Goal: Transaction & Acquisition: Purchase product/service

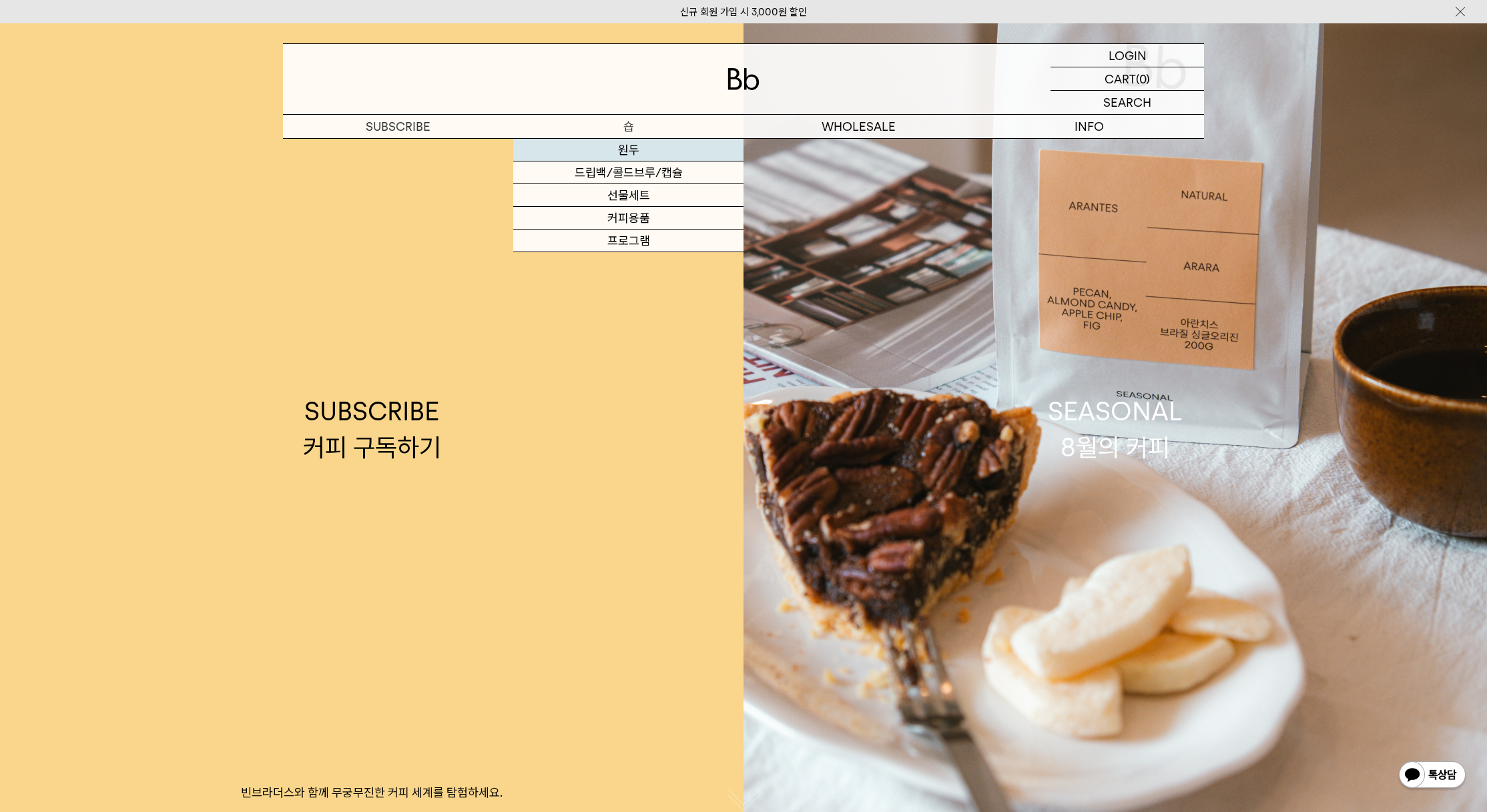
click at [644, 153] on link "원두" at bounding box center [628, 151] width 230 height 23
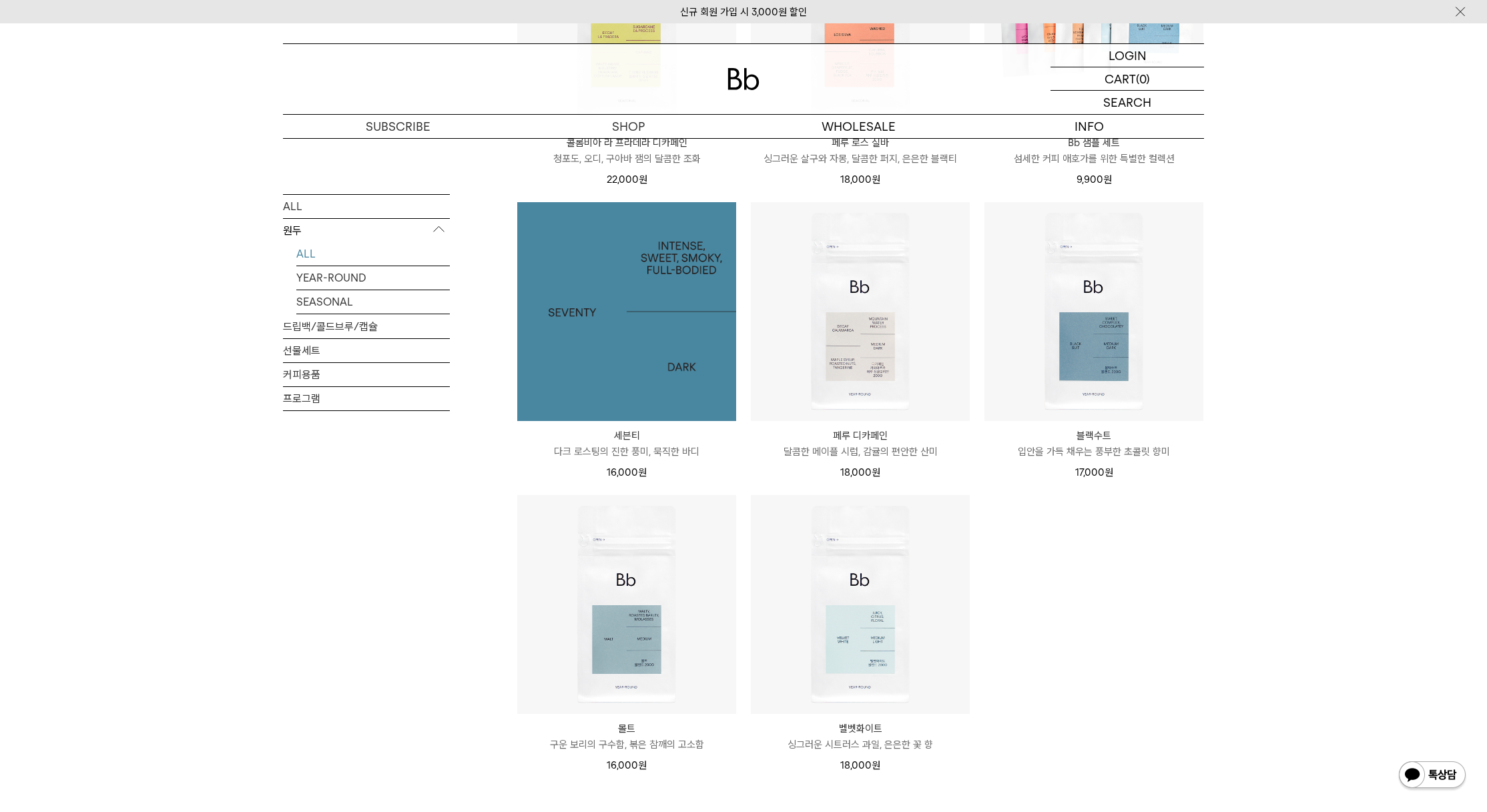
scroll to position [600, 0]
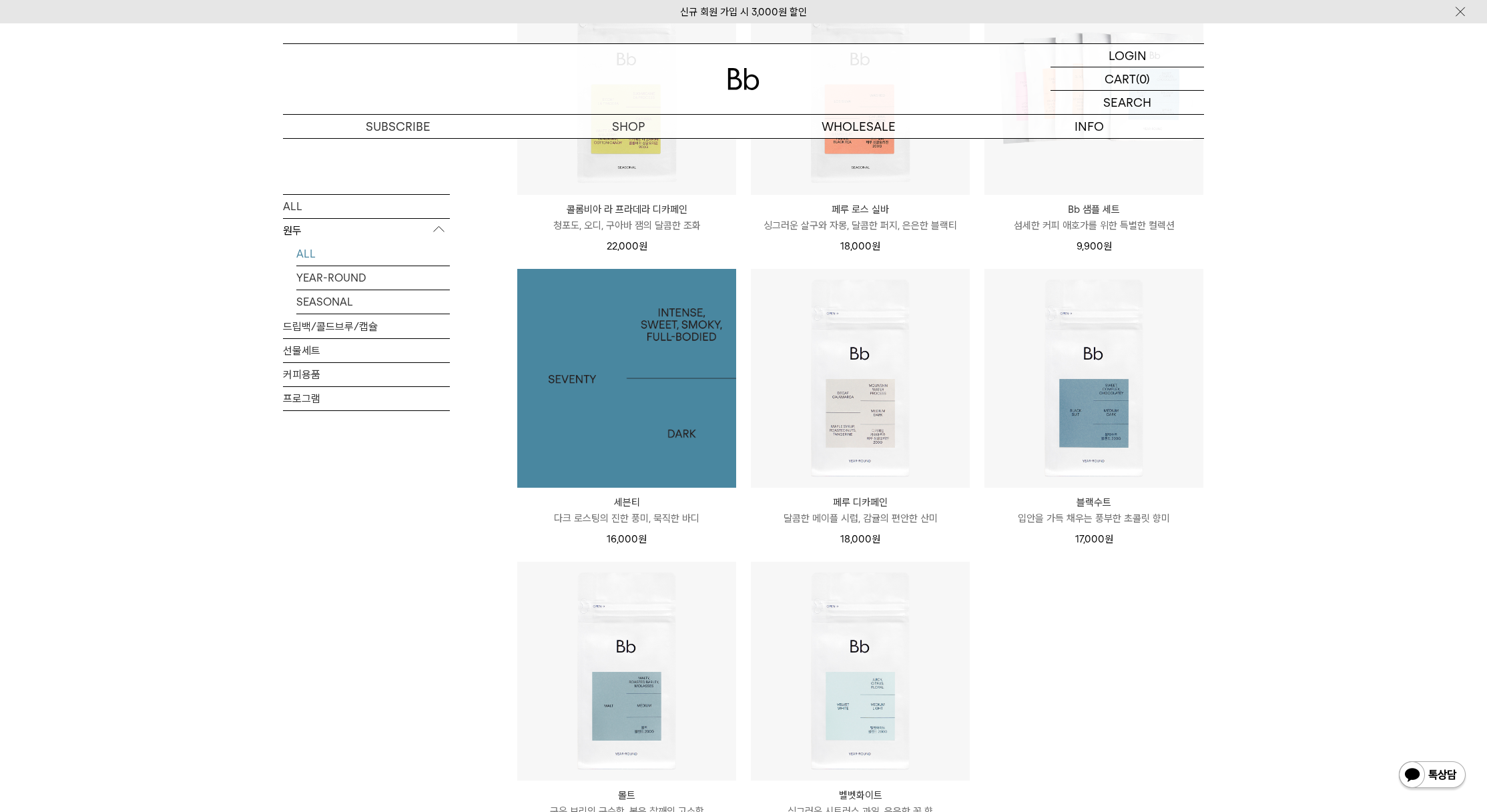
click at [685, 406] on img at bounding box center [626, 378] width 219 height 219
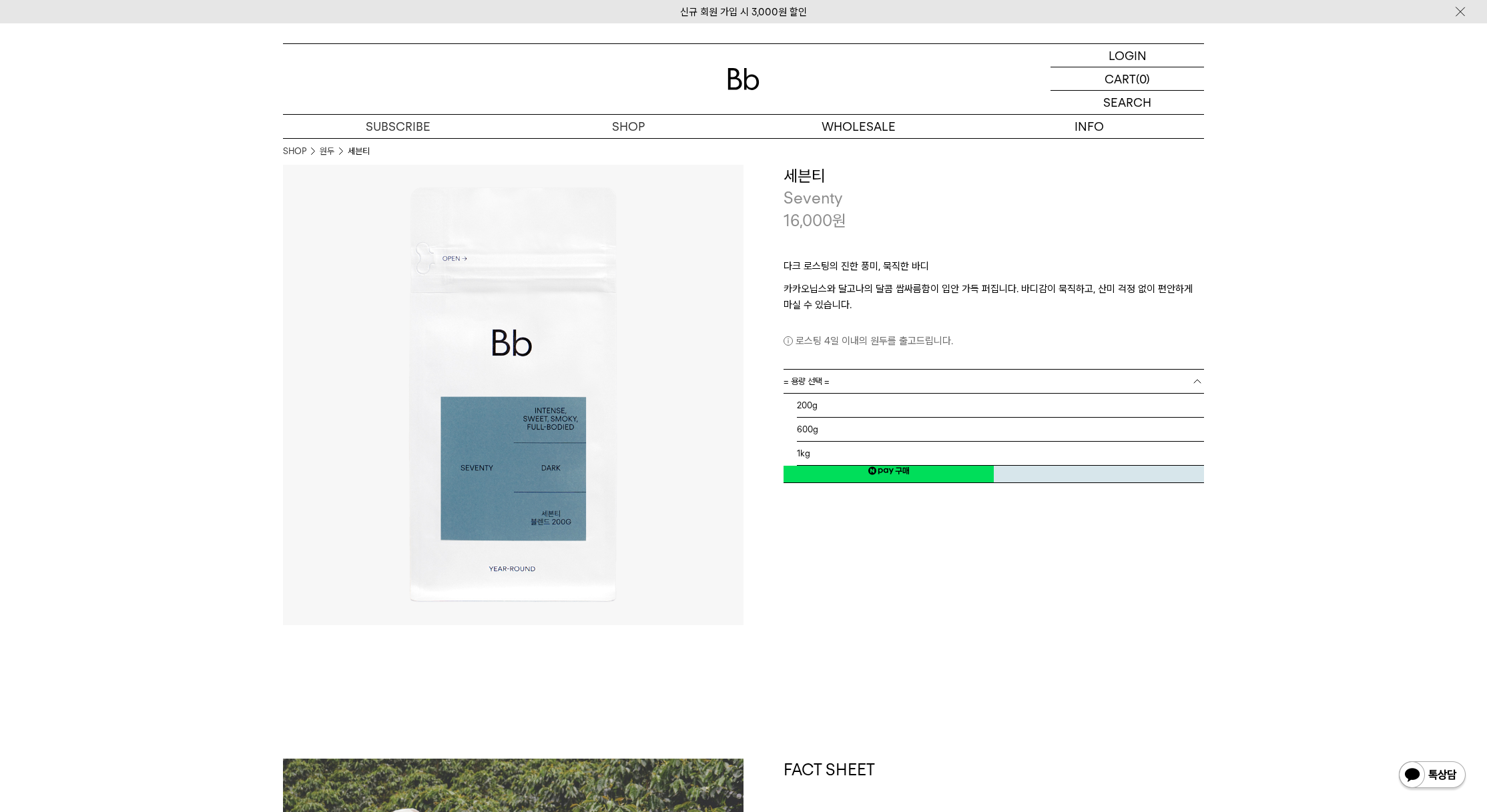
click at [964, 383] on link "= 용량 선택 =" at bounding box center [993, 382] width 420 height 23
click at [918, 413] on li "200g" at bounding box center [1000, 406] width 407 height 24
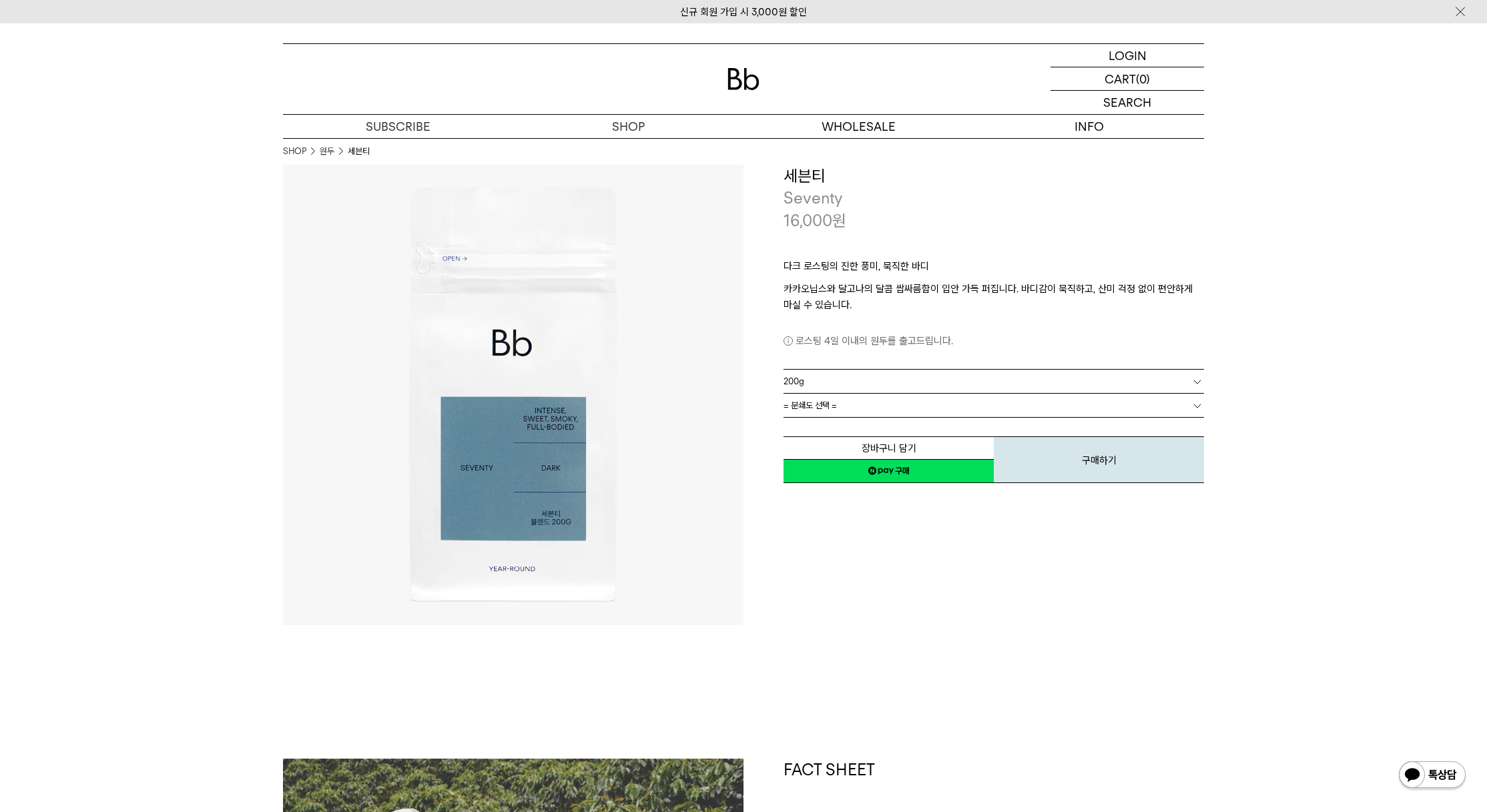
click at [898, 374] on link "200g" at bounding box center [993, 382] width 420 height 23
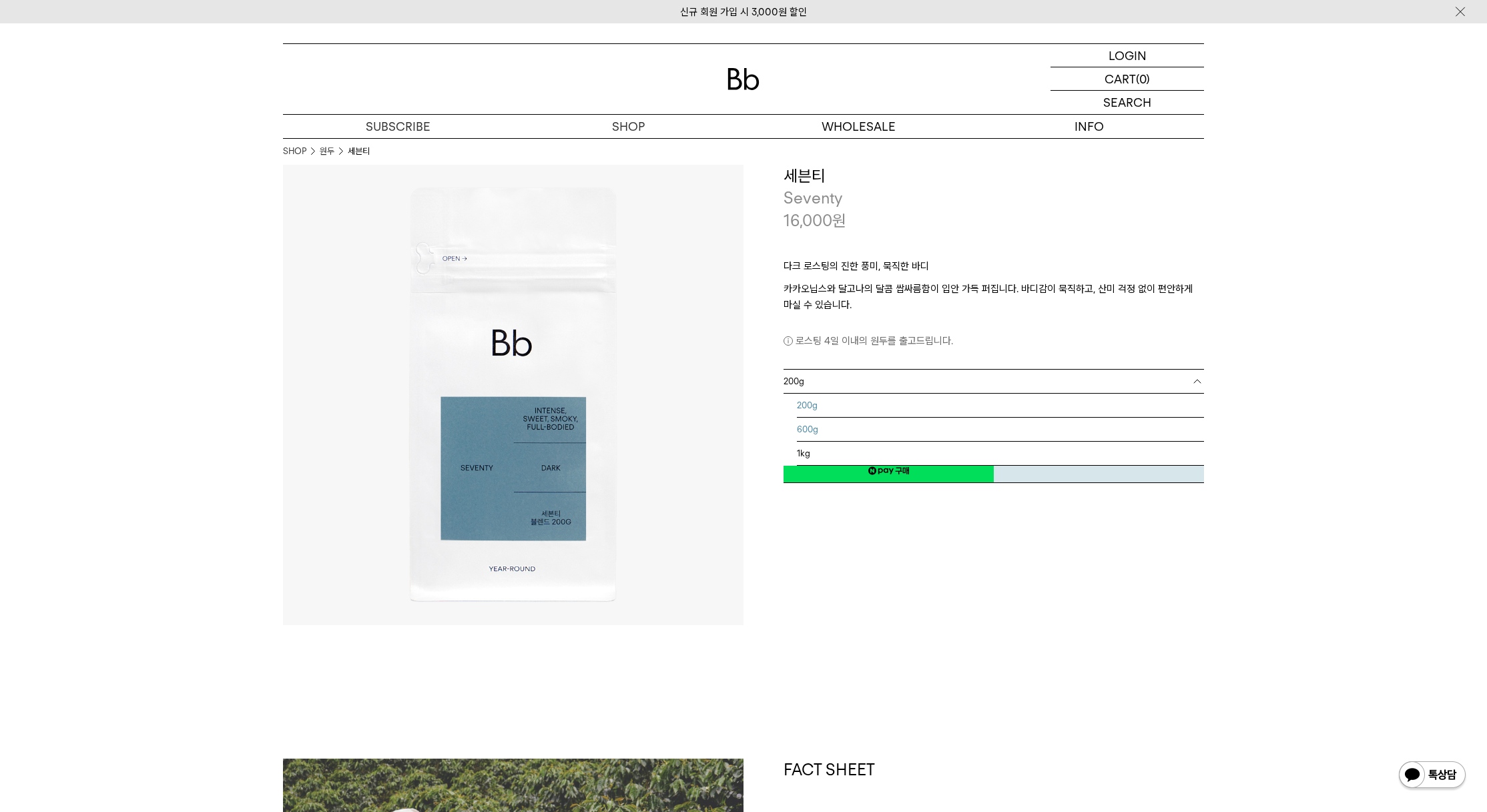
click at [875, 434] on li "600g" at bounding box center [1000, 429] width 407 height 24
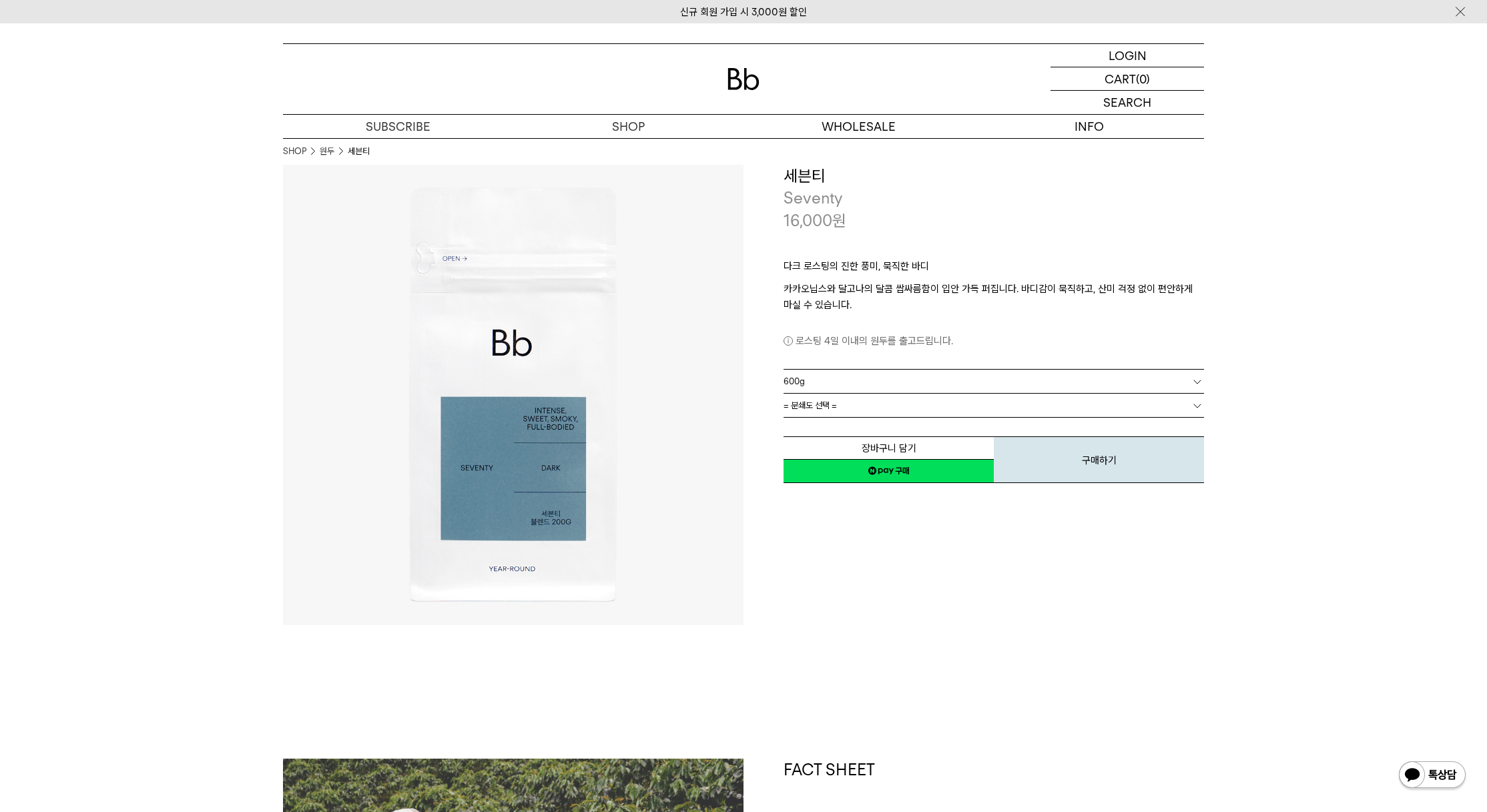
click at [881, 383] on link "600g" at bounding box center [993, 382] width 420 height 23
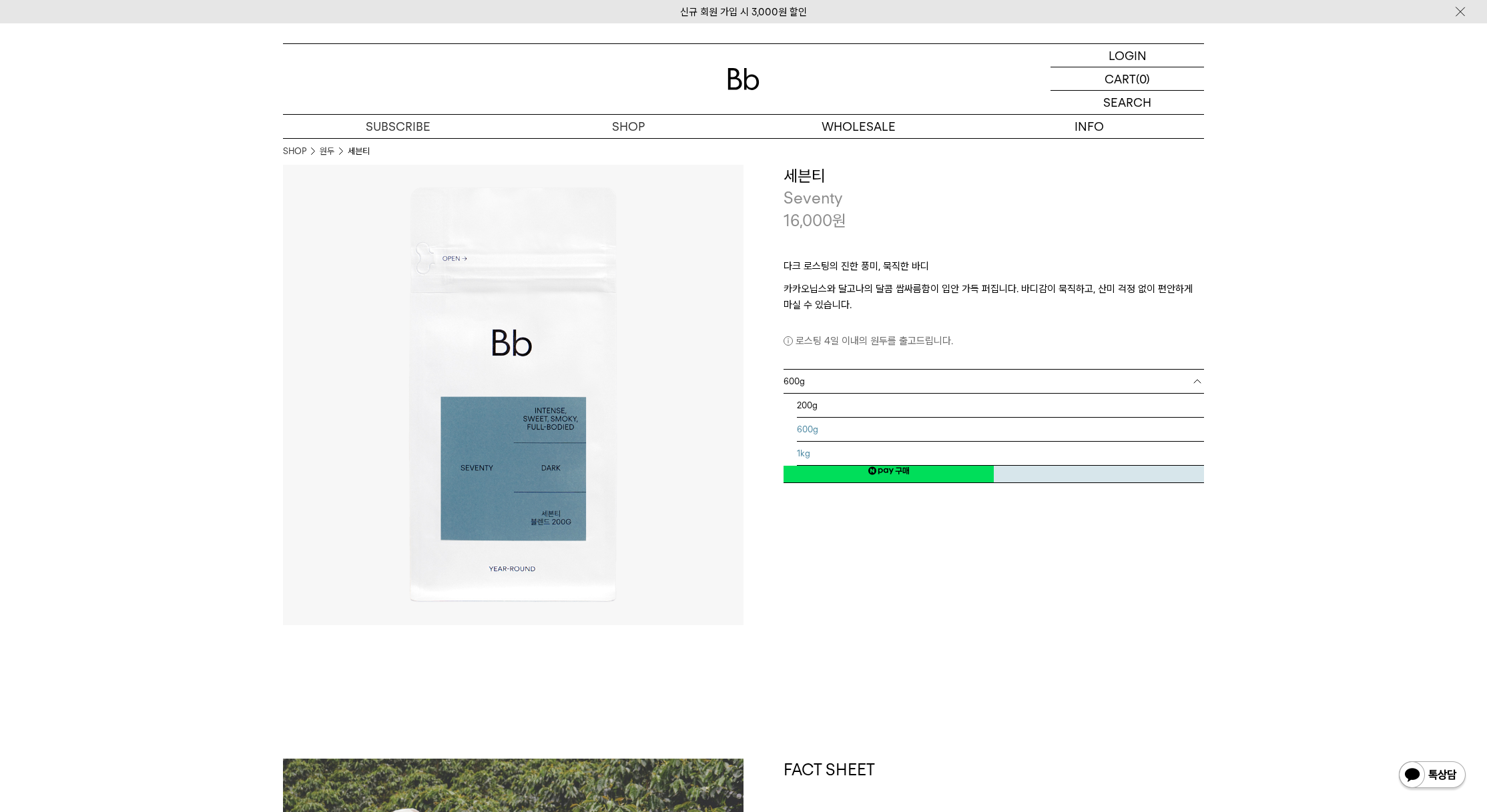
click at [874, 452] on li "1kg" at bounding box center [1000, 453] width 407 height 24
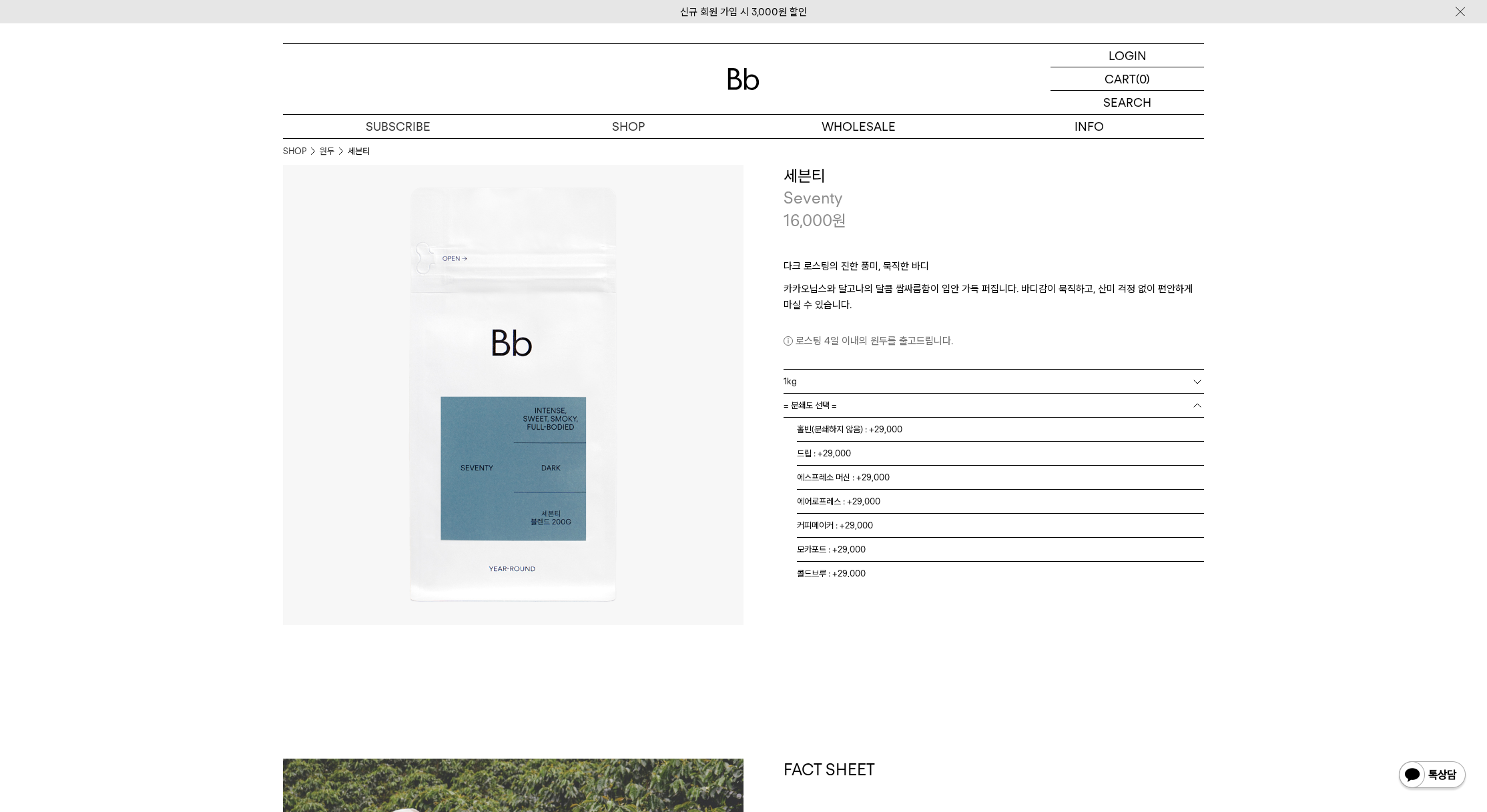
click at [920, 409] on link "= 분쇄도 선택 =" at bounding box center [993, 406] width 420 height 23
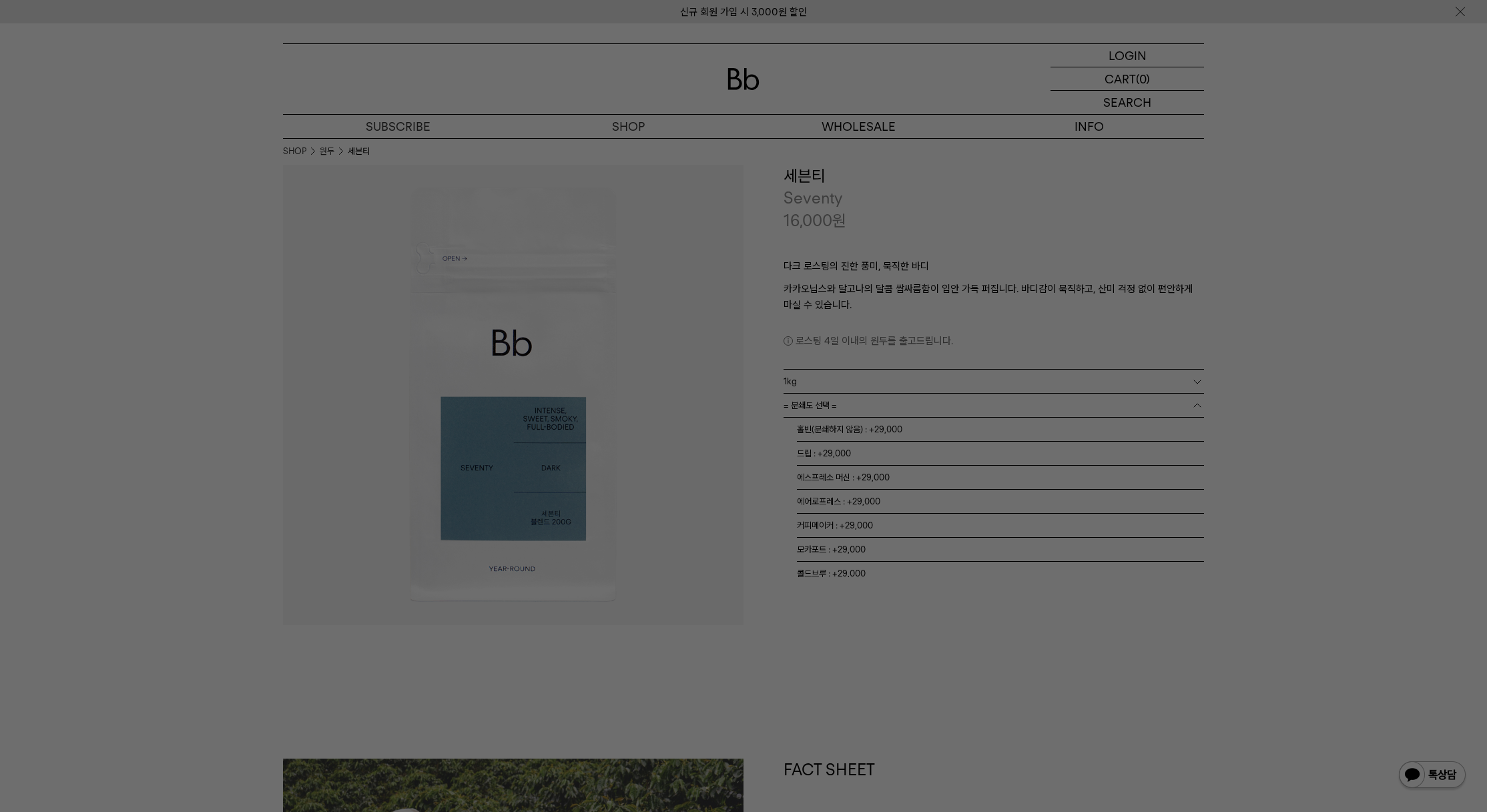
click at [896, 435] on div at bounding box center [743, 406] width 1487 height 812
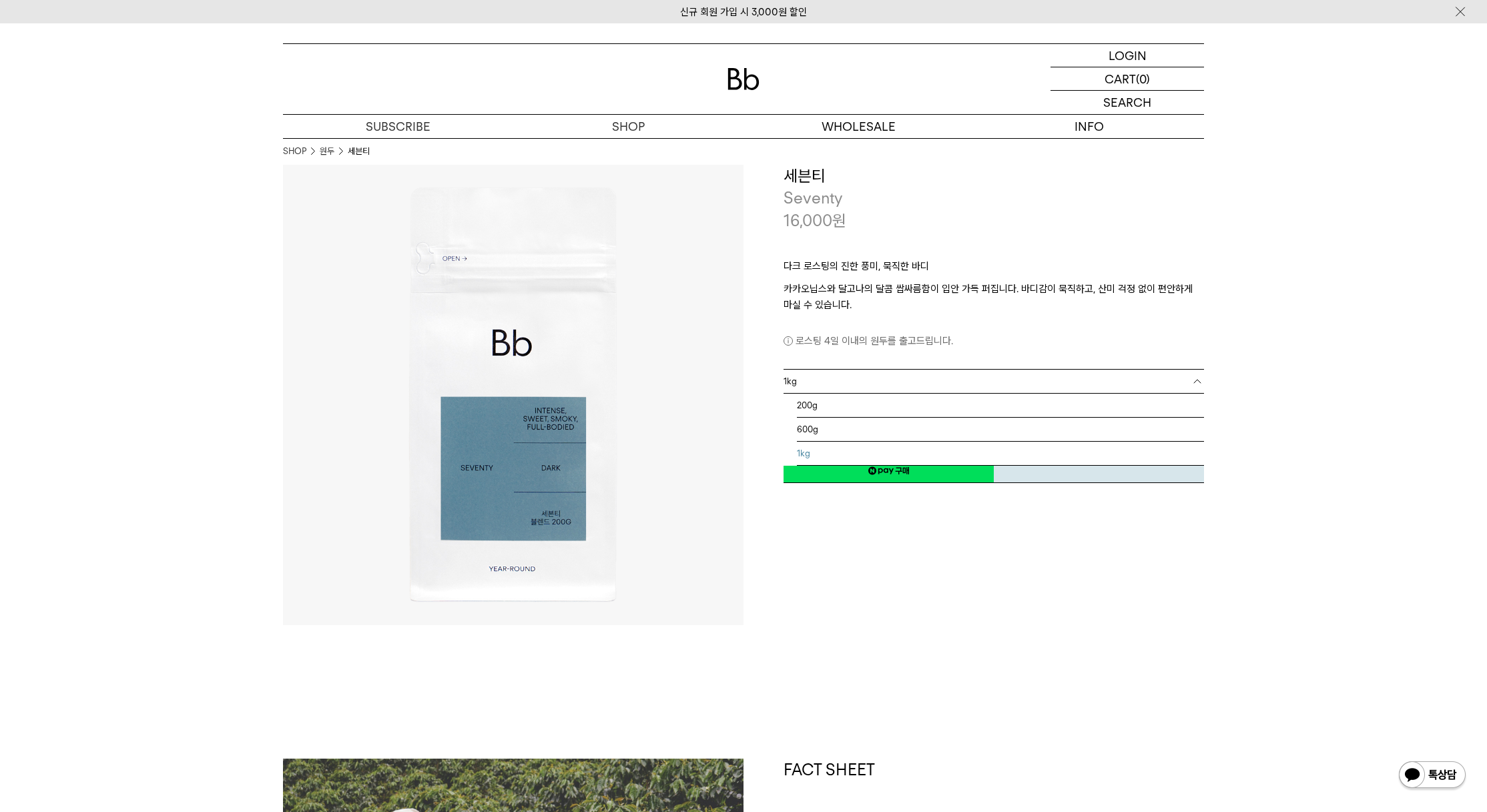
click at [908, 383] on link "1kg" at bounding box center [993, 382] width 420 height 23
click at [899, 585] on div "**********" at bounding box center [973, 395] width 460 height 460
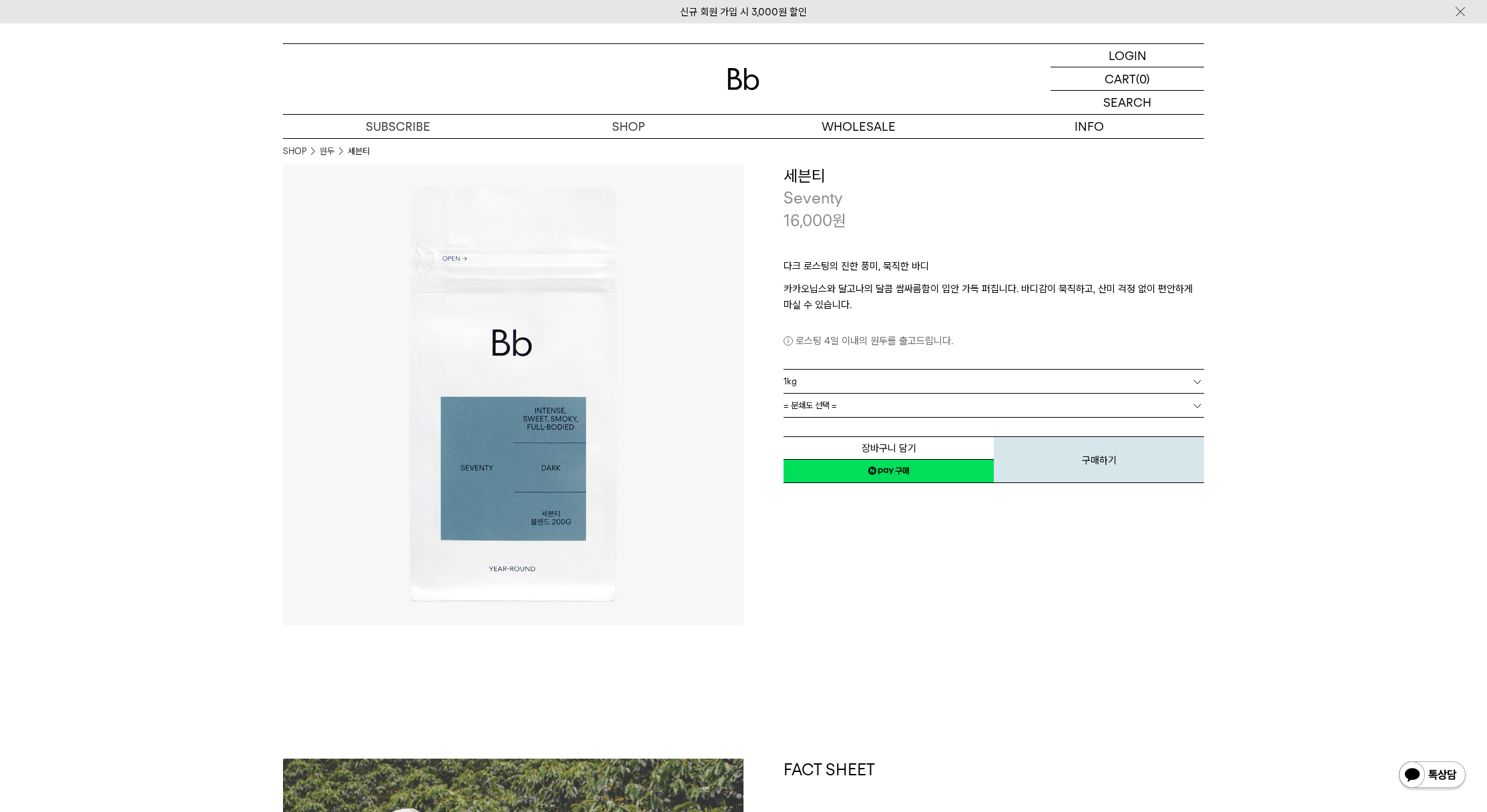
click at [908, 406] on link "= 분쇄도 선택 =" at bounding box center [993, 406] width 420 height 23
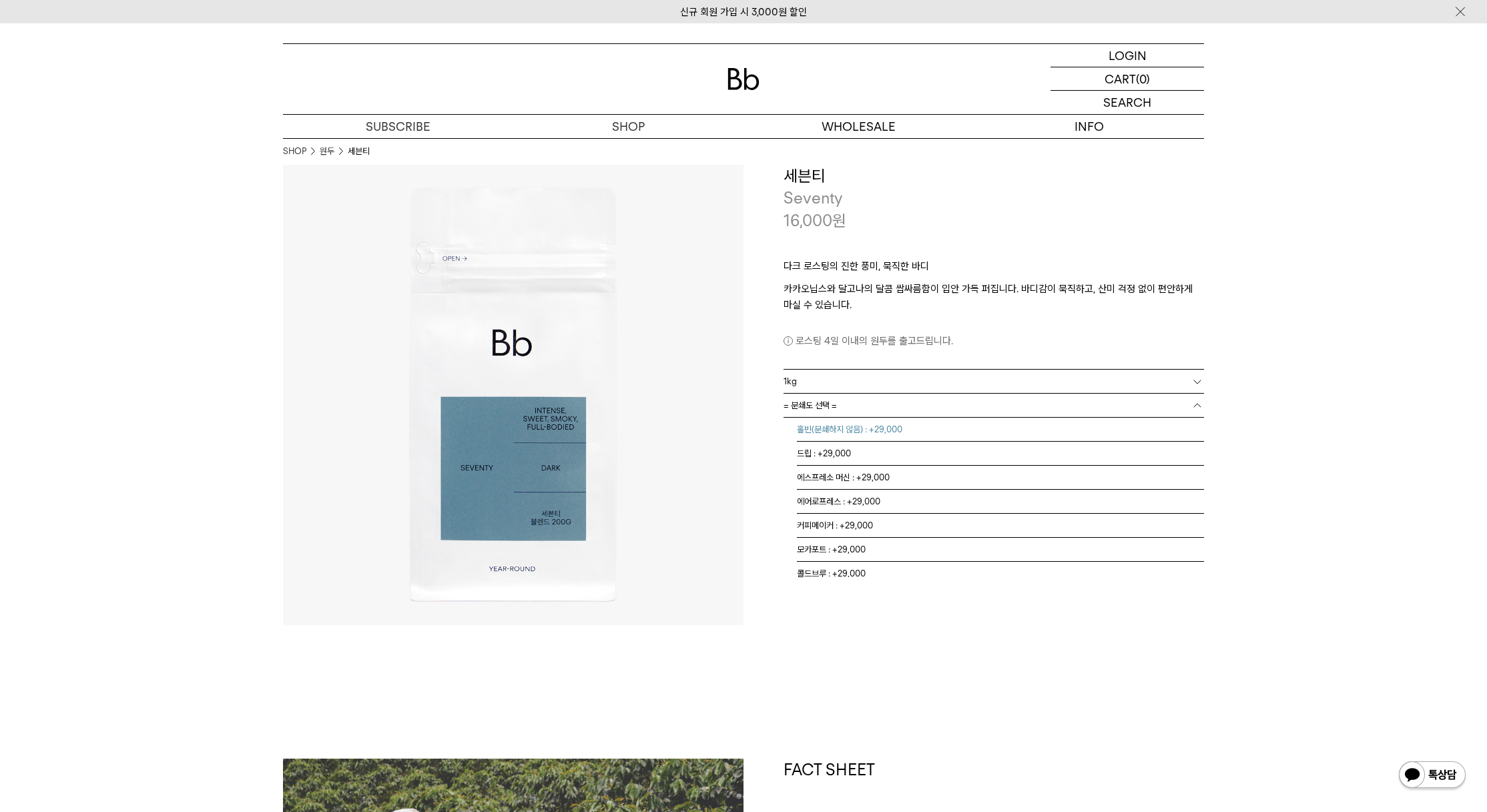
click at [883, 431] on li "홀빈(분쇄하지 않음) : +29,000" at bounding box center [1000, 429] width 407 height 24
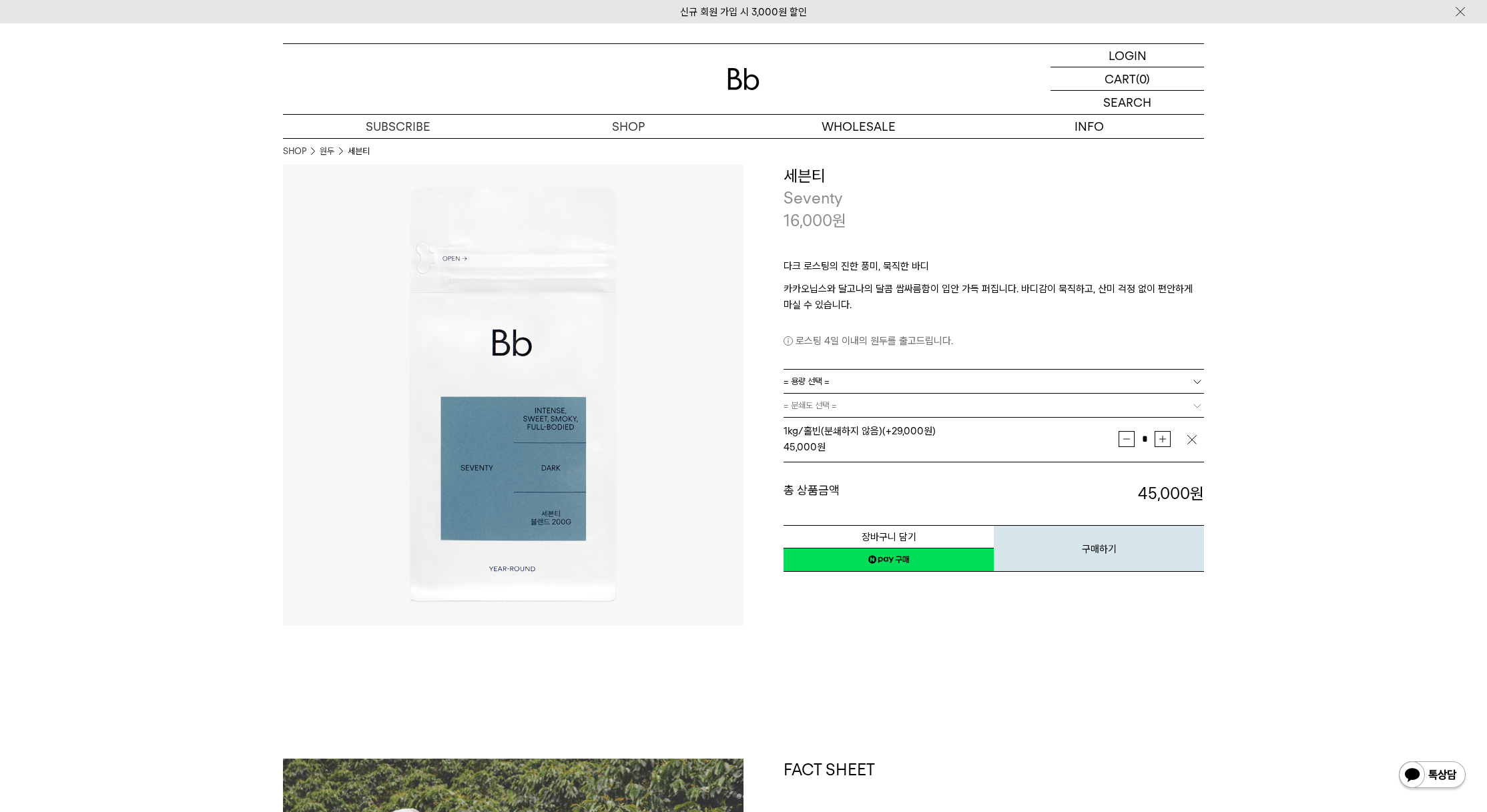
click at [916, 384] on link "= 용량 선택 =" at bounding box center [993, 382] width 420 height 23
click at [837, 407] on li "200g" at bounding box center [1000, 406] width 407 height 24
click at [842, 406] on link "= 분쇄도 선택 =" at bounding box center [993, 406] width 420 height 23
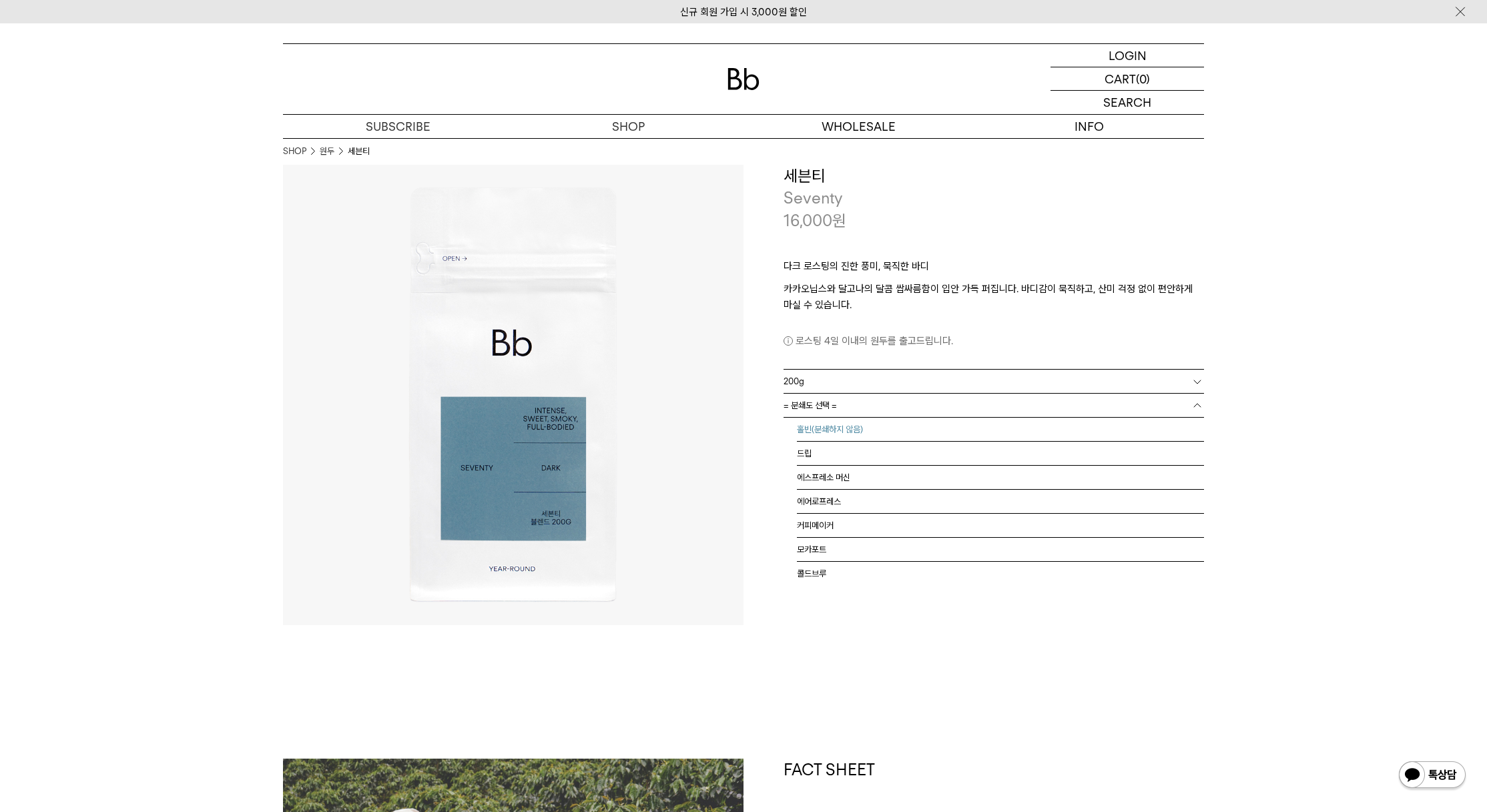
click at [848, 438] on li "홀빈(분쇄하지 않음)" at bounding box center [1000, 429] width 407 height 24
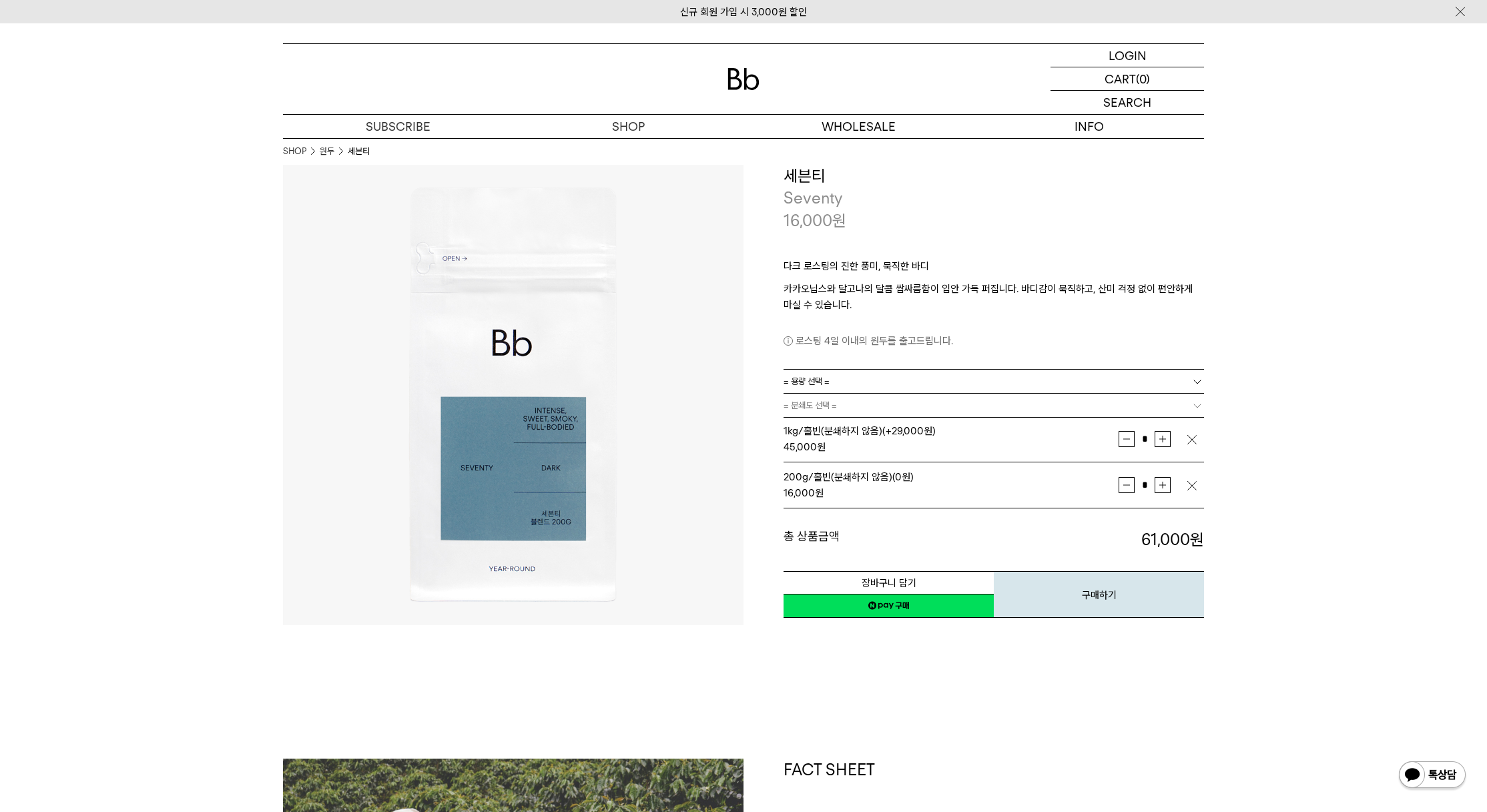
click at [844, 376] on link "= 용량 선택 =" at bounding box center [993, 382] width 420 height 23
click at [818, 429] on li "600g" at bounding box center [1000, 429] width 407 height 24
click at [885, 401] on link "= 분쇄도 선택 =" at bounding box center [993, 406] width 420 height 23
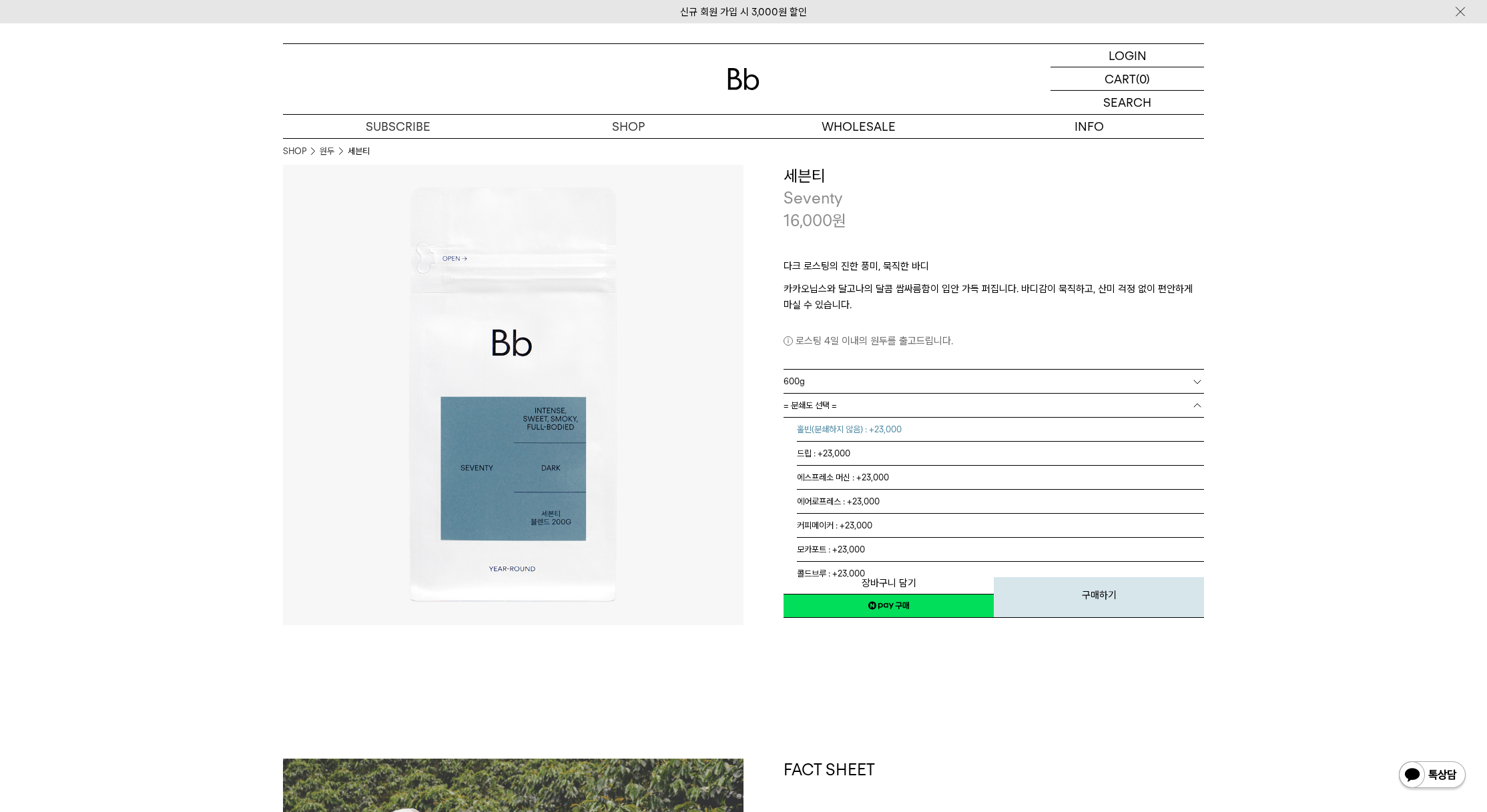
click at [859, 431] on li "홀빈(분쇄하지 않음) : +23,000" at bounding box center [1000, 429] width 407 height 24
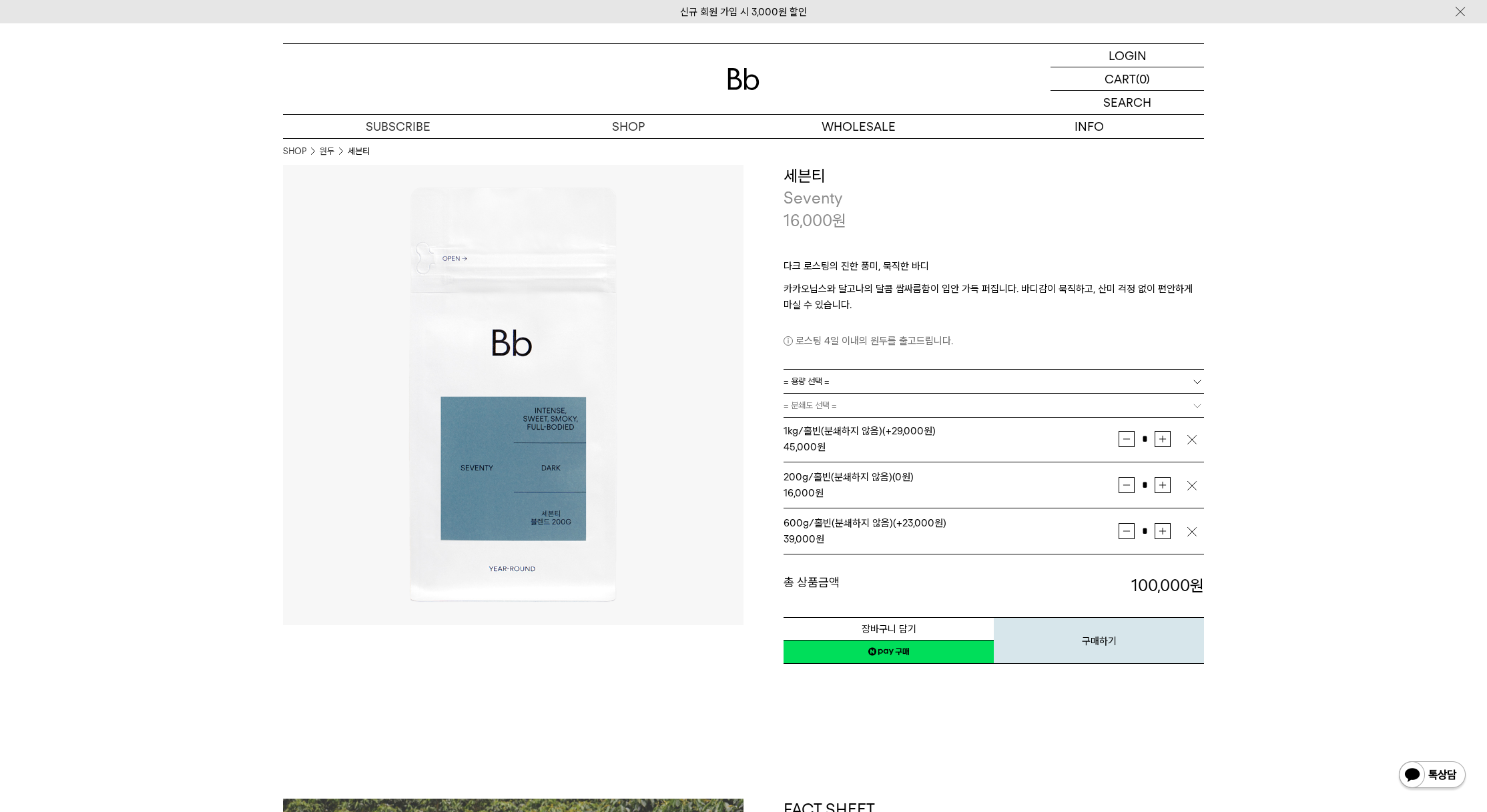
drag, startPoint x: 754, startPoint y: 692, endPoint x: 541, endPoint y: 516, distance: 276.3
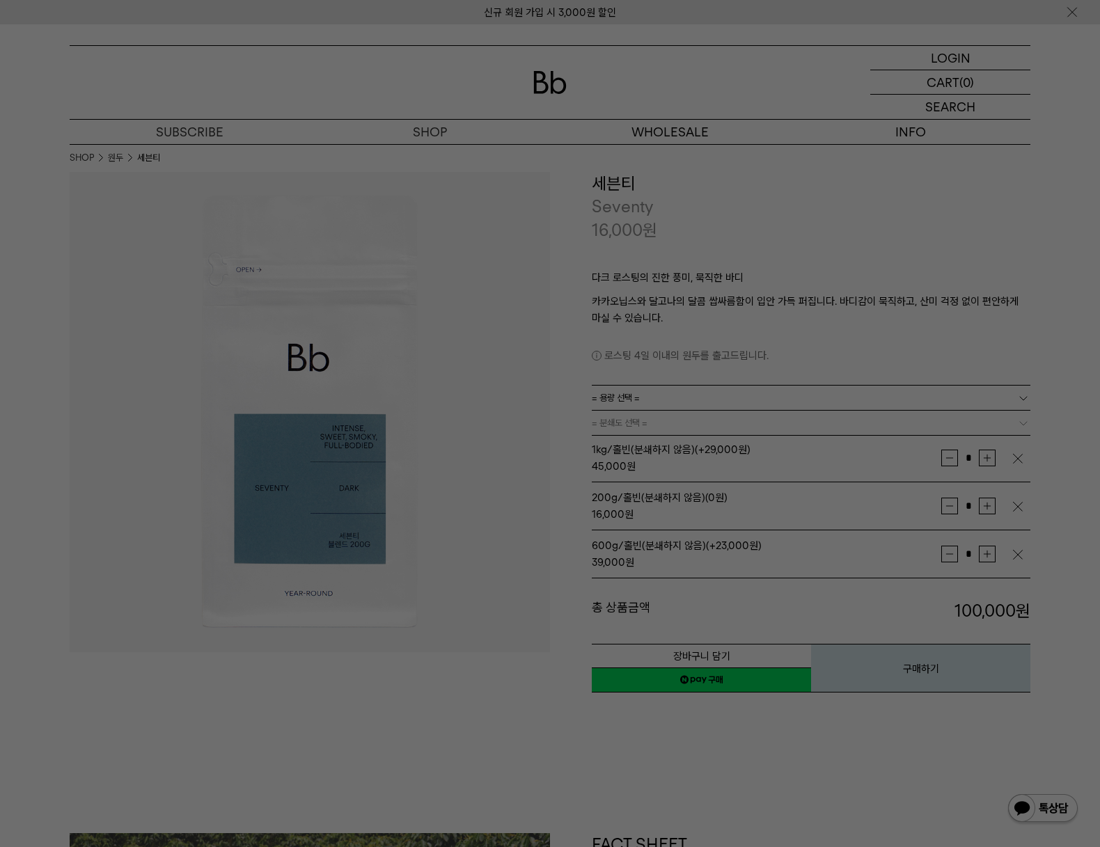
drag, startPoint x: 630, startPoint y: 805, endPoint x: 266, endPoint y: 406, distance: 539.9
click at [629, 805] on div at bounding box center [550, 423] width 1100 height 847
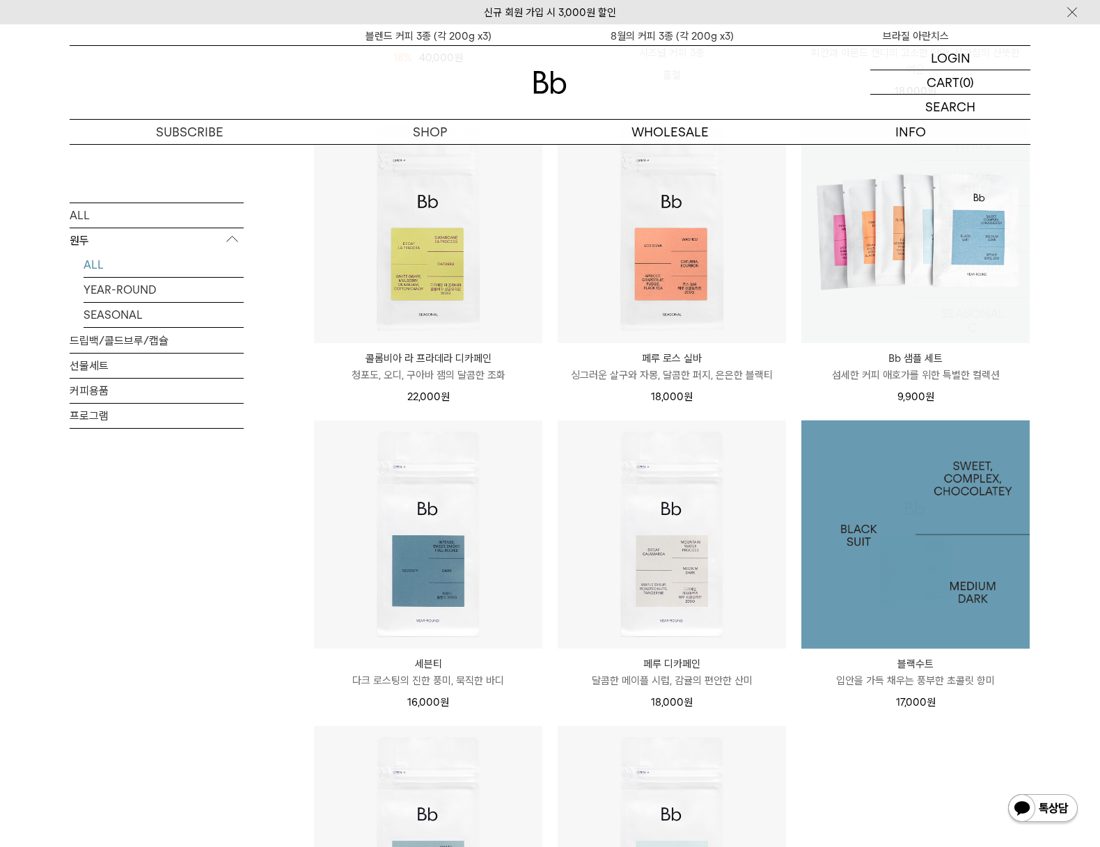
scroll to position [487, 0]
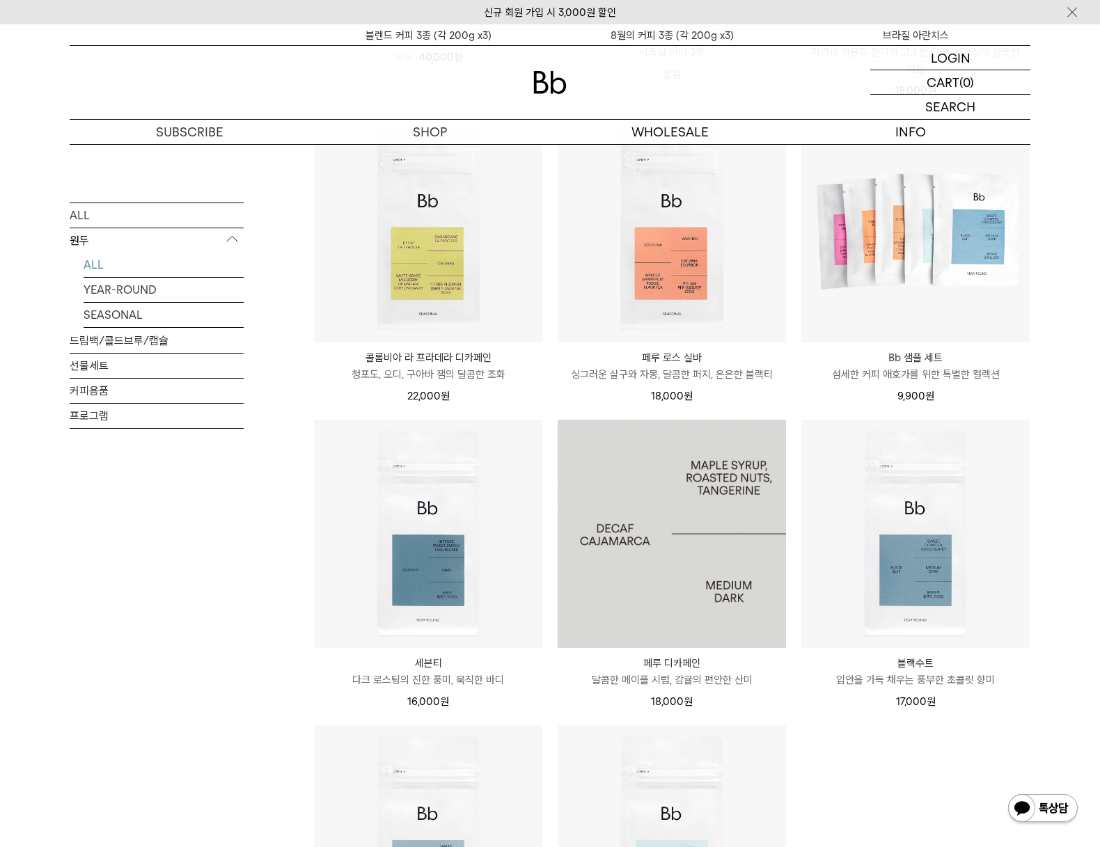
click at [725, 571] on img at bounding box center [671, 534] width 228 height 228
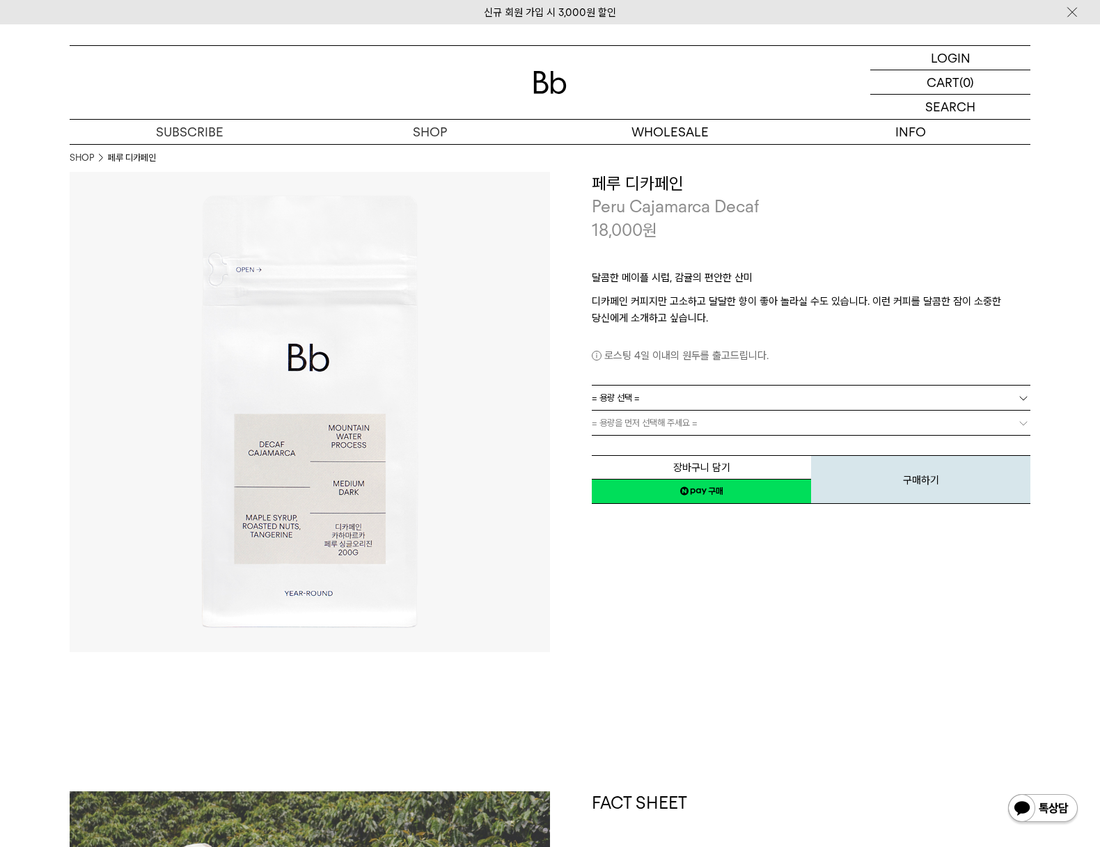
click at [831, 395] on link "= 용량 선택 =" at bounding box center [811, 398] width 438 height 24
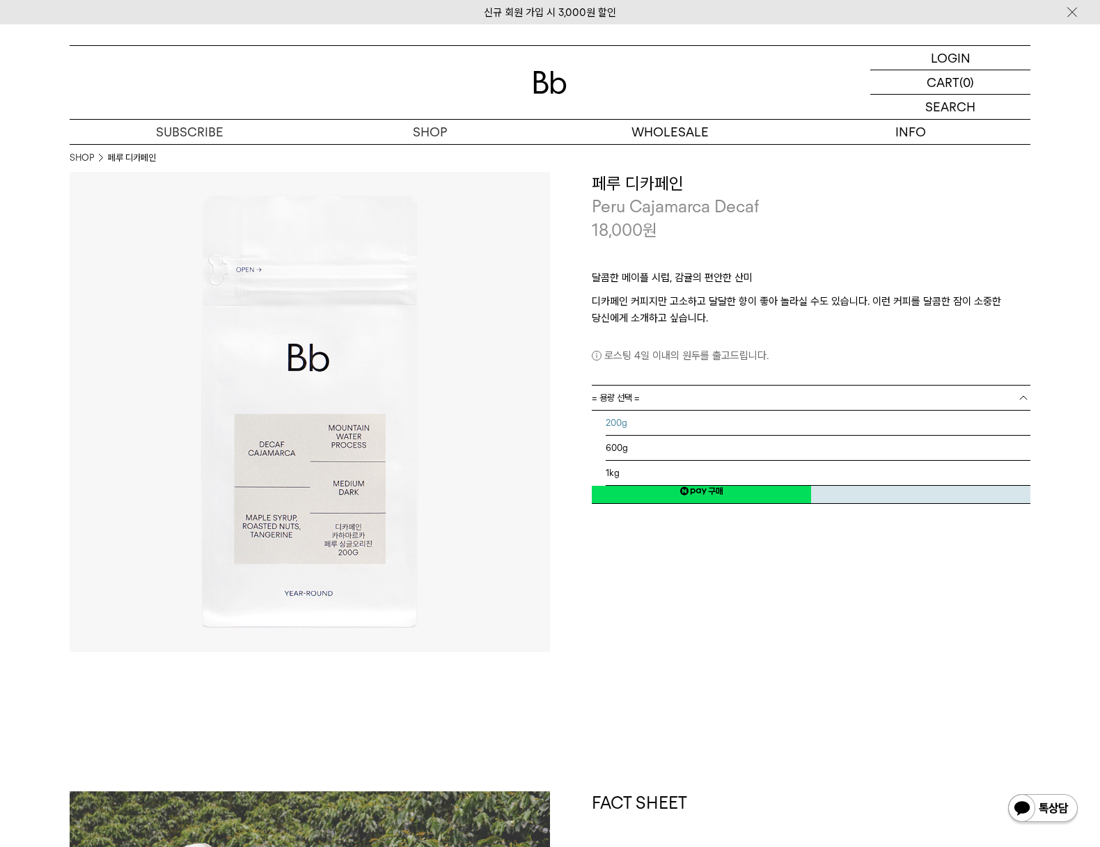
click at [725, 422] on li "200g" at bounding box center [817, 423] width 425 height 25
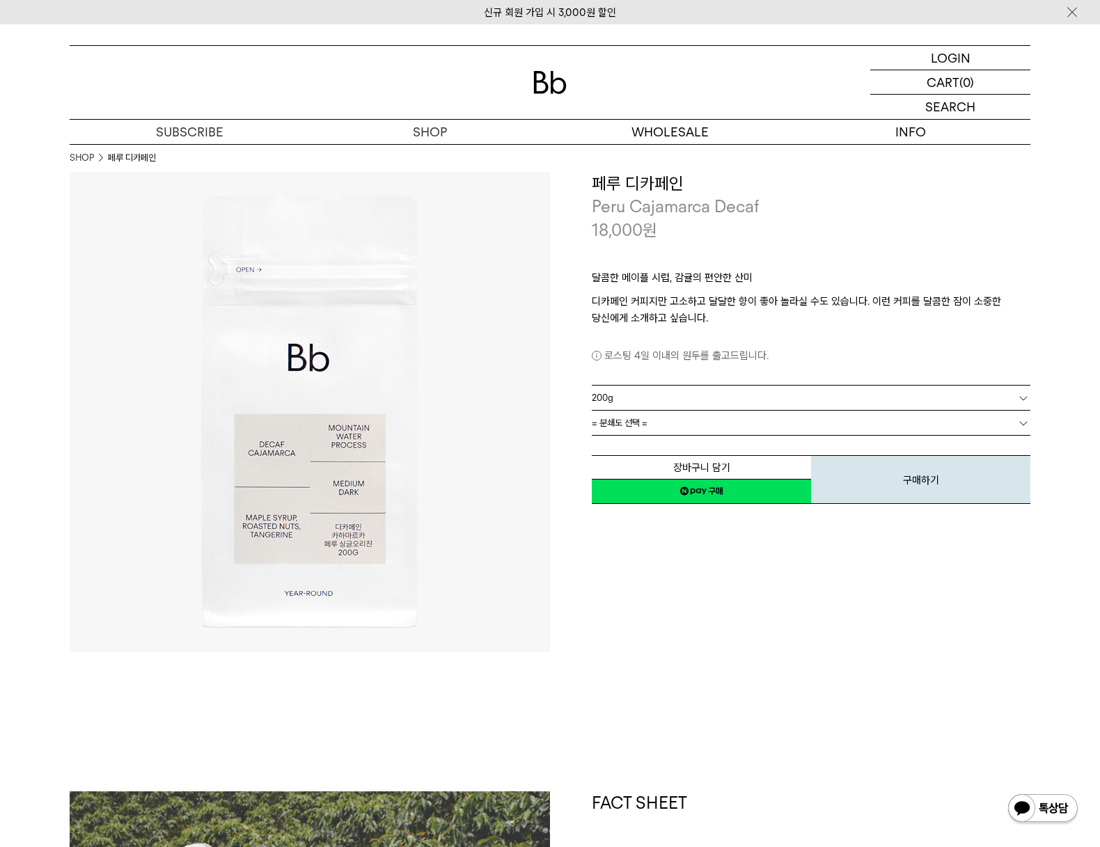
click at [726, 396] on link "200g" at bounding box center [811, 398] width 438 height 24
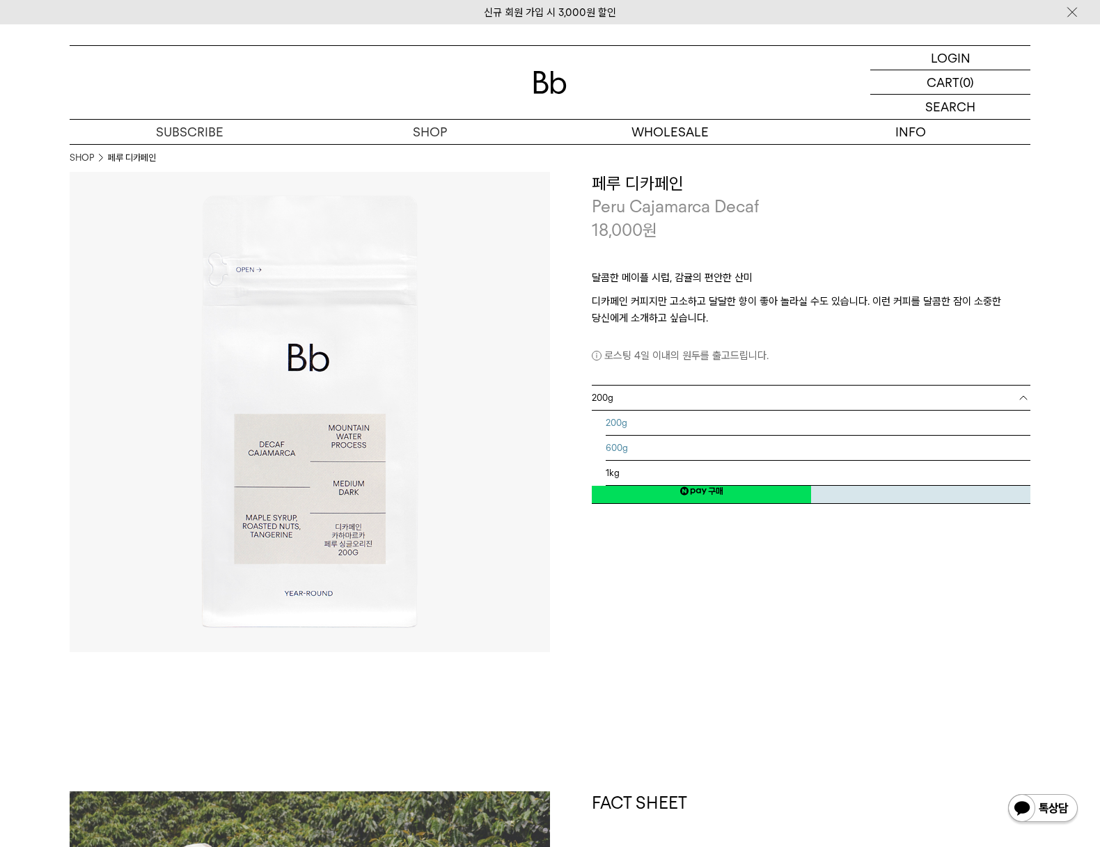
click at [711, 452] on li "600g" at bounding box center [817, 448] width 425 height 25
click at [699, 399] on link "600g" at bounding box center [811, 398] width 438 height 24
click at [687, 425] on li "200g" at bounding box center [817, 423] width 425 height 25
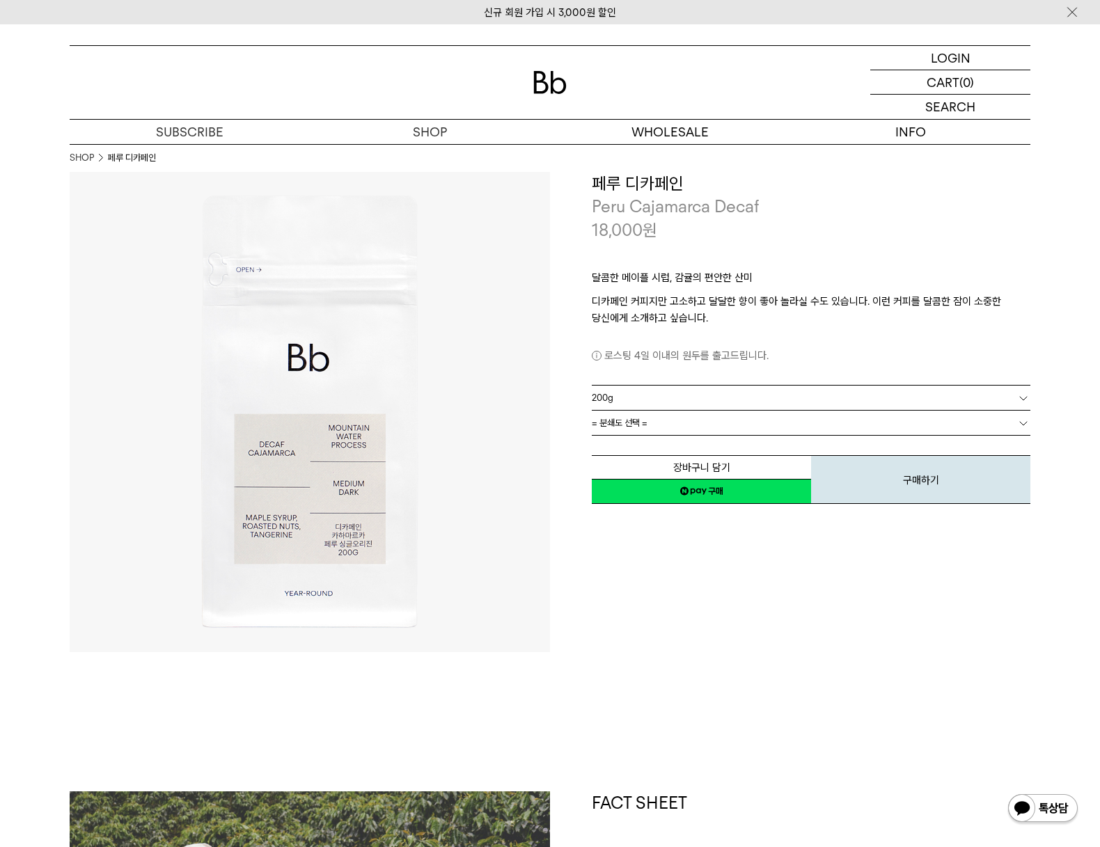
click at [688, 429] on link "= 분쇄도 선택 =" at bounding box center [811, 423] width 438 height 24
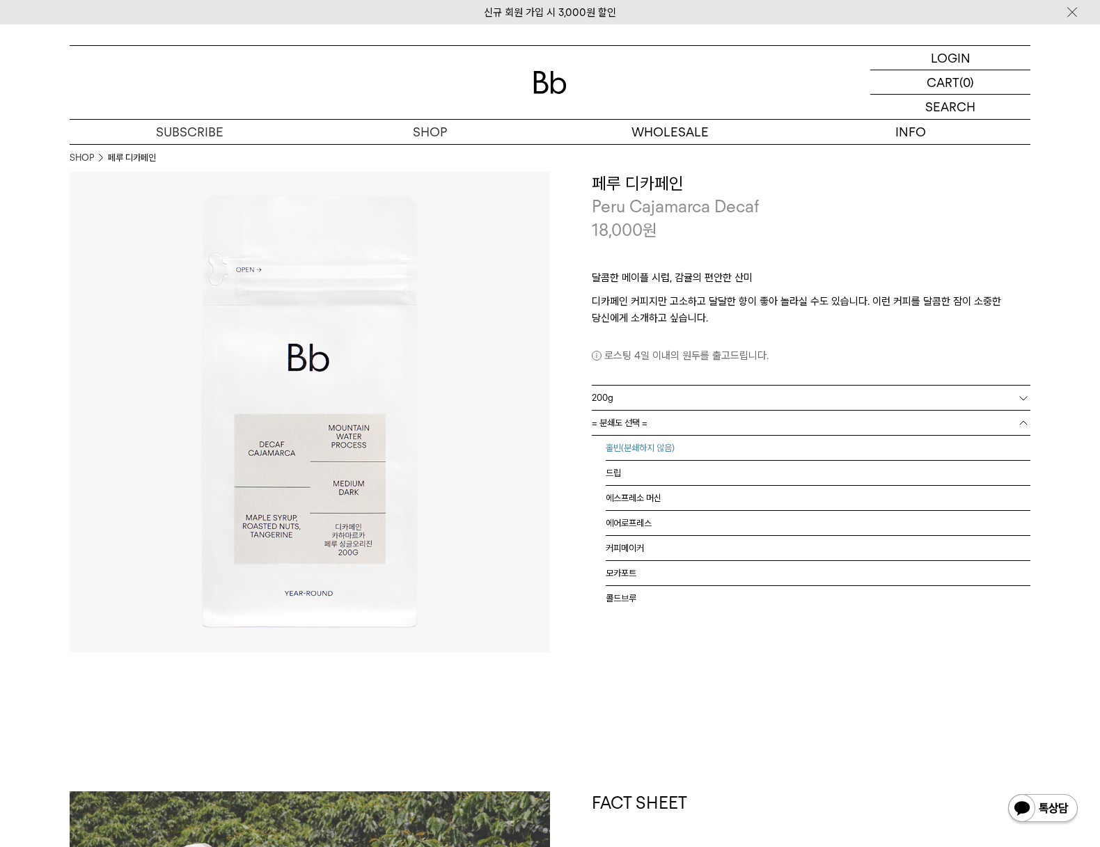
click at [659, 450] on li "홀빈(분쇄하지 않음)" at bounding box center [817, 448] width 425 height 25
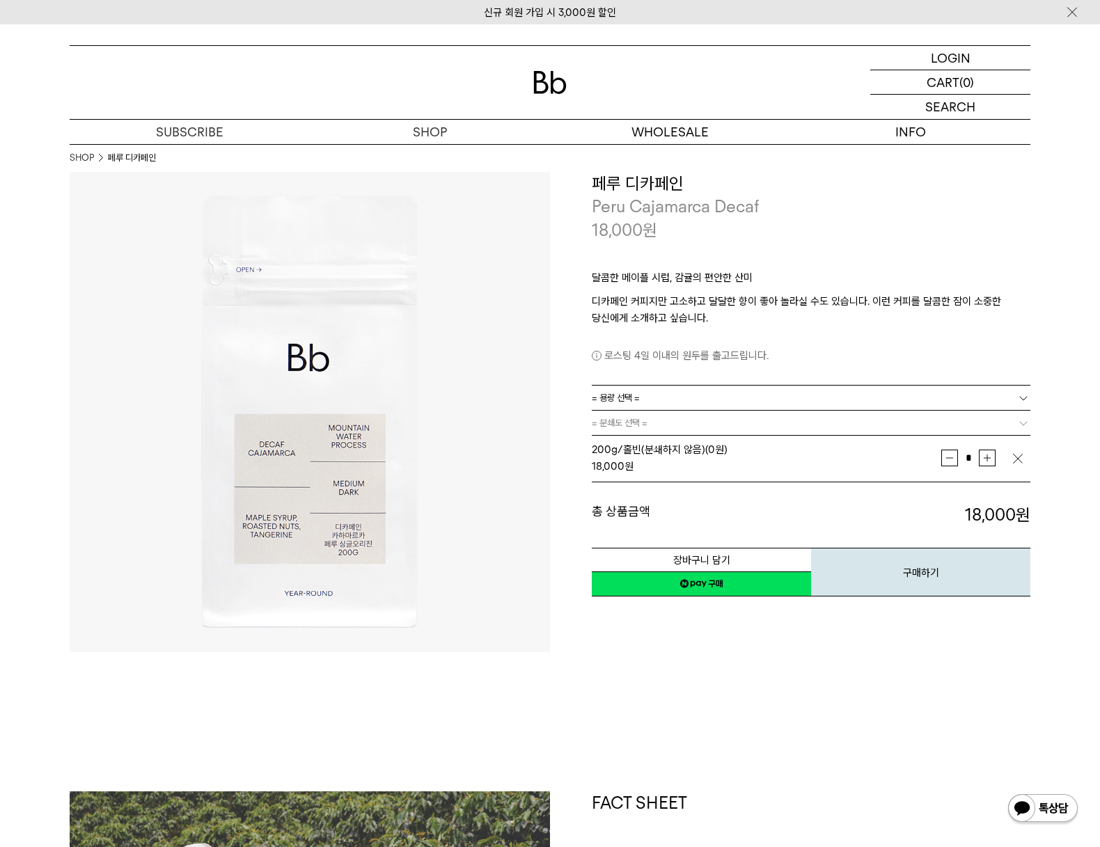
click at [675, 402] on link "= 용량 선택 =" at bounding box center [811, 398] width 438 height 24
click at [661, 446] on li "600g" at bounding box center [817, 448] width 425 height 25
click at [655, 428] on link "= 분쇄도 선택 =" at bounding box center [811, 423] width 438 height 24
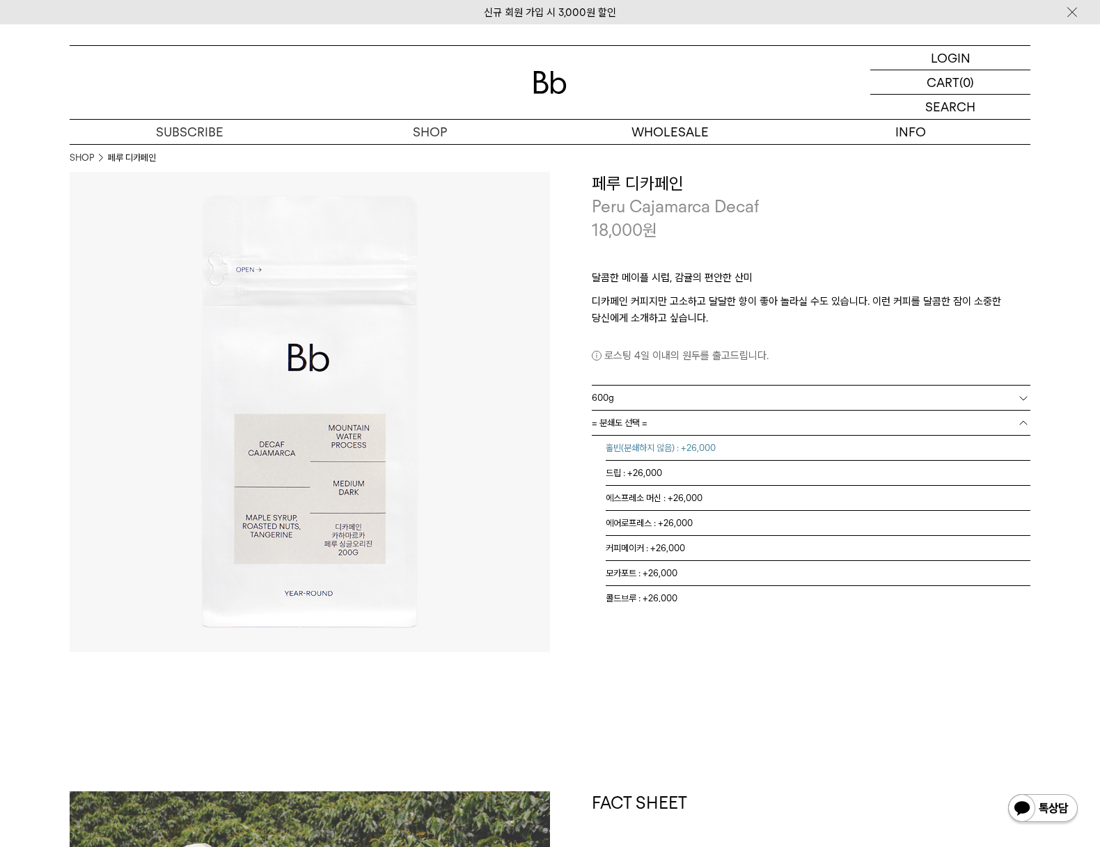
click at [655, 452] on li "홀빈(분쇄하지 않음) : +26,000" at bounding box center [817, 448] width 425 height 25
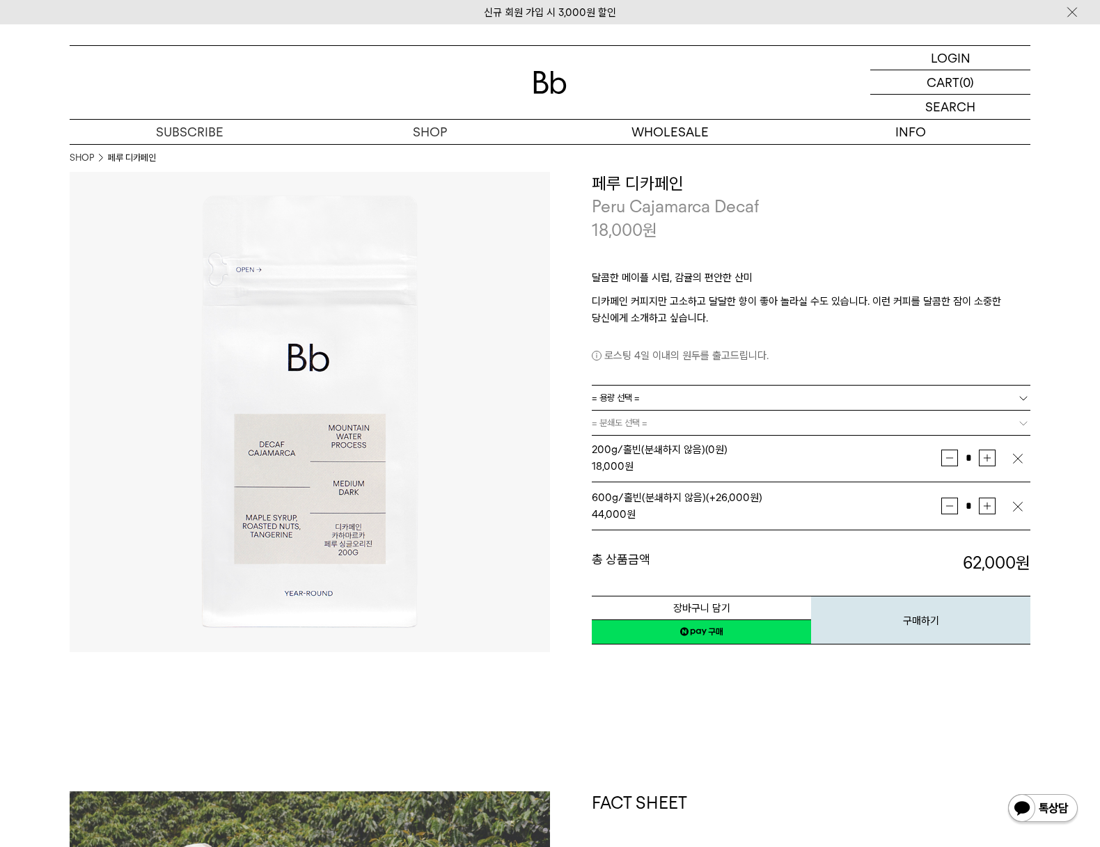
click at [667, 395] on link "= 용량 선택 =" at bounding box center [811, 398] width 438 height 24
click at [644, 468] on li "1kg" at bounding box center [817, 473] width 425 height 25
click at [653, 429] on link "= 분쇄도 선택 =" at bounding box center [811, 423] width 438 height 24
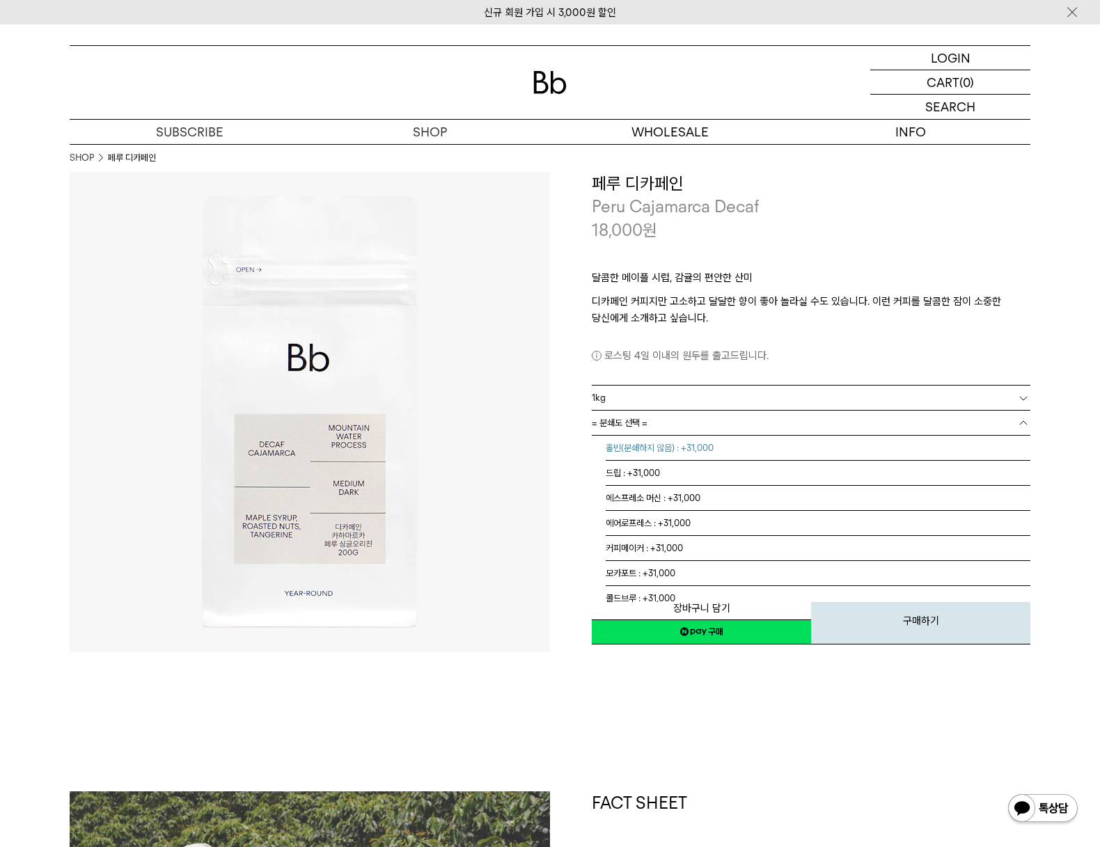
click at [658, 452] on li "홀빈(분쇄하지 않음) : +31,000" at bounding box center [817, 448] width 425 height 25
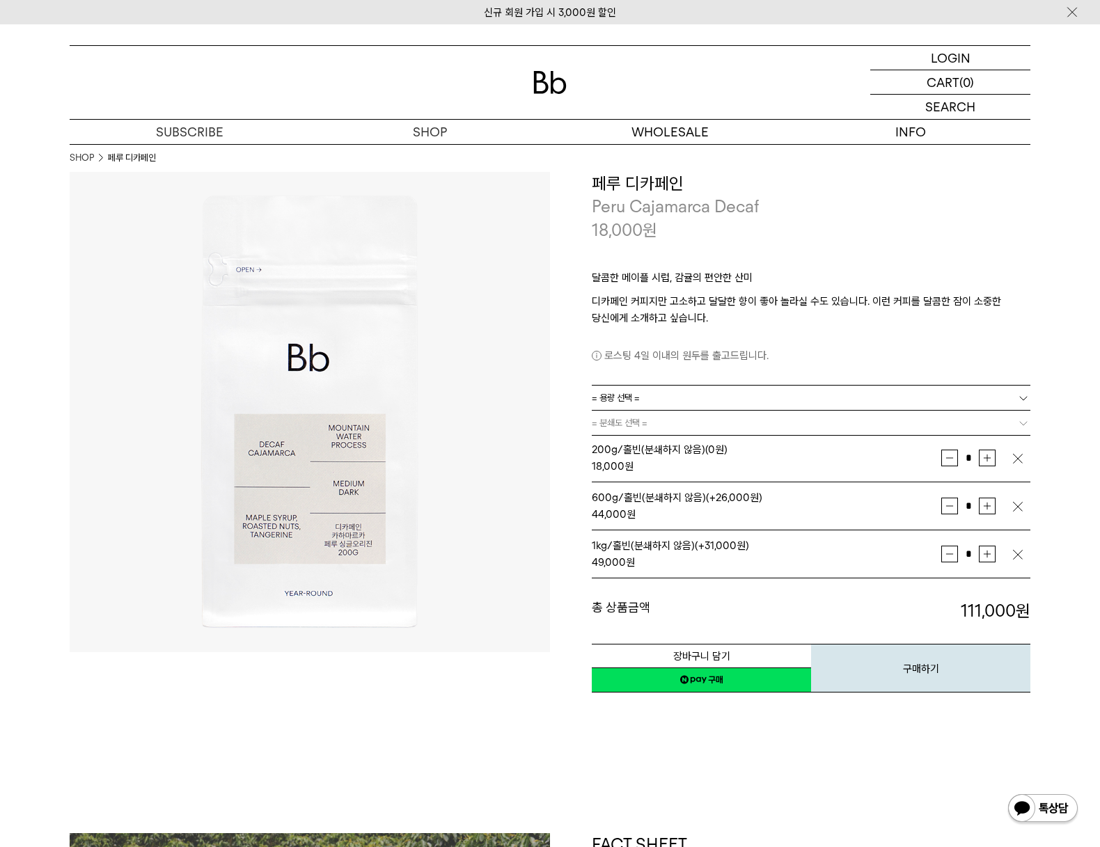
drag, startPoint x: 68, startPoint y: 63, endPoint x: 70, endPoint y: 55, distance: 8.5
click at [68, 63] on div "LOGIN 로그인 LOGIN 로그인 CART 장바구니 (0) SEARCH 검색 검색폼 ** 추천상품" at bounding box center [550, 84] width 1100 height 120
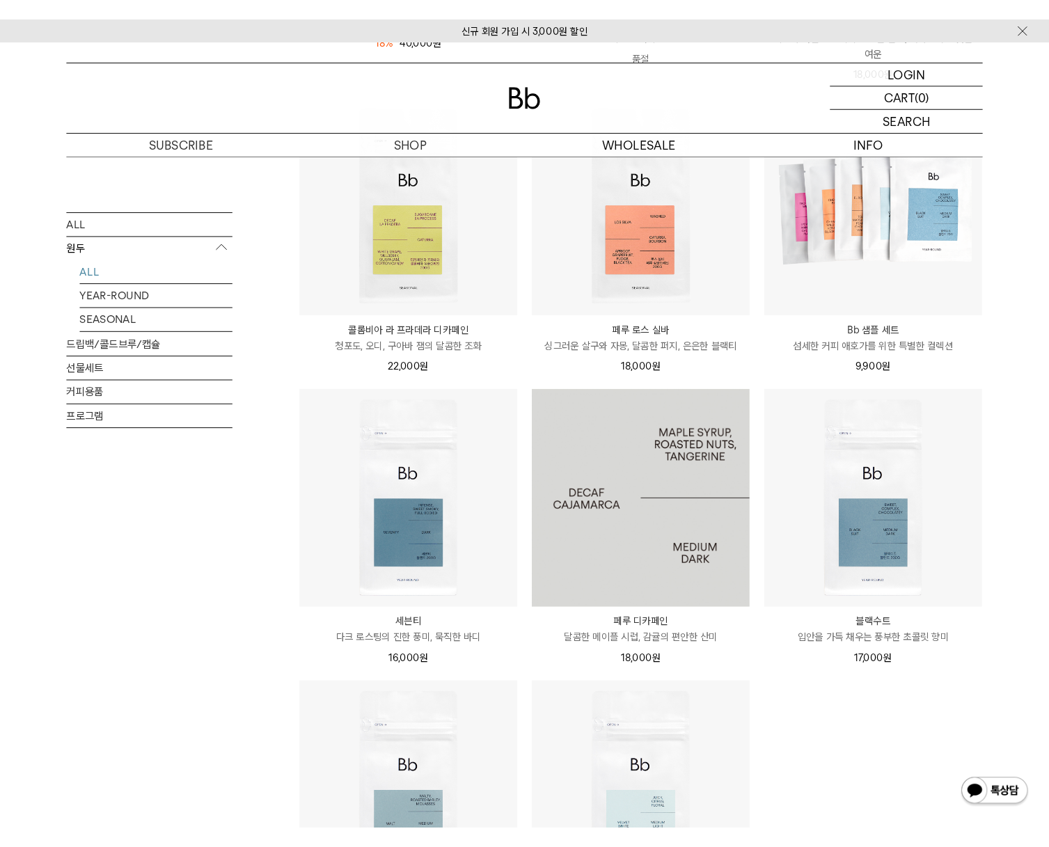
scroll to position [348, 0]
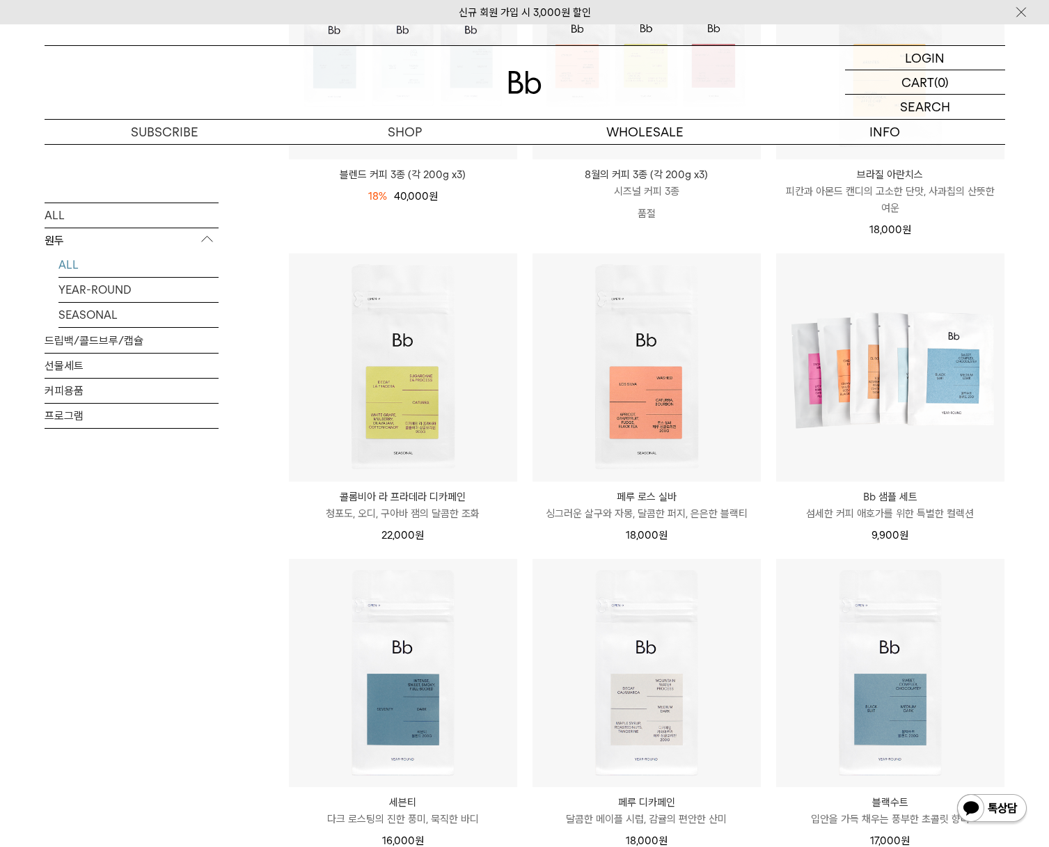
click at [216, 557] on div "ALL 원두 ALL YEAR-ROUND SEASONAL 드립백/콜드브루/캡슐 선물세트 커피용품 프로그램" at bounding box center [132, 586] width 174 height 1445
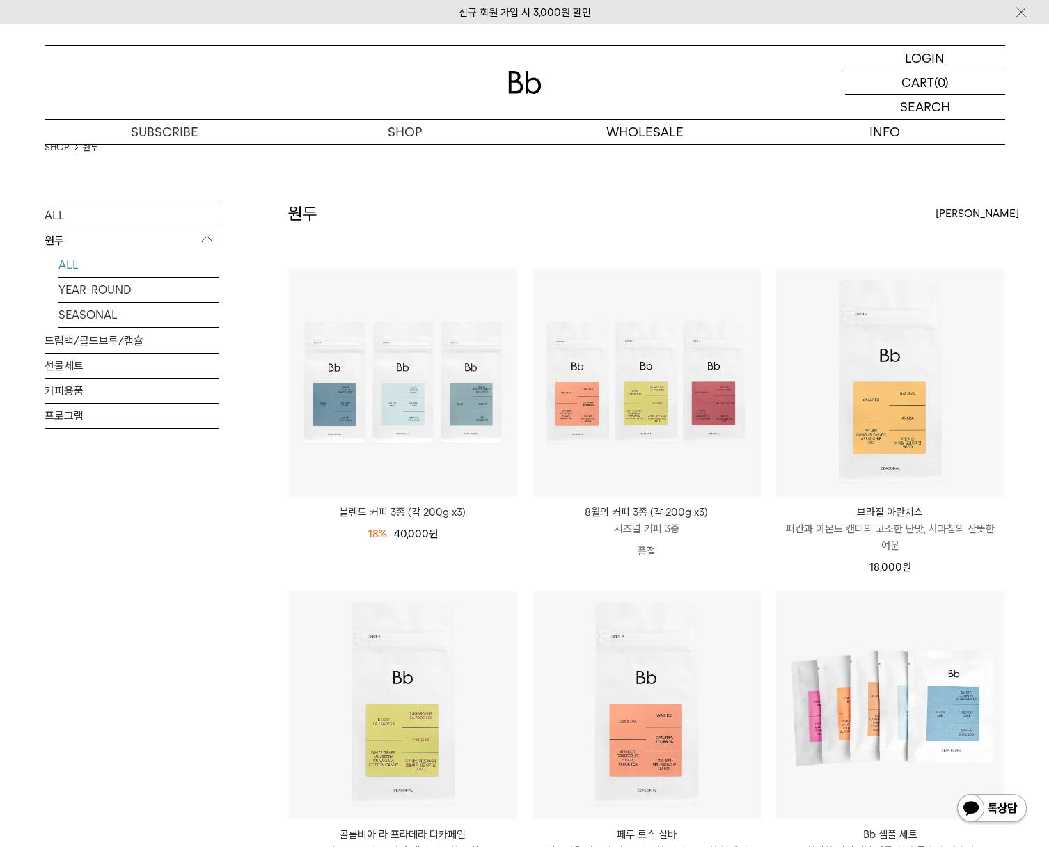
scroll to position [0, 0]
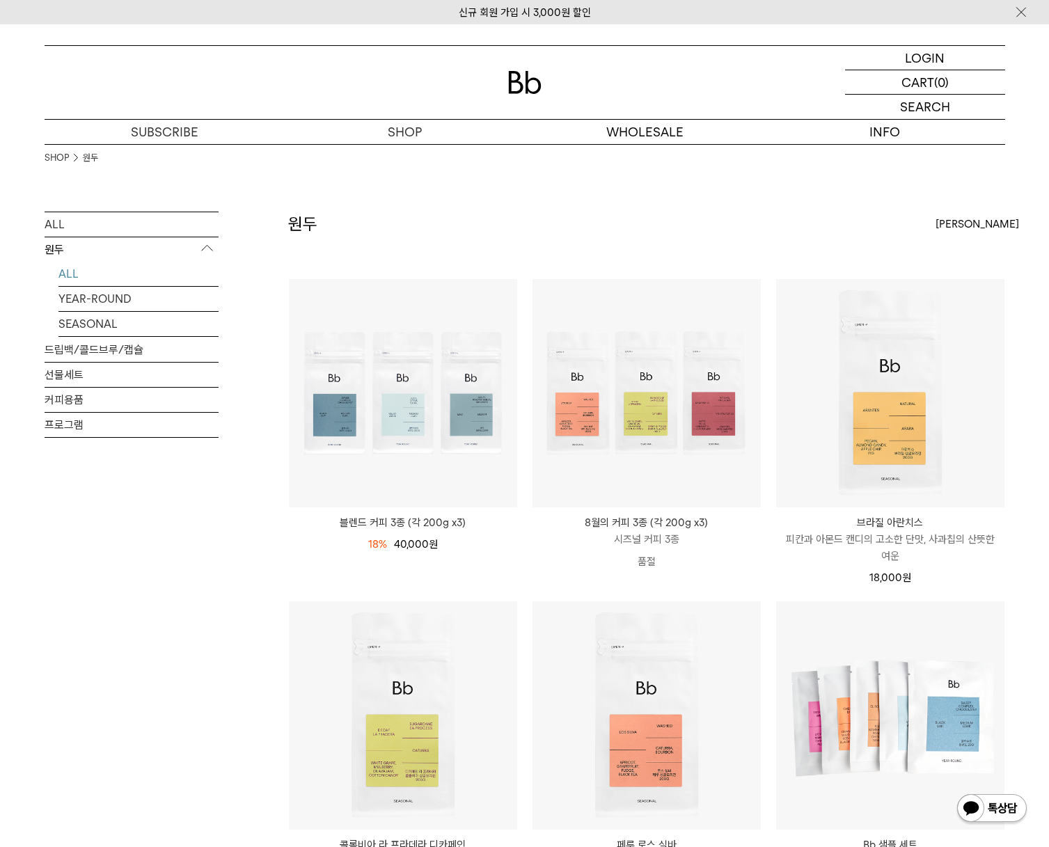
click at [170, 544] on div "ALL 원두 ALL YEAR-ROUND SEASONAL 드립백/콜드브루/캡슐 선물세트 커피용품 프로그램" at bounding box center [132, 387] width 174 height 351
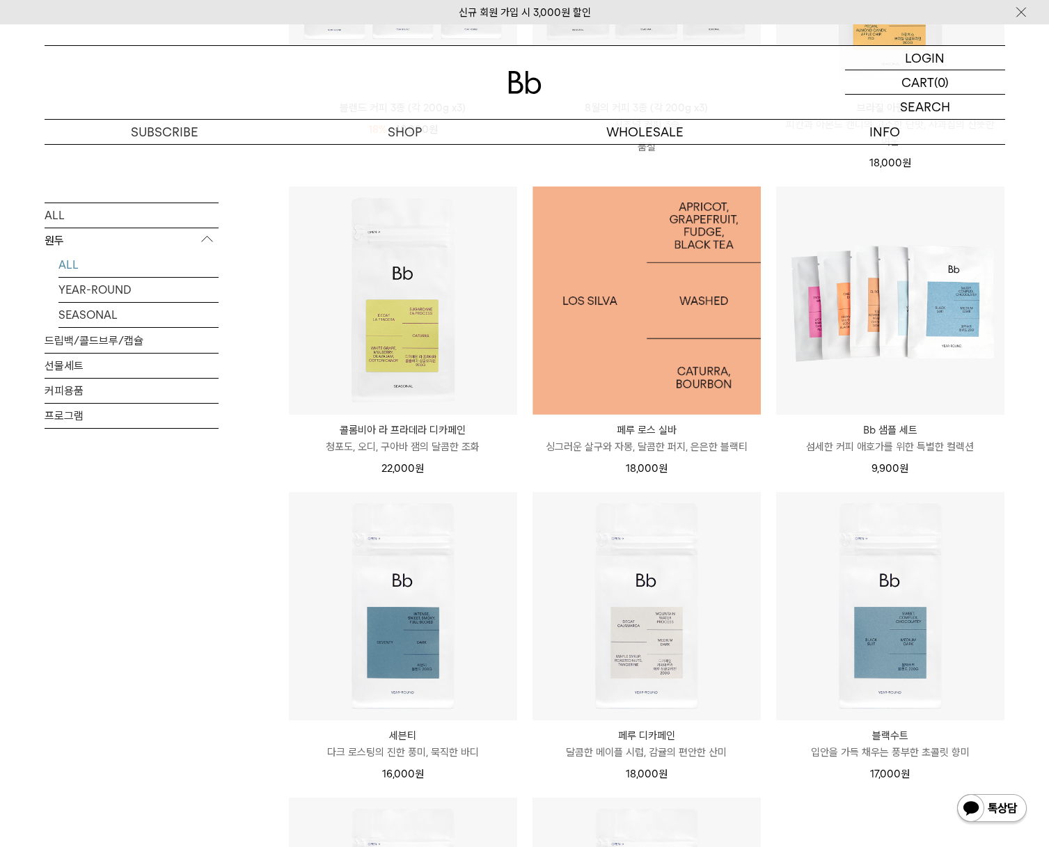
scroll to position [418, 0]
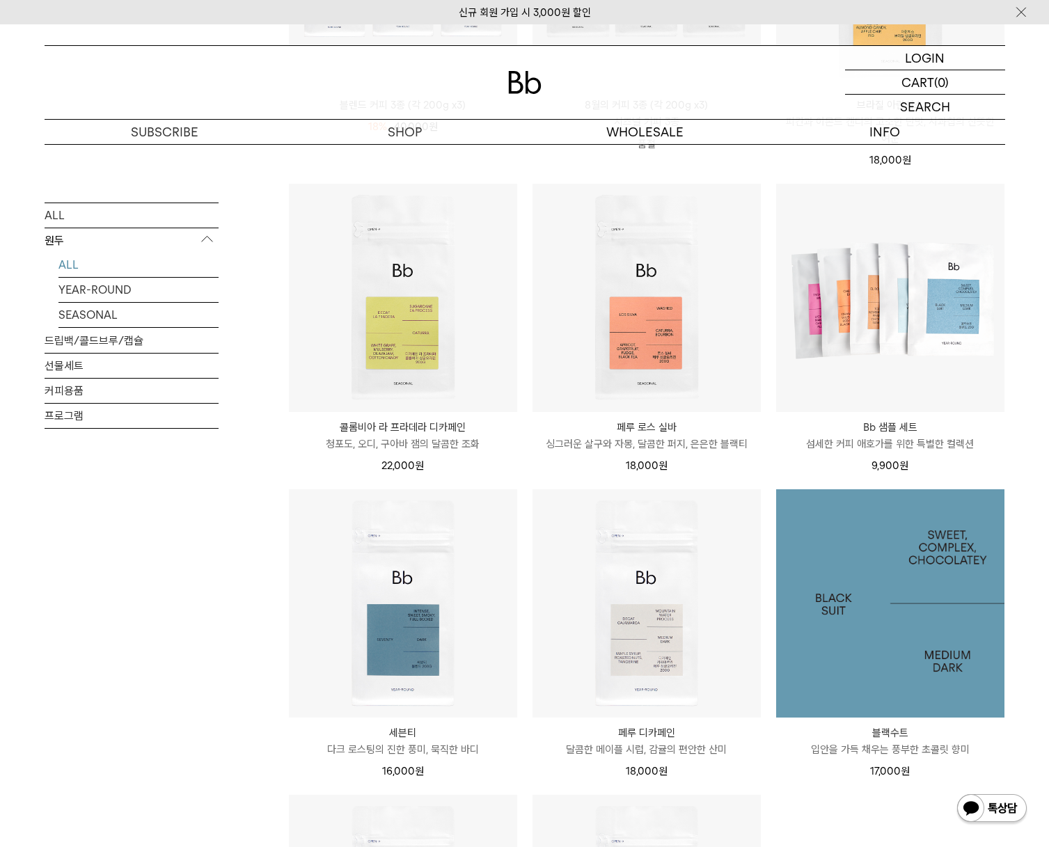
click at [886, 594] on img at bounding box center [890, 603] width 228 height 228
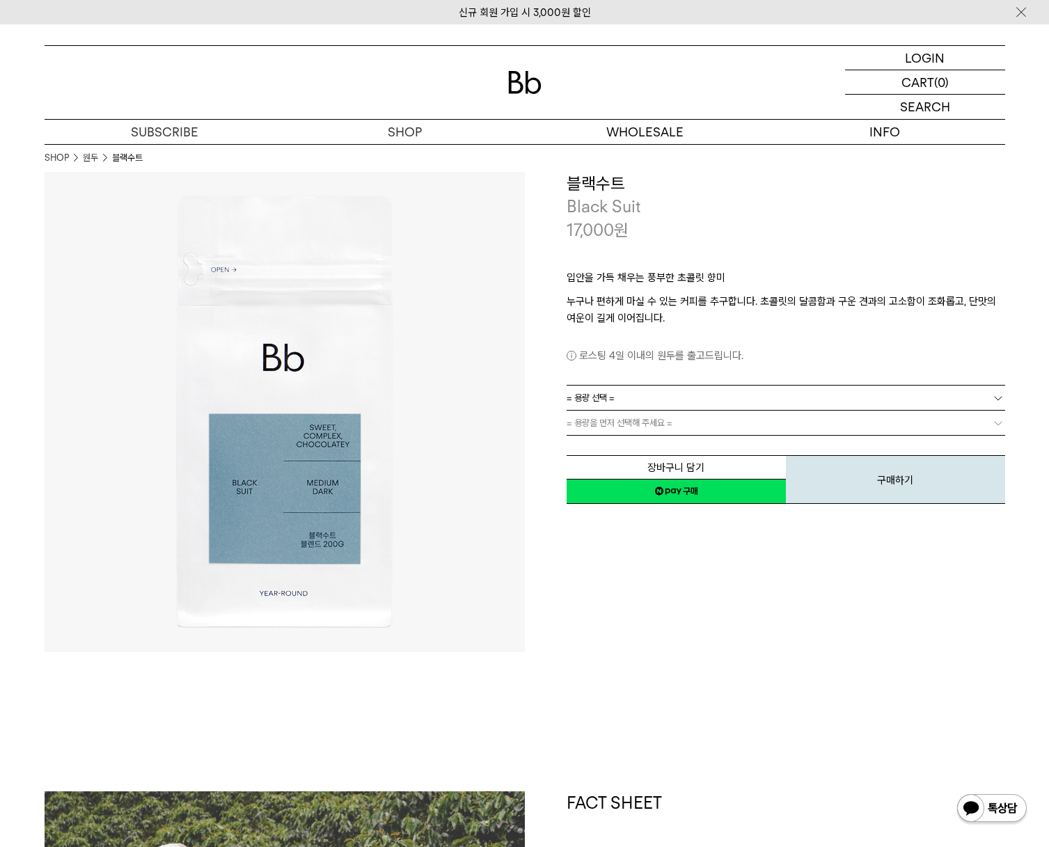
click at [710, 403] on link "= 용량 선택 =" at bounding box center [786, 398] width 438 height 24
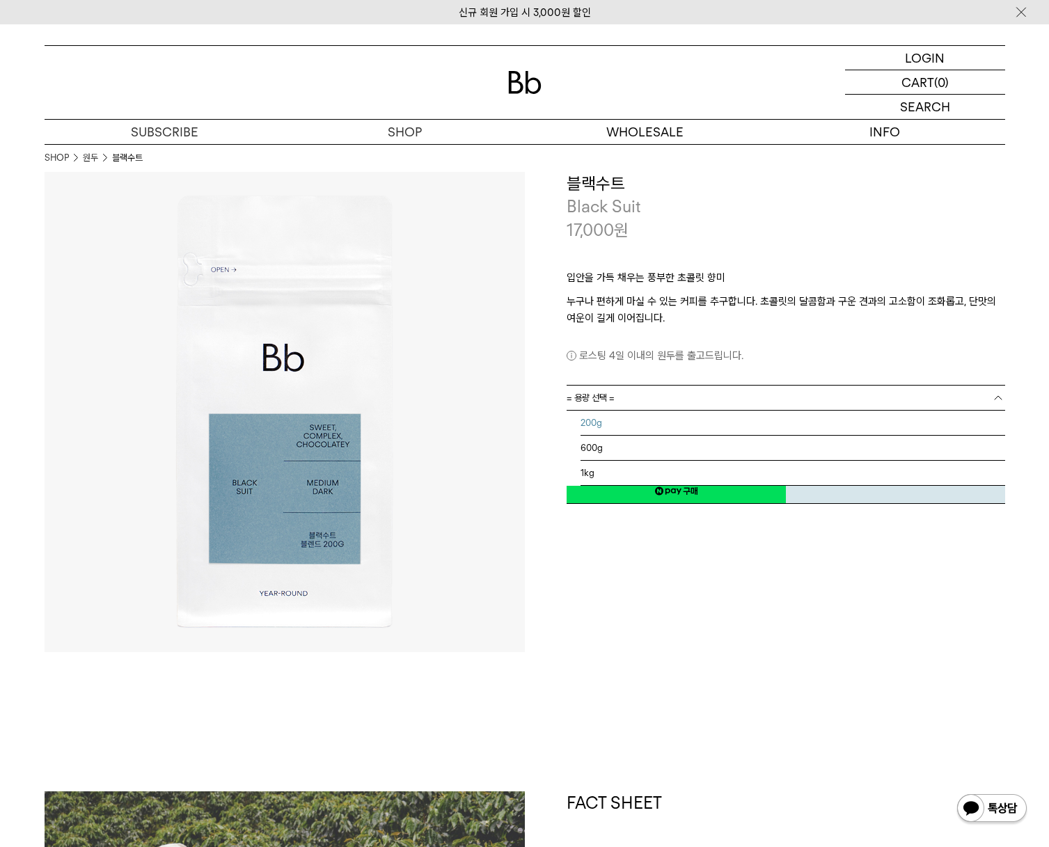
click at [623, 428] on li "200g" at bounding box center [792, 423] width 425 height 25
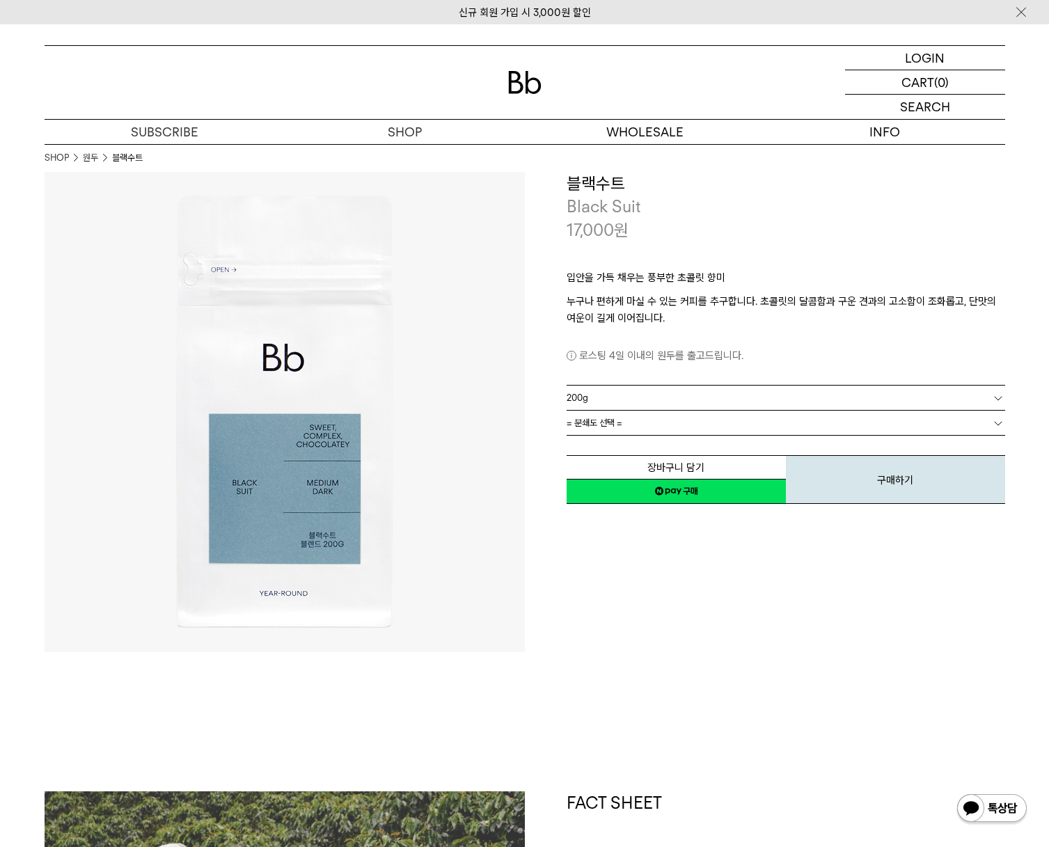
click at [659, 399] on link "200g" at bounding box center [786, 398] width 438 height 24
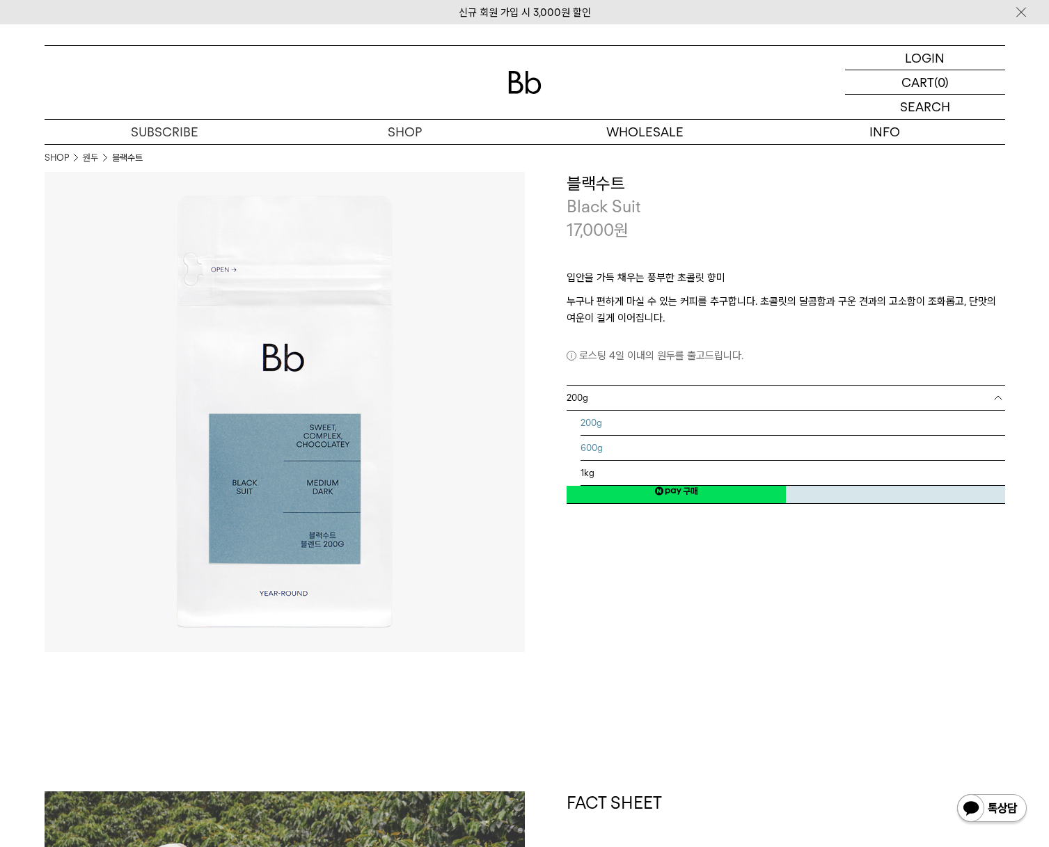
click at [643, 451] on li "600g" at bounding box center [792, 448] width 425 height 25
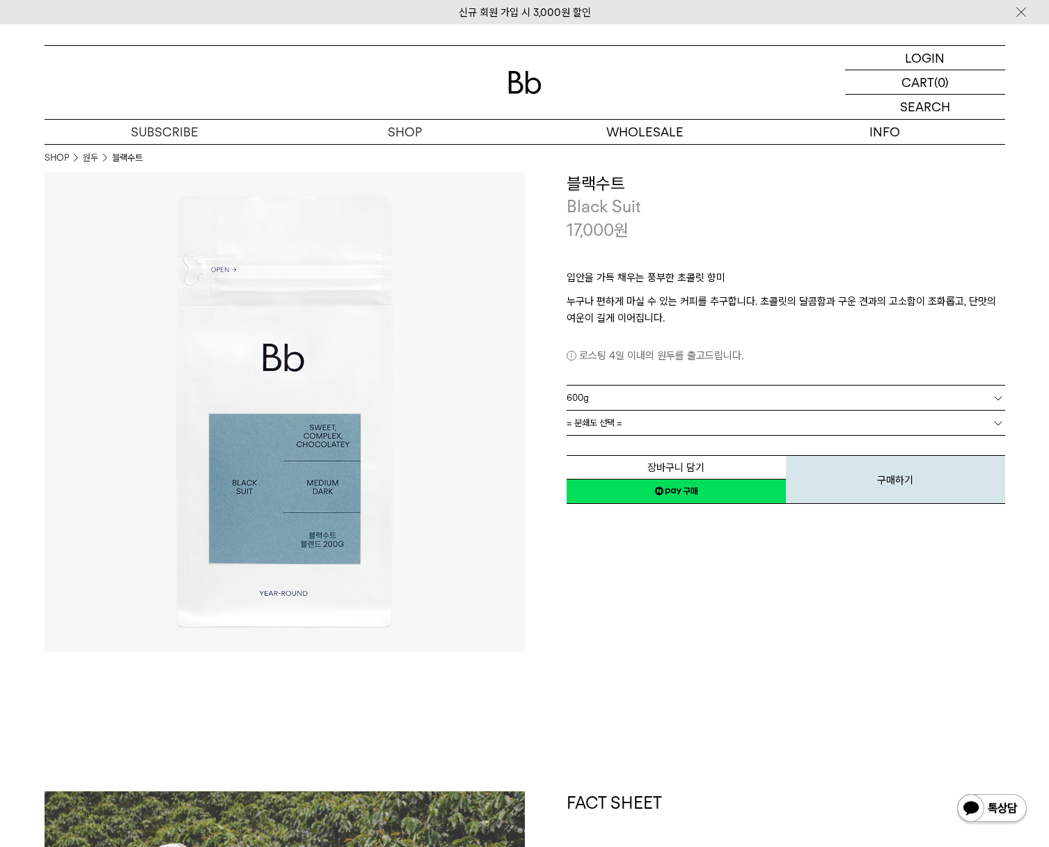
click at [649, 398] on link "600g" at bounding box center [786, 398] width 438 height 24
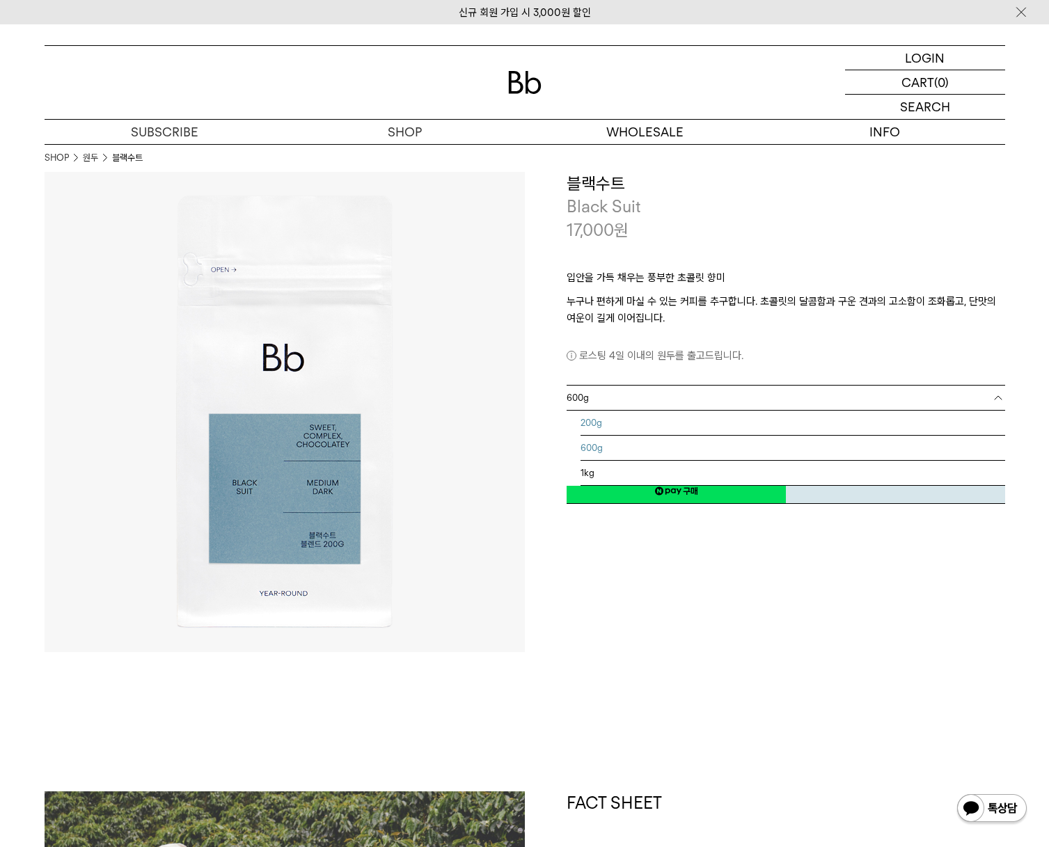
click at [642, 424] on li "200g" at bounding box center [792, 423] width 425 height 25
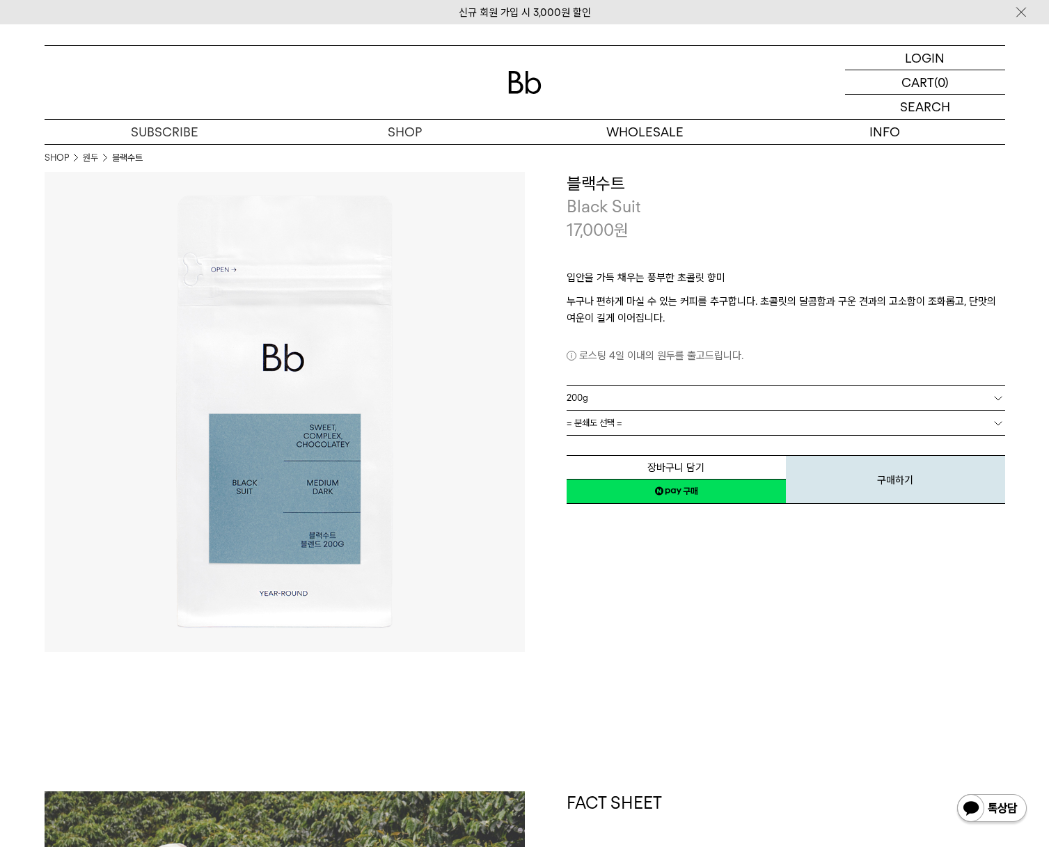
click at [626, 425] on link "= 분쇄도 선택 =" at bounding box center [786, 423] width 438 height 24
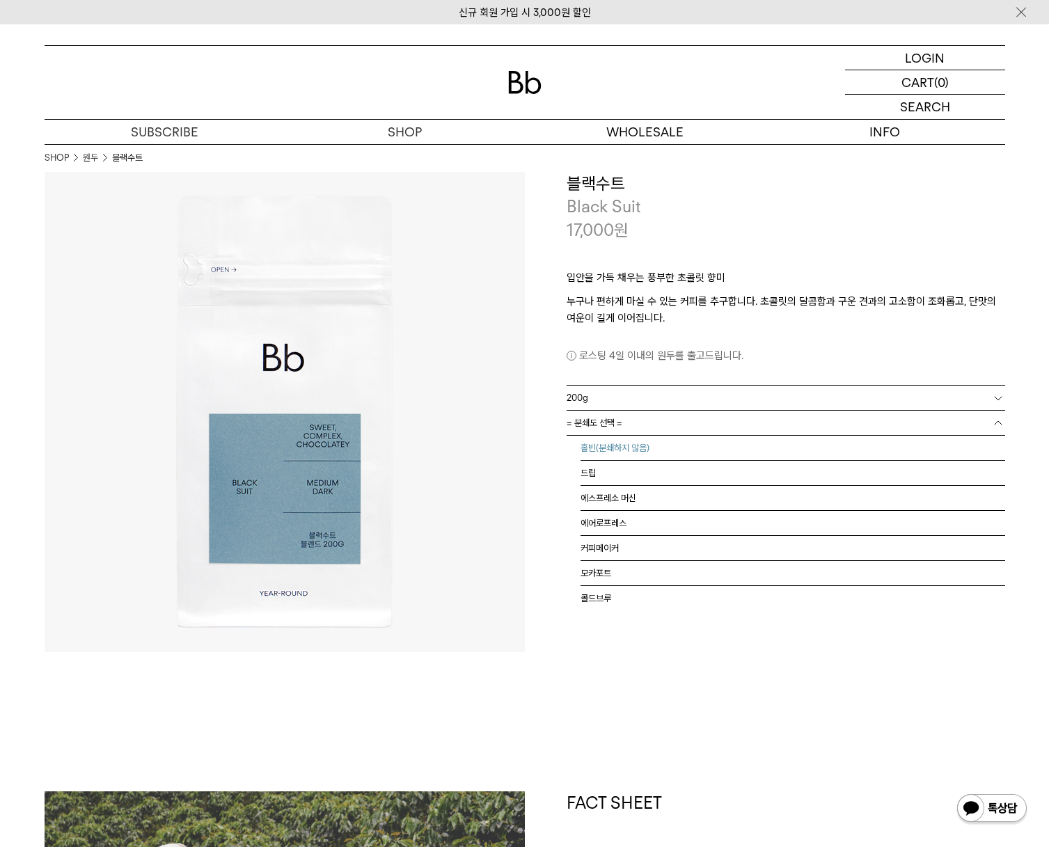
click at [625, 450] on li "홀빈(분쇄하지 않음)" at bounding box center [792, 448] width 425 height 25
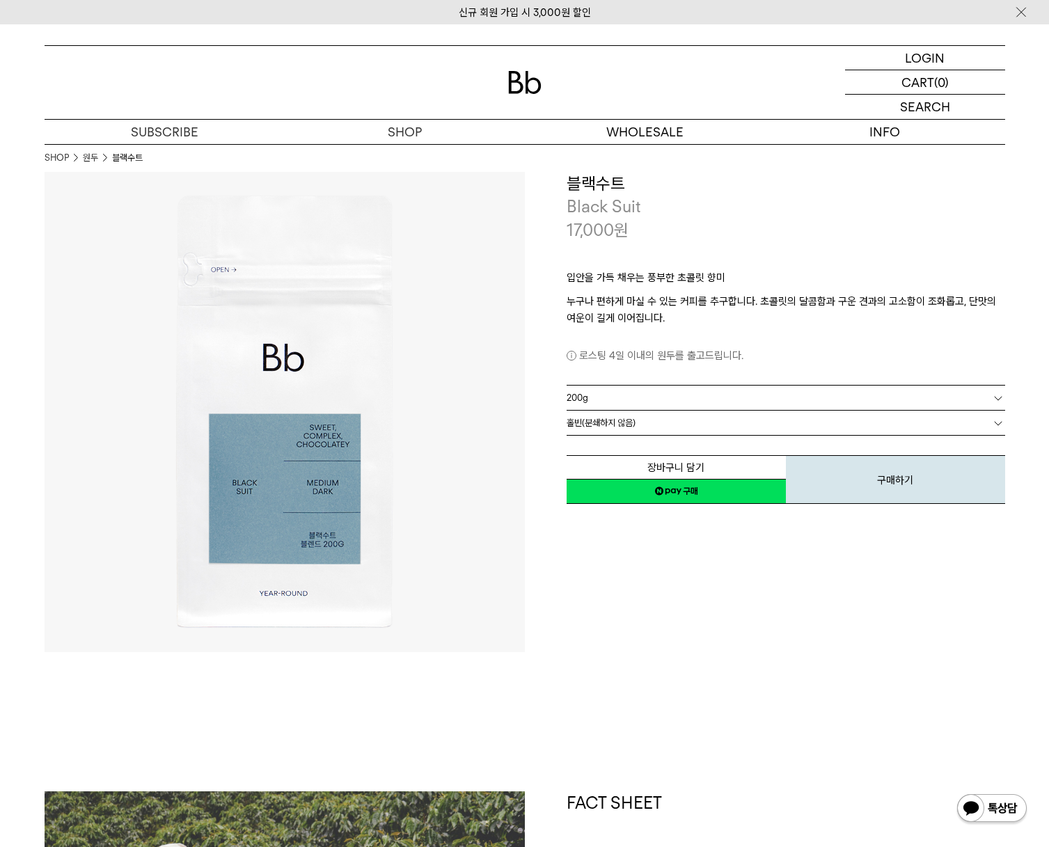
click at [619, 395] on link "200g" at bounding box center [786, 398] width 438 height 24
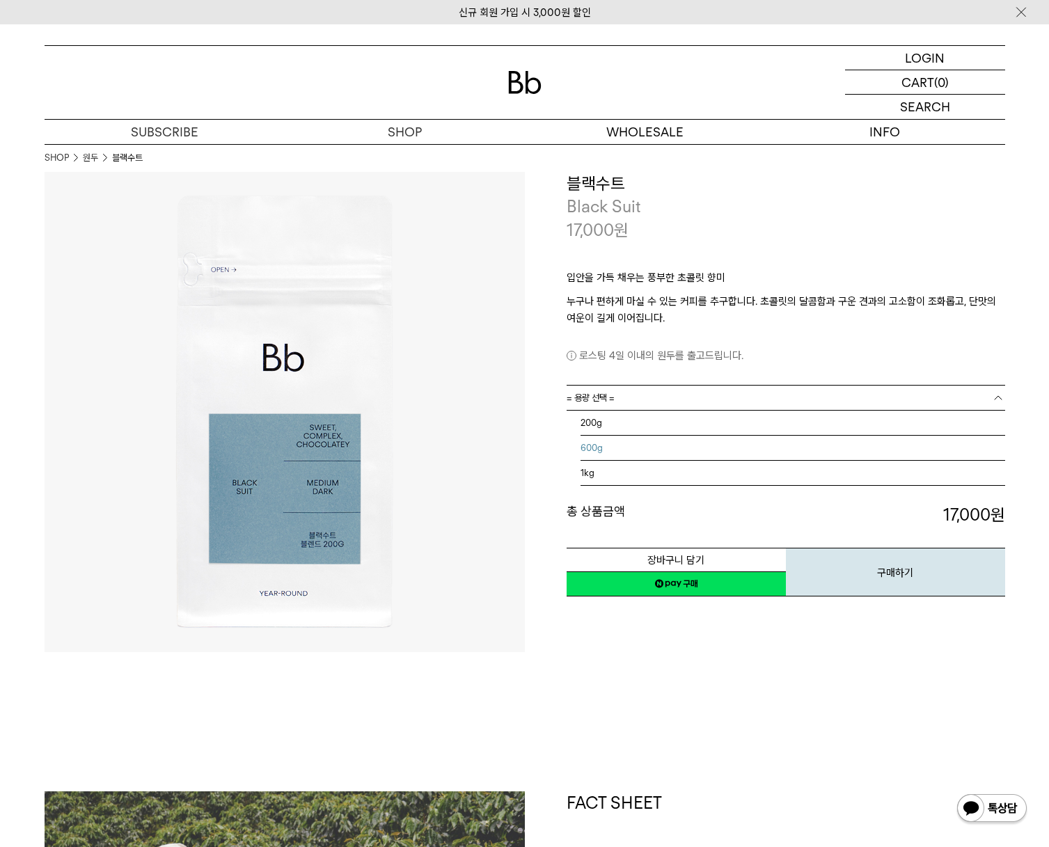
click at [610, 447] on li "600g" at bounding box center [792, 448] width 425 height 25
click at [615, 390] on link "600g" at bounding box center [786, 398] width 438 height 24
click at [656, 591] on div "**********" at bounding box center [765, 412] width 480 height 480
drag, startPoint x: 656, startPoint y: 590, endPoint x: 632, endPoint y: 423, distance: 168.8
click at [632, 423] on link "= 분쇄도 선택 =" at bounding box center [786, 423] width 438 height 24
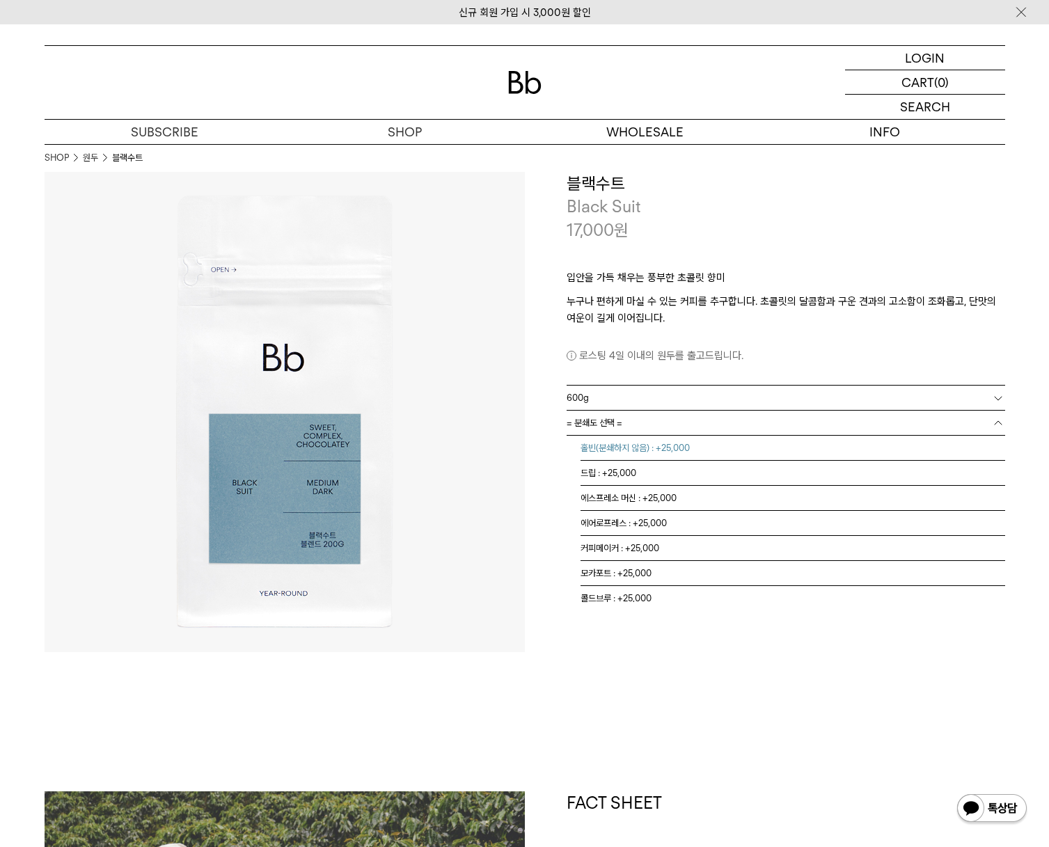
click at [612, 448] on li "홀빈(분쇄하지 않음) : +25,000" at bounding box center [792, 448] width 425 height 25
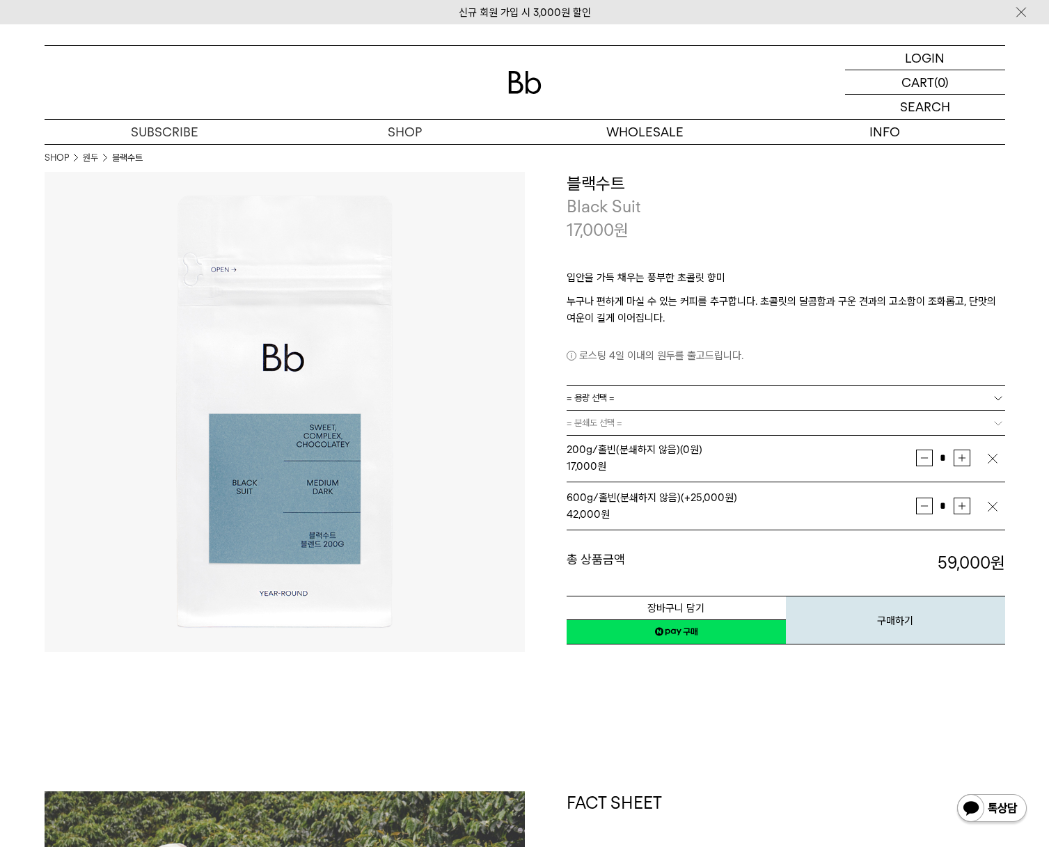
click at [617, 402] on link "= 용량 선택 =" at bounding box center [786, 398] width 438 height 24
click at [599, 468] on li "1kg" at bounding box center [792, 473] width 425 height 25
click at [610, 428] on span "= 분쇄도 선택 =" at bounding box center [595, 423] width 56 height 24
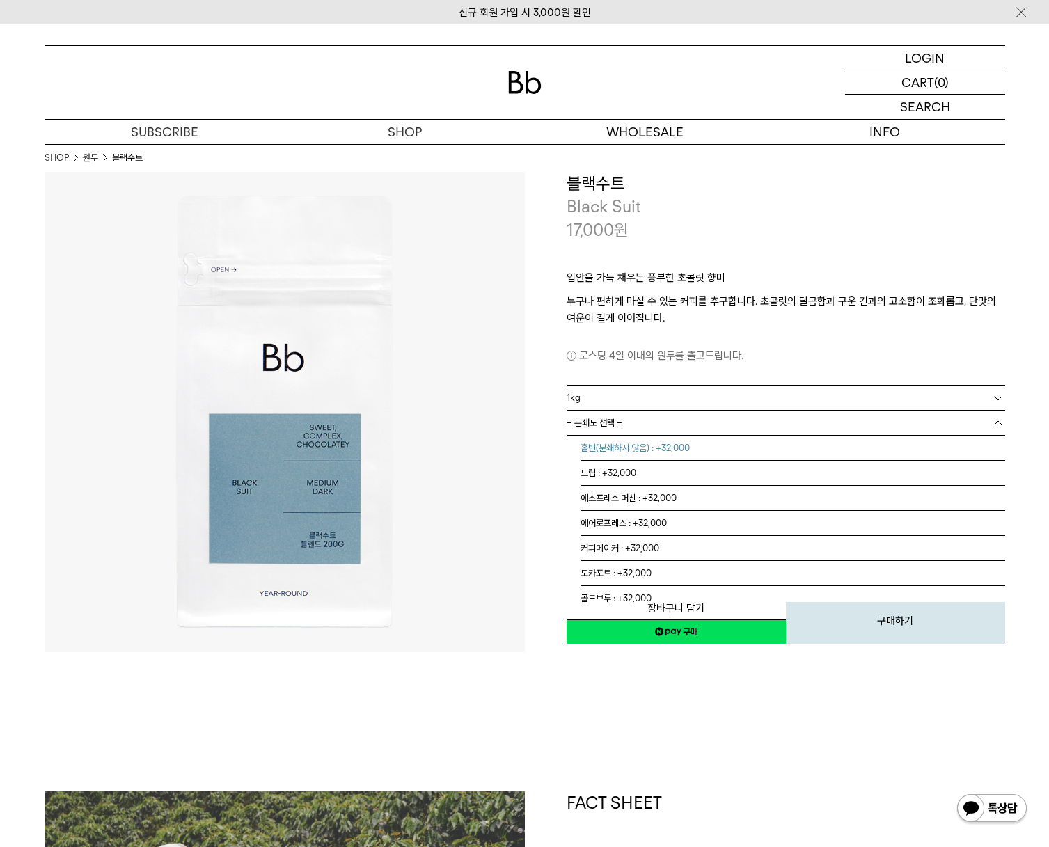
click at [613, 451] on li "홀빈(분쇄하지 않음) : +32,000" at bounding box center [792, 448] width 425 height 25
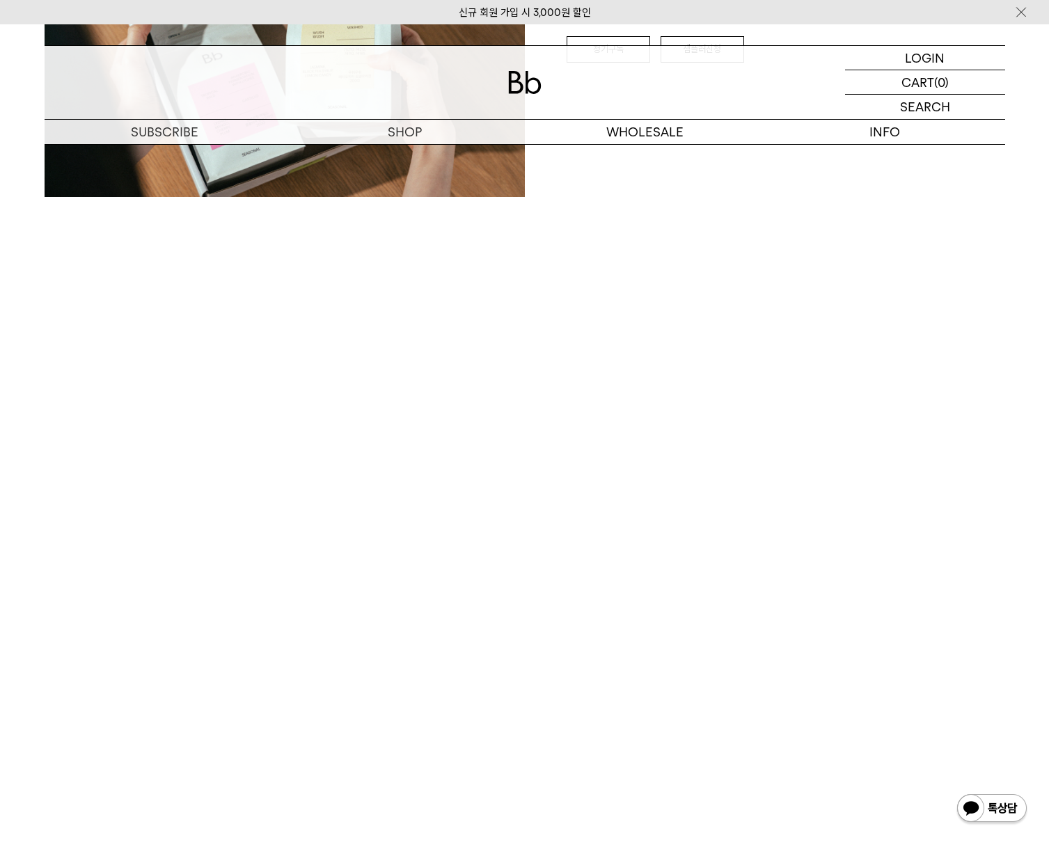
scroll to position [2993, 0]
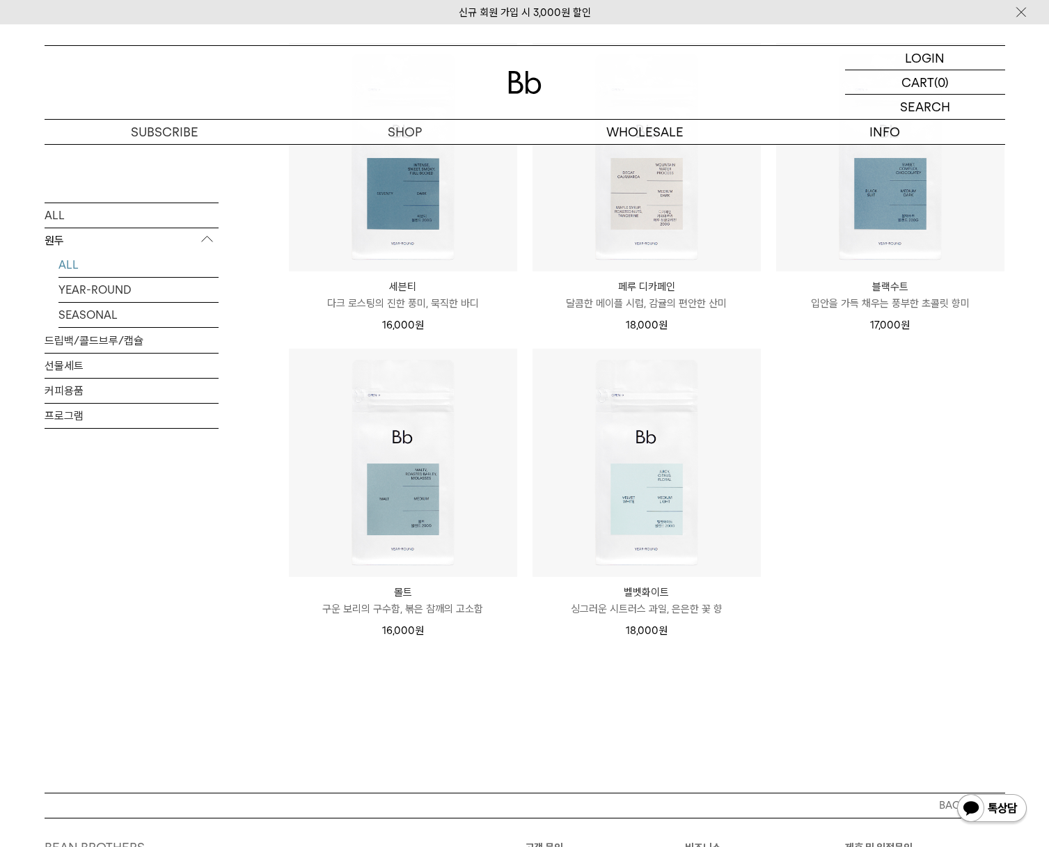
scroll to position [696, 0]
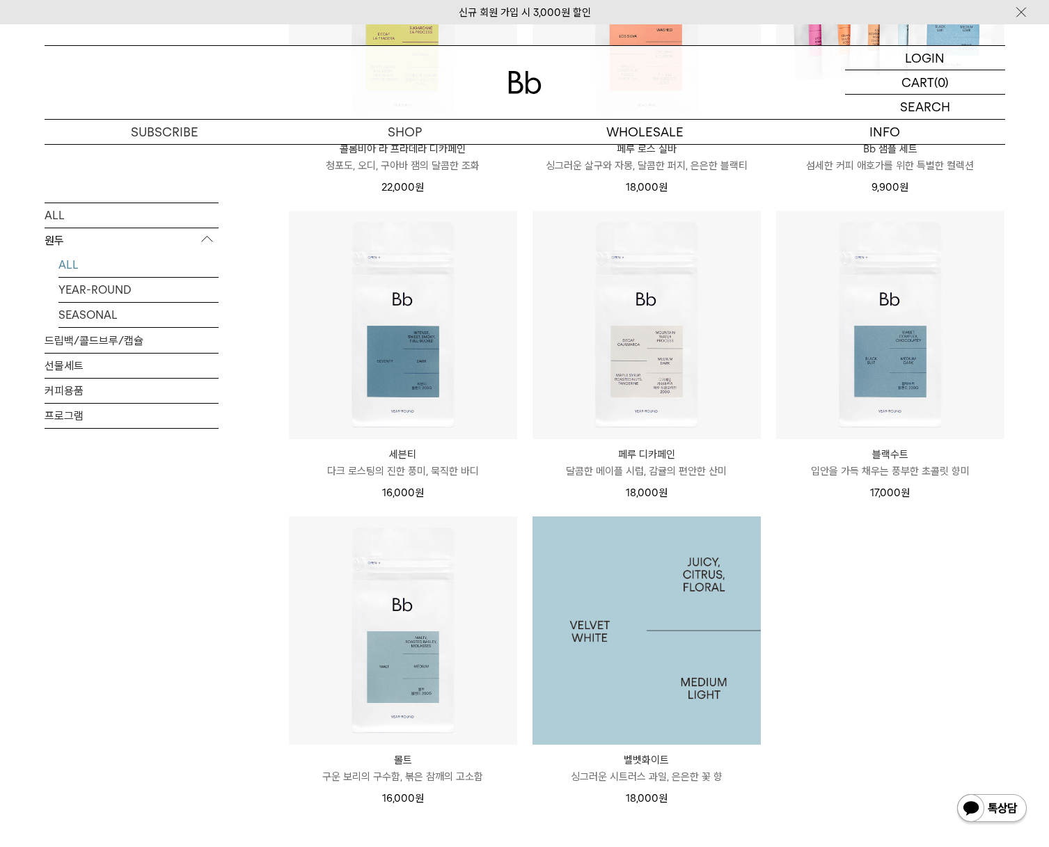
click at [654, 649] on img at bounding box center [646, 630] width 228 height 228
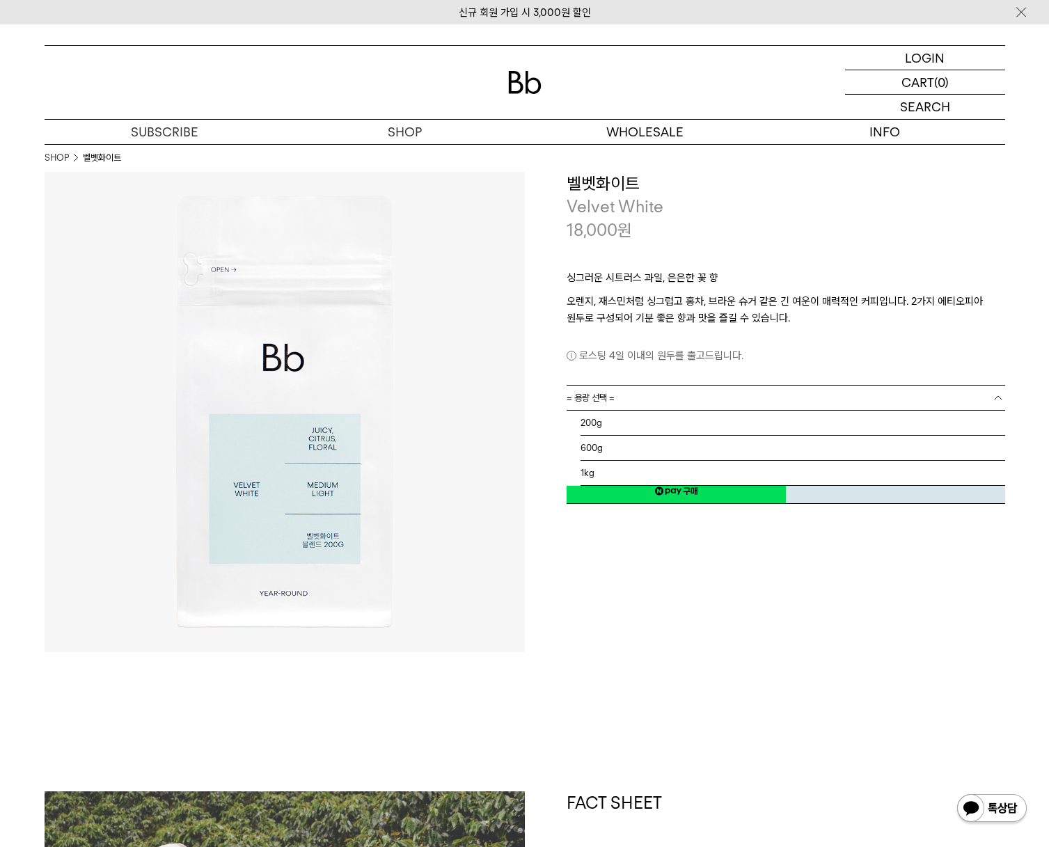
click at [704, 394] on link "= 용량 선택 =" at bounding box center [786, 398] width 438 height 24
drag, startPoint x: 620, startPoint y: 422, endPoint x: 616, endPoint y: 439, distance: 17.9
click at [620, 421] on li "200g" at bounding box center [792, 423] width 425 height 25
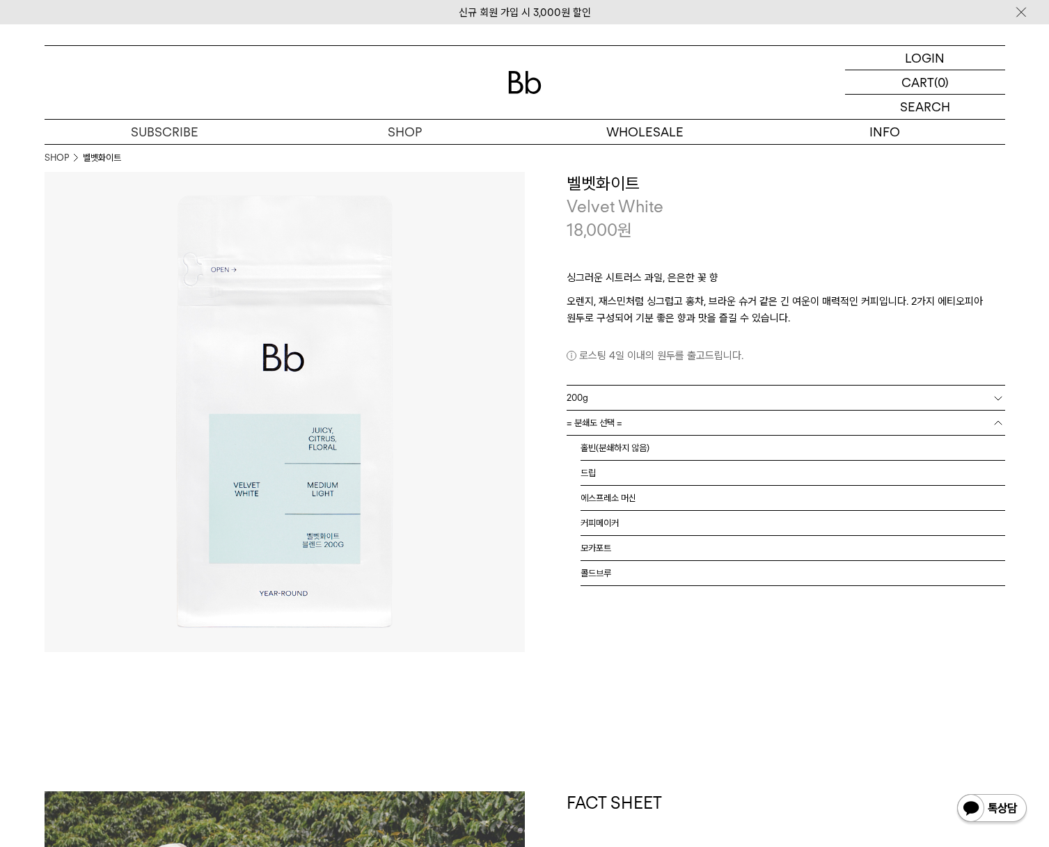
click at [619, 429] on span "= 분쇄도 선택 =" at bounding box center [595, 423] width 56 height 24
click at [622, 453] on li "홀빈(분쇄하지 않음)" at bounding box center [792, 448] width 425 height 25
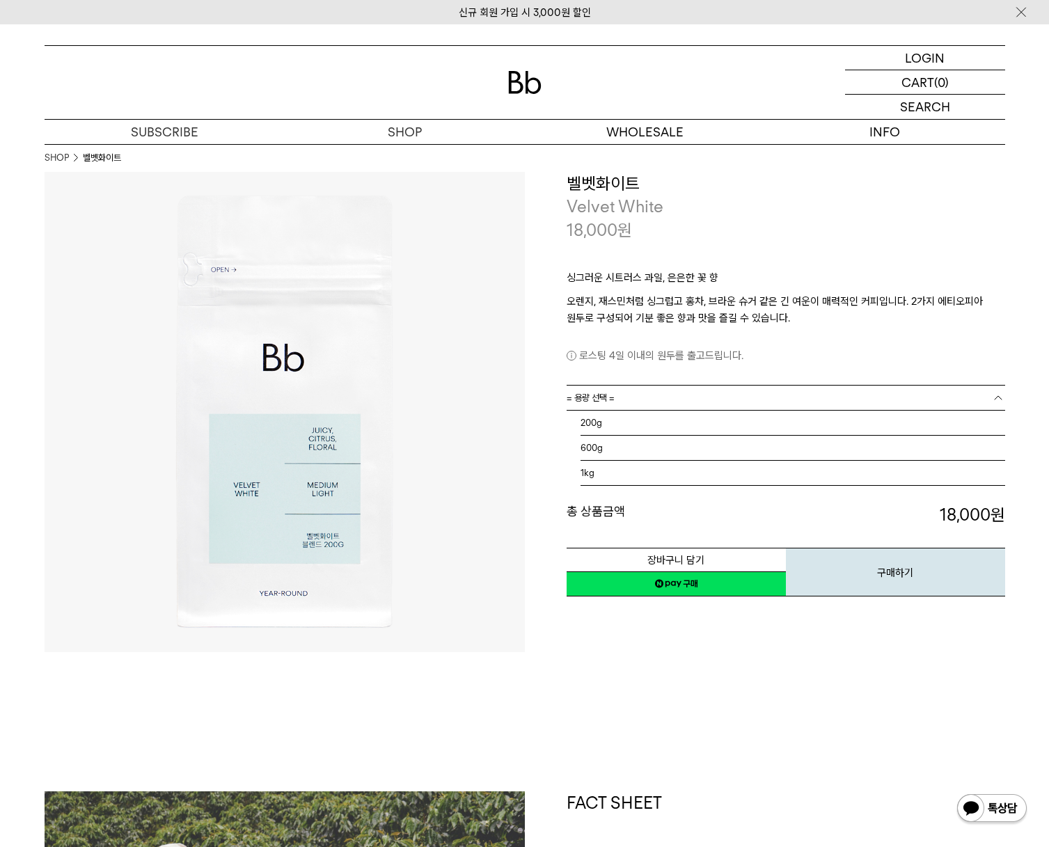
click at [611, 398] on span "= 용량 선택 =" at bounding box center [591, 398] width 48 height 24
click at [605, 450] on li "600g" at bounding box center [792, 448] width 425 height 25
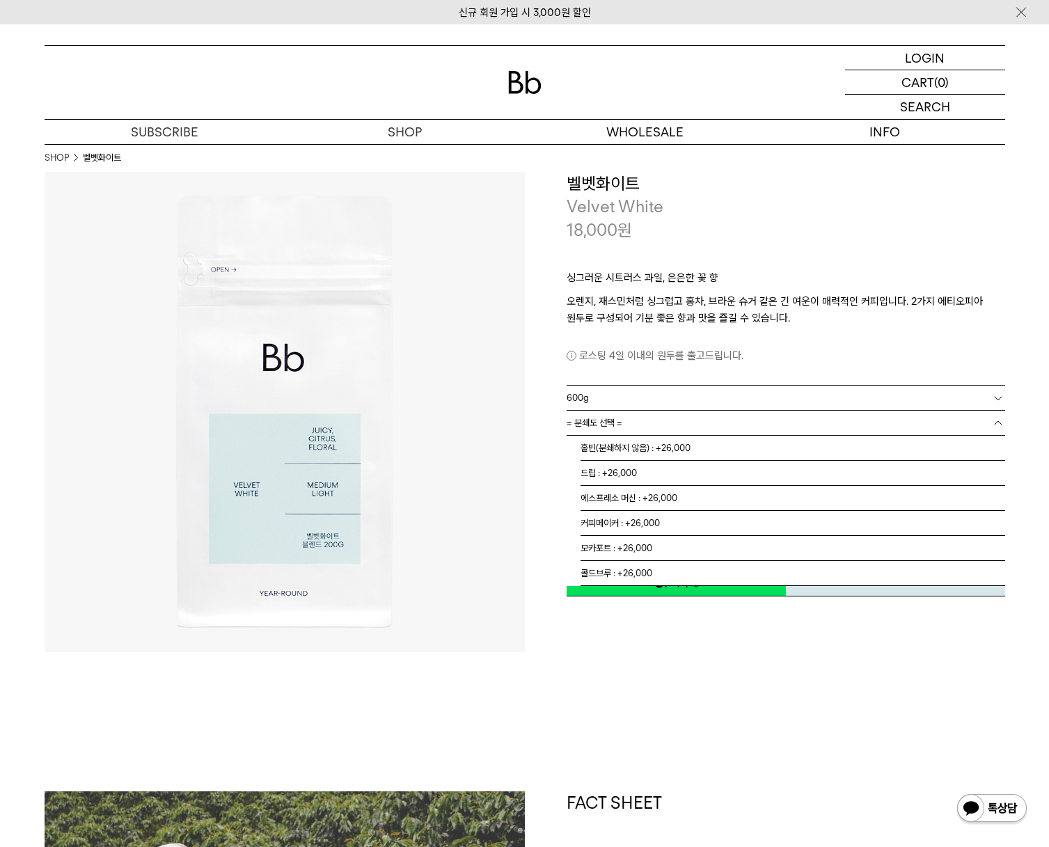
click at [606, 424] on span "= 분쇄도 선택 =" at bounding box center [595, 423] width 56 height 24
click at [605, 453] on li "홀빈(분쇄하지 않음) : +26,000" at bounding box center [792, 448] width 425 height 25
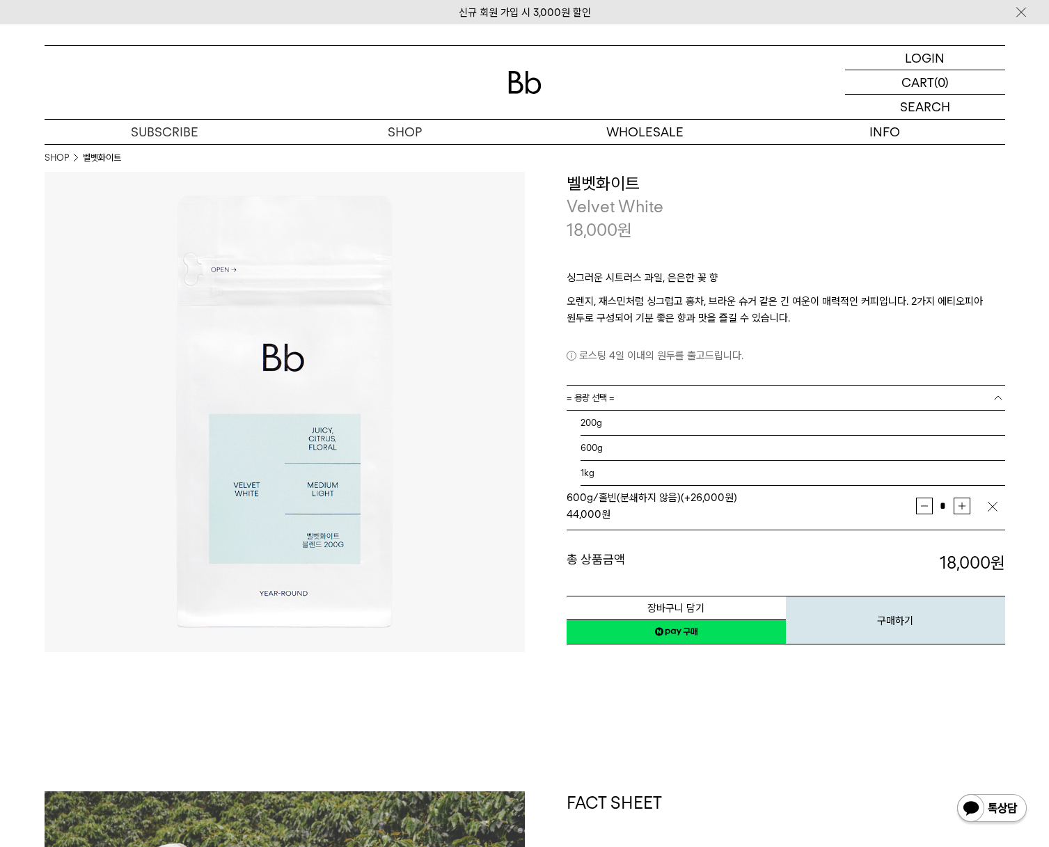
click at [605, 397] on span "= 용량 선택 =" at bounding box center [591, 398] width 48 height 24
click at [601, 468] on li "1kg" at bounding box center [792, 473] width 425 height 25
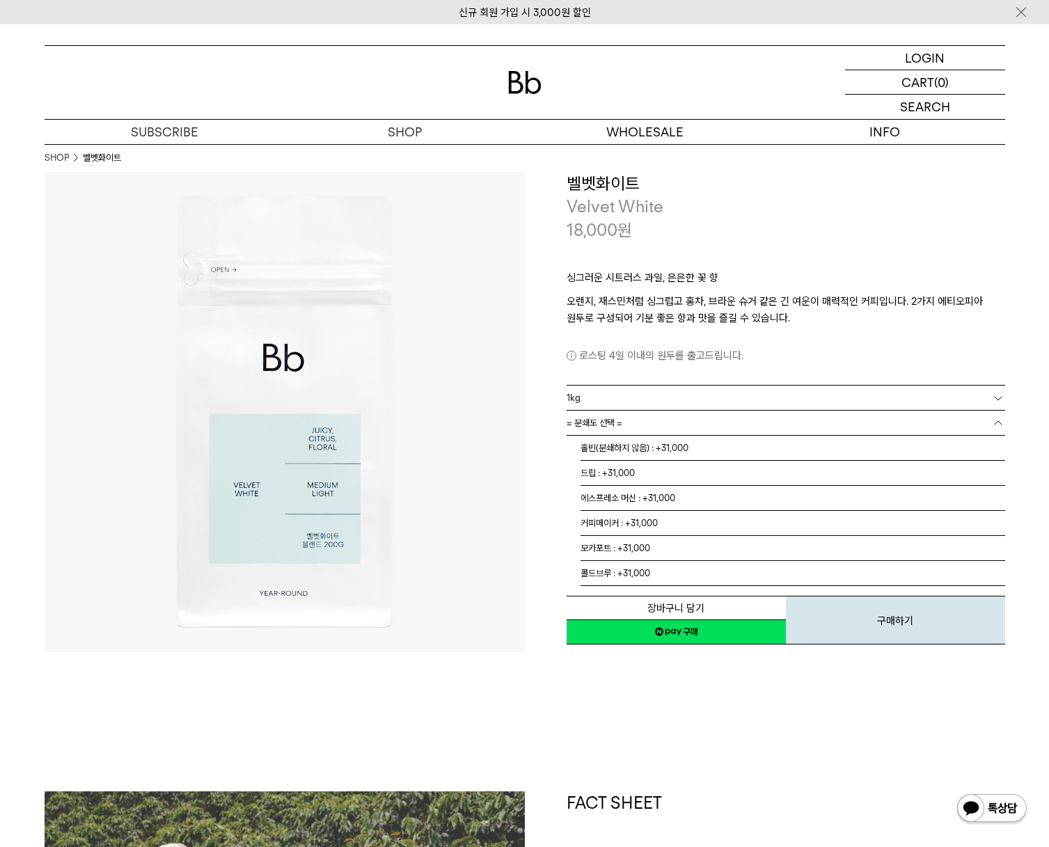
click at [593, 423] on span "= 분쇄도 선택 =" at bounding box center [595, 423] width 56 height 24
click at [614, 449] on li "홀빈(분쇄하지 않음) : +31,000" at bounding box center [792, 448] width 425 height 25
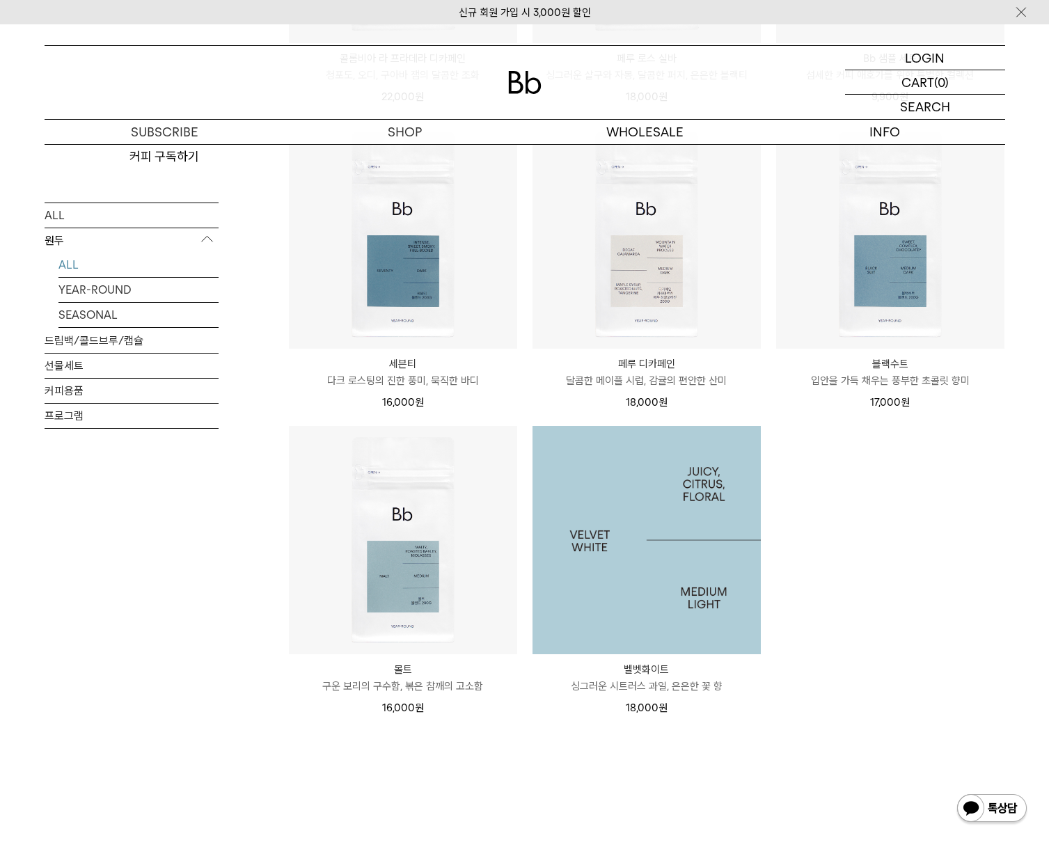
scroll to position [835, 0]
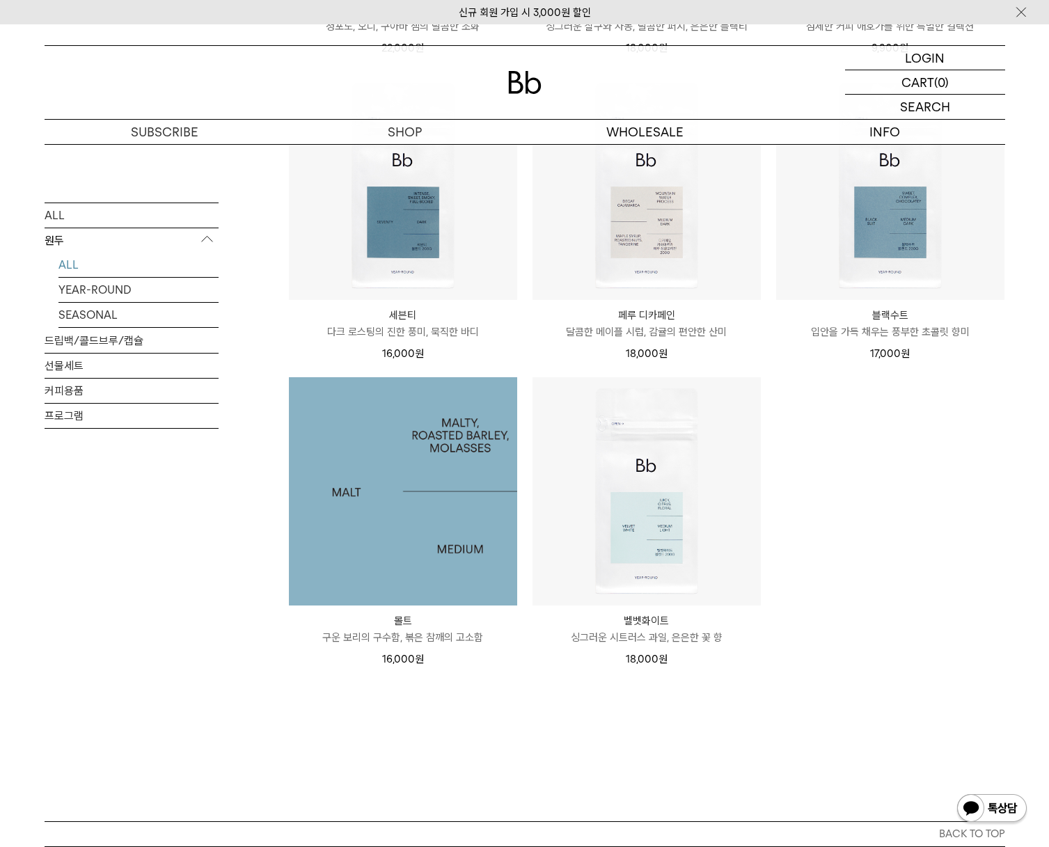
click at [381, 507] on img at bounding box center [403, 491] width 228 height 228
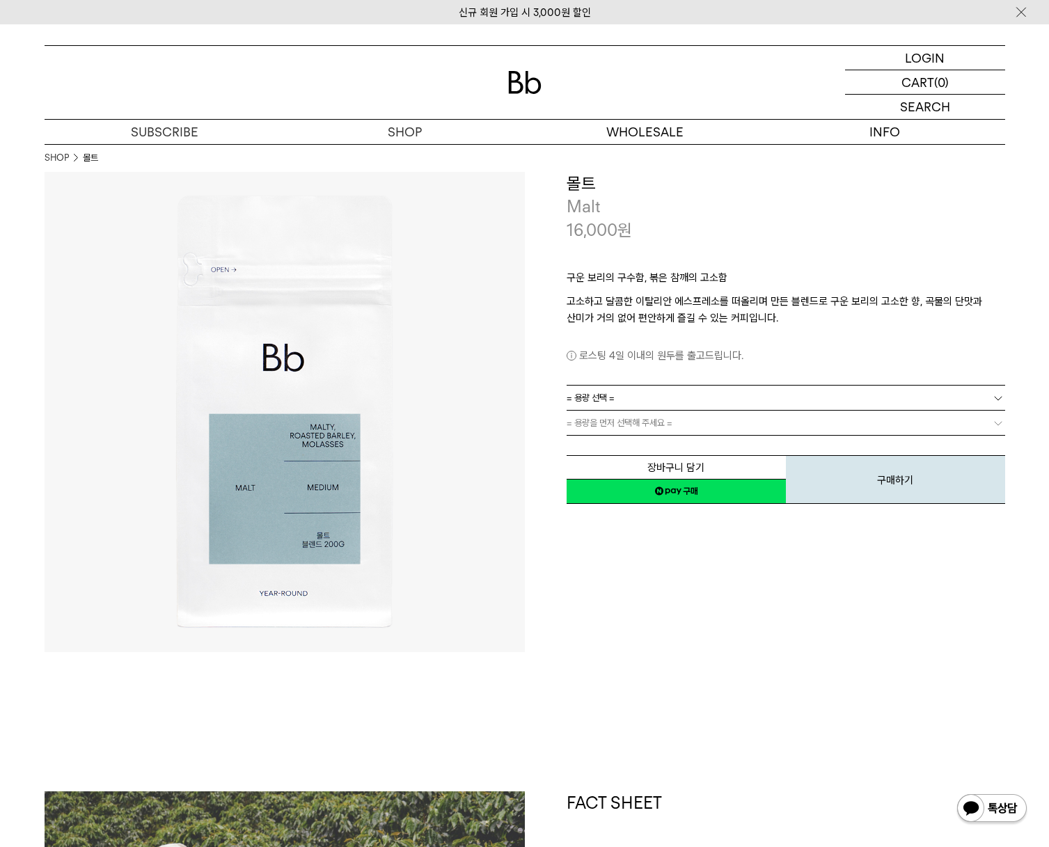
click at [676, 615] on div "**********" at bounding box center [765, 412] width 480 height 480
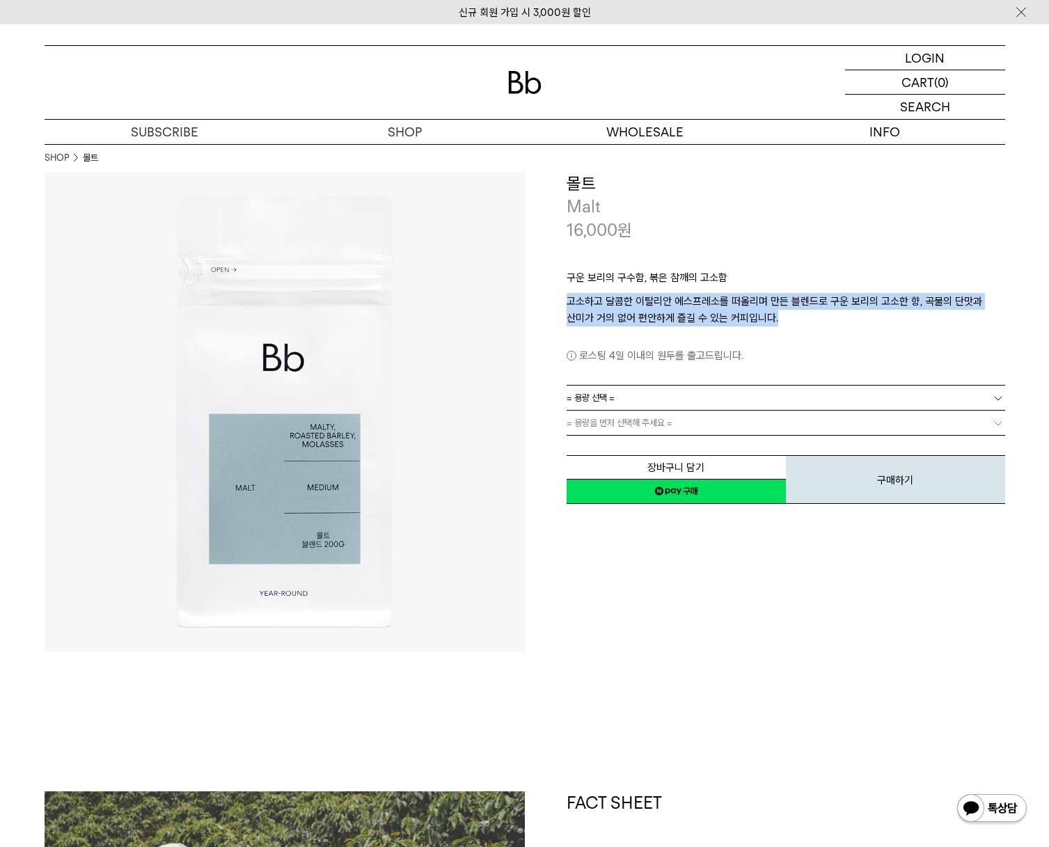
drag, startPoint x: 565, startPoint y: 302, endPoint x: 971, endPoint y: 320, distance: 406.2
click at [971, 320] on div "**********" at bounding box center [765, 339] width 480 height 334
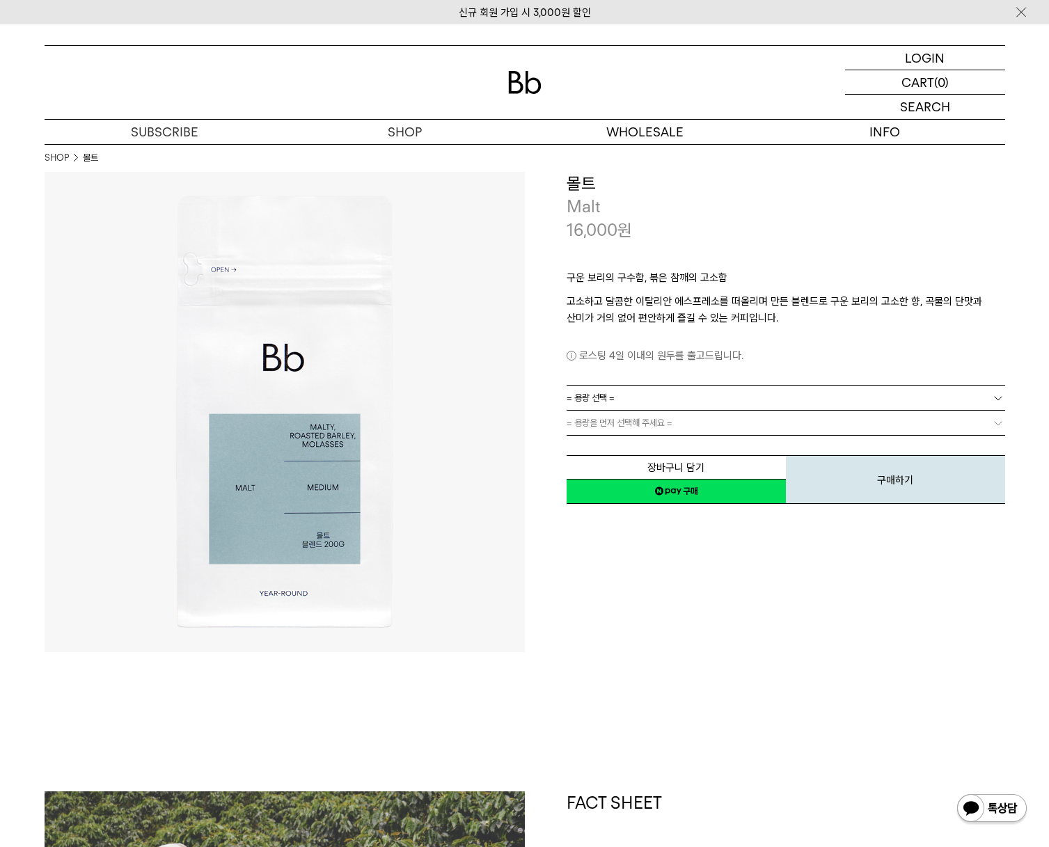
click at [780, 395] on link "= 용량 선택 =" at bounding box center [786, 398] width 438 height 24
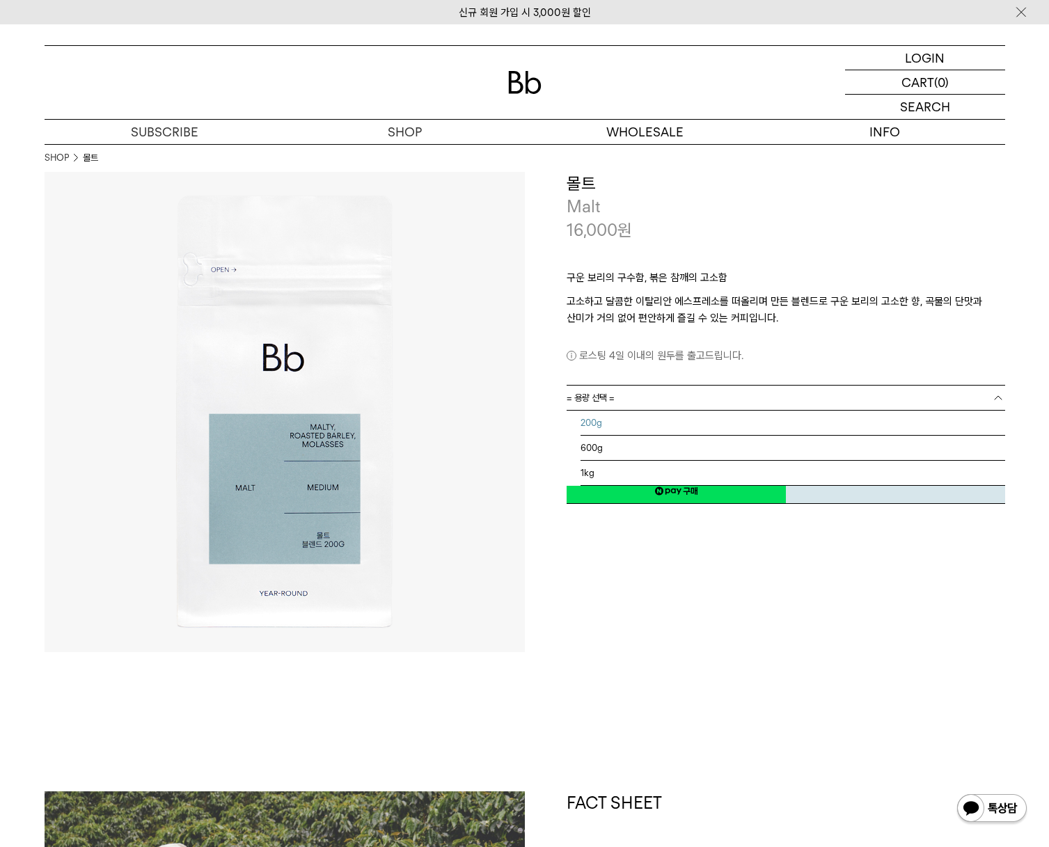
click at [688, 428] on li "200g" at bounding box center [792, 423] width 425 height 25
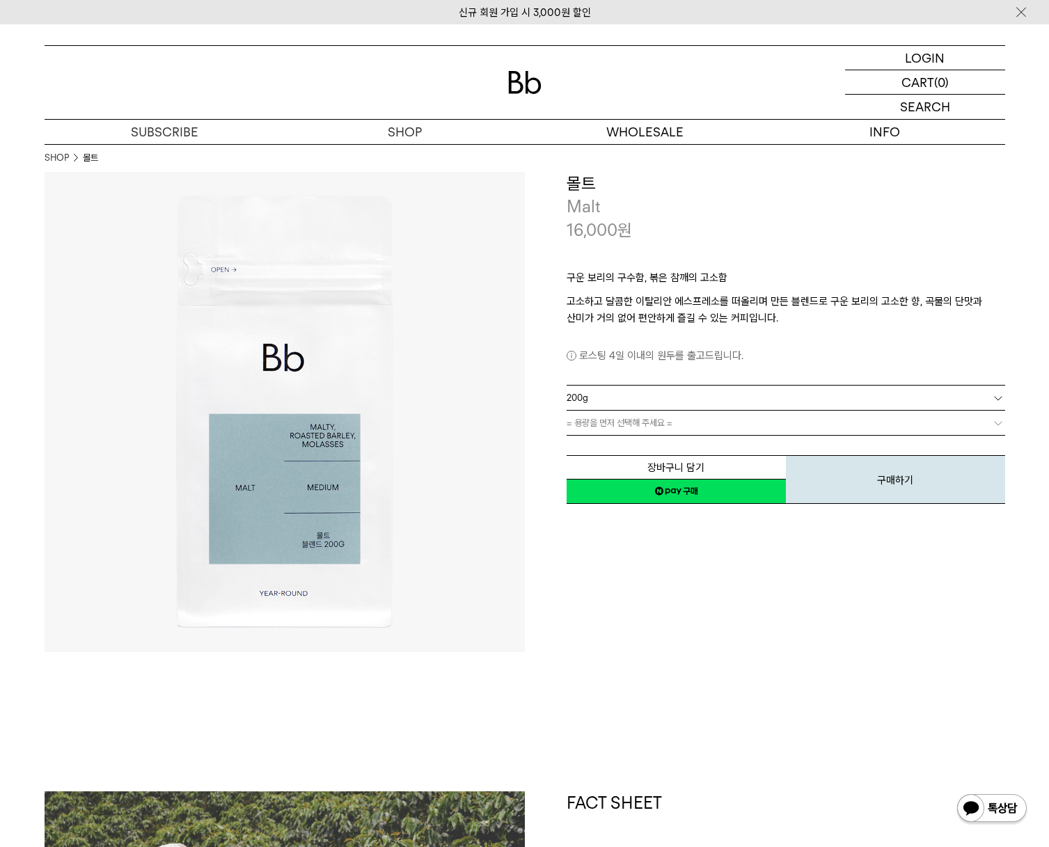
click at [658, 428] on link "= 용량을 먼저 선택해 주세요 =" at bounding box center [786, 423] width 438 height 24
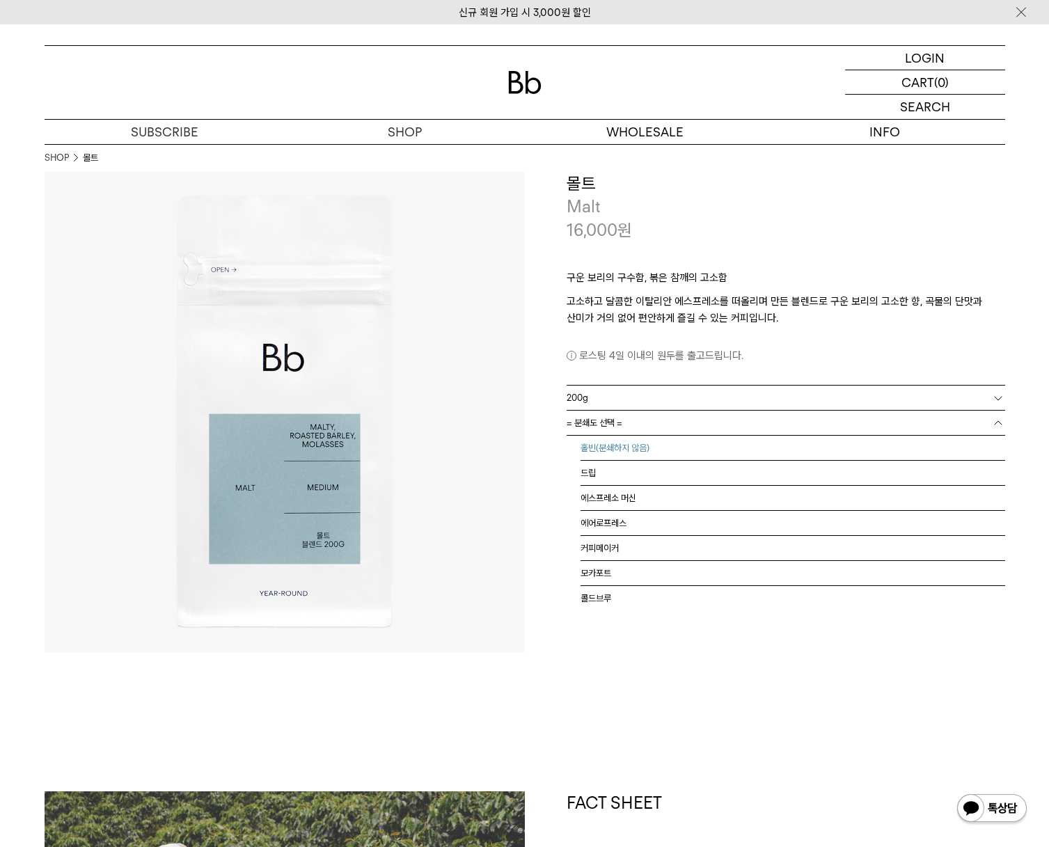
click at [633, 445] on li "홀빈(분쇄하지 않음)" at bounding box center [792, 448] width 425 height 25
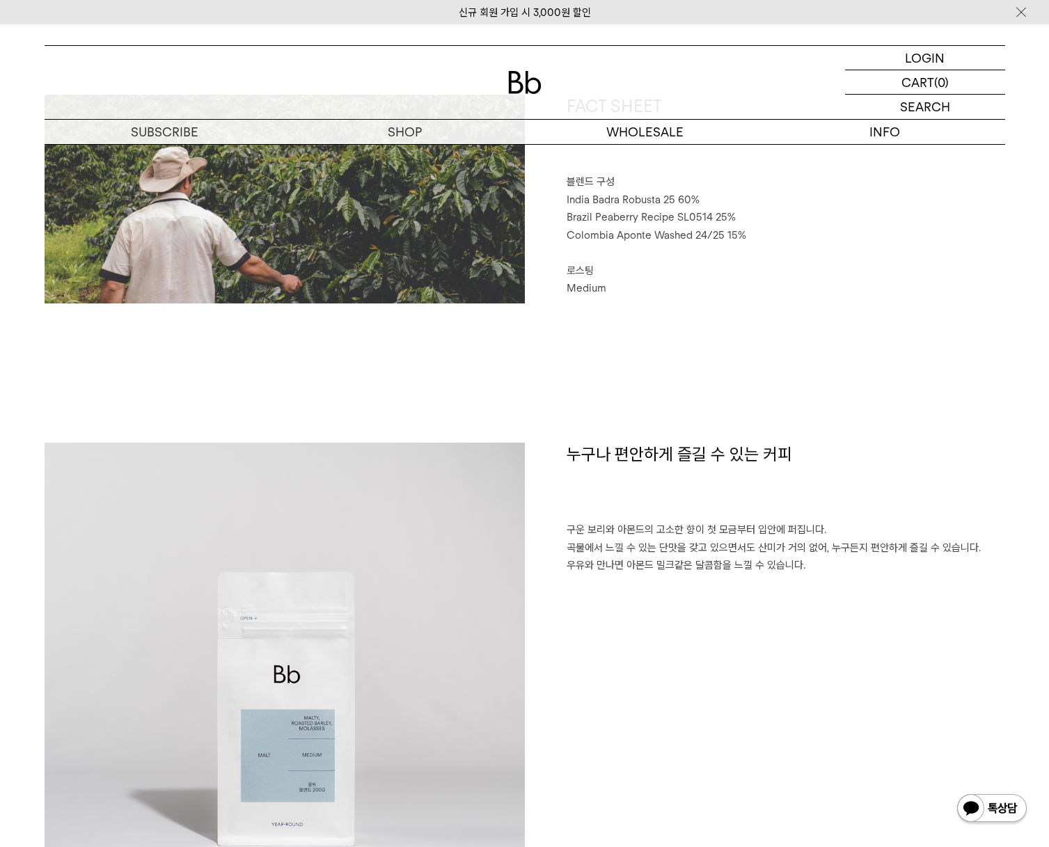
scroll to position [487, 0]
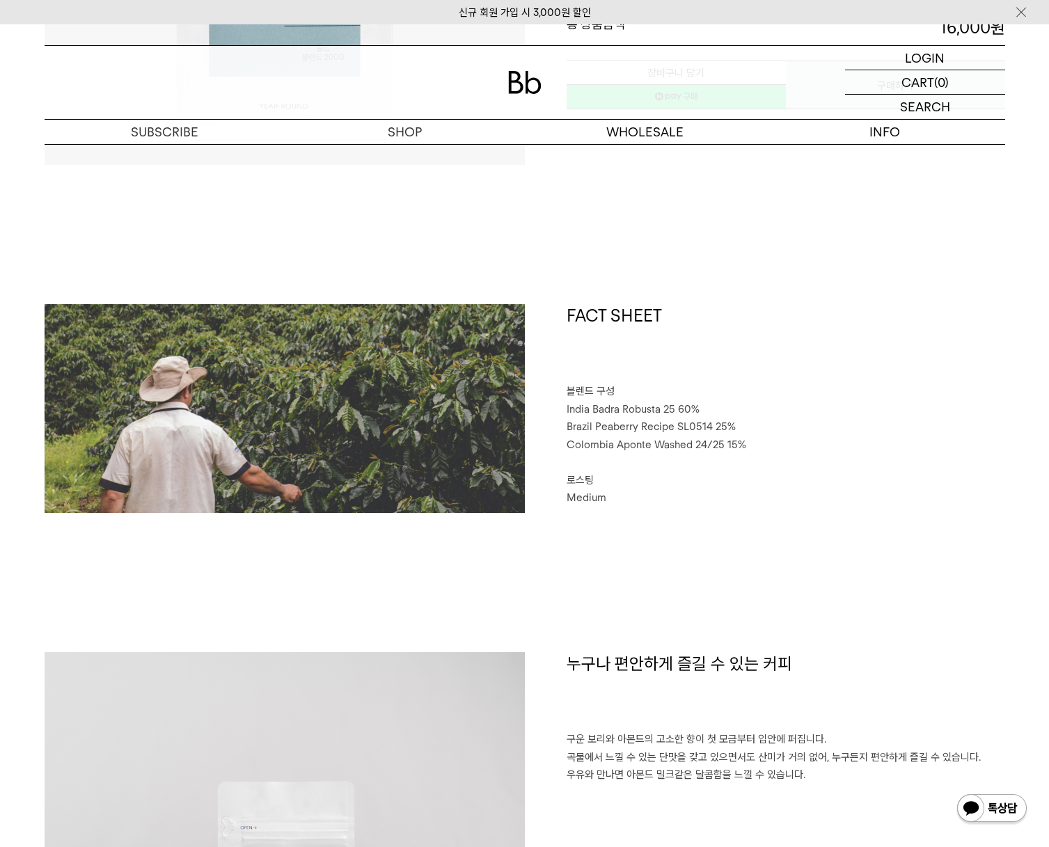
click at [796, 439] on p "Colombia Aponte Washed 24/25 15%" at bounding box center [786, 445] width 438 height 18
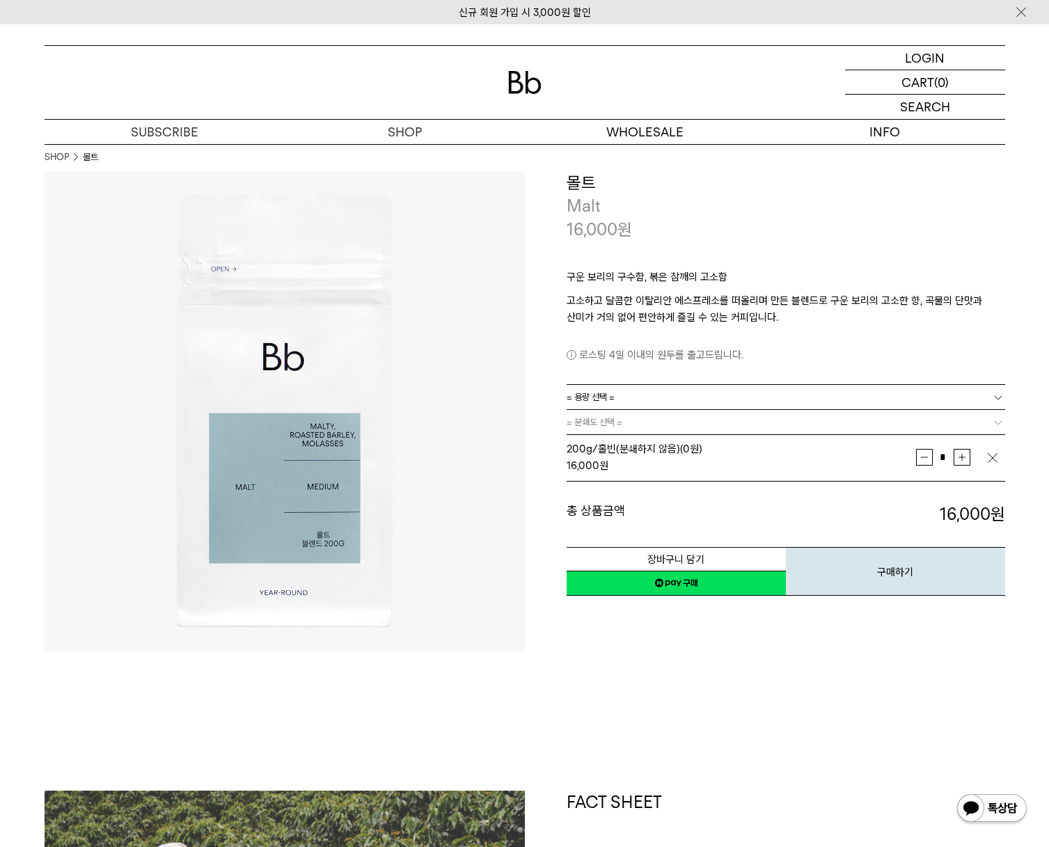
scroll to position [0, 0]
click at [757, 402] on link "= 용량 선택 =" at bounding box center [786, 398] width 438 height 24
click at [712, 398] on link "= 용량 선택 =" at bounding box center [786, 398] width 438 height 24
click at [669, 448] on li "600g" at bounding box center [792, 448] width 425 height 25
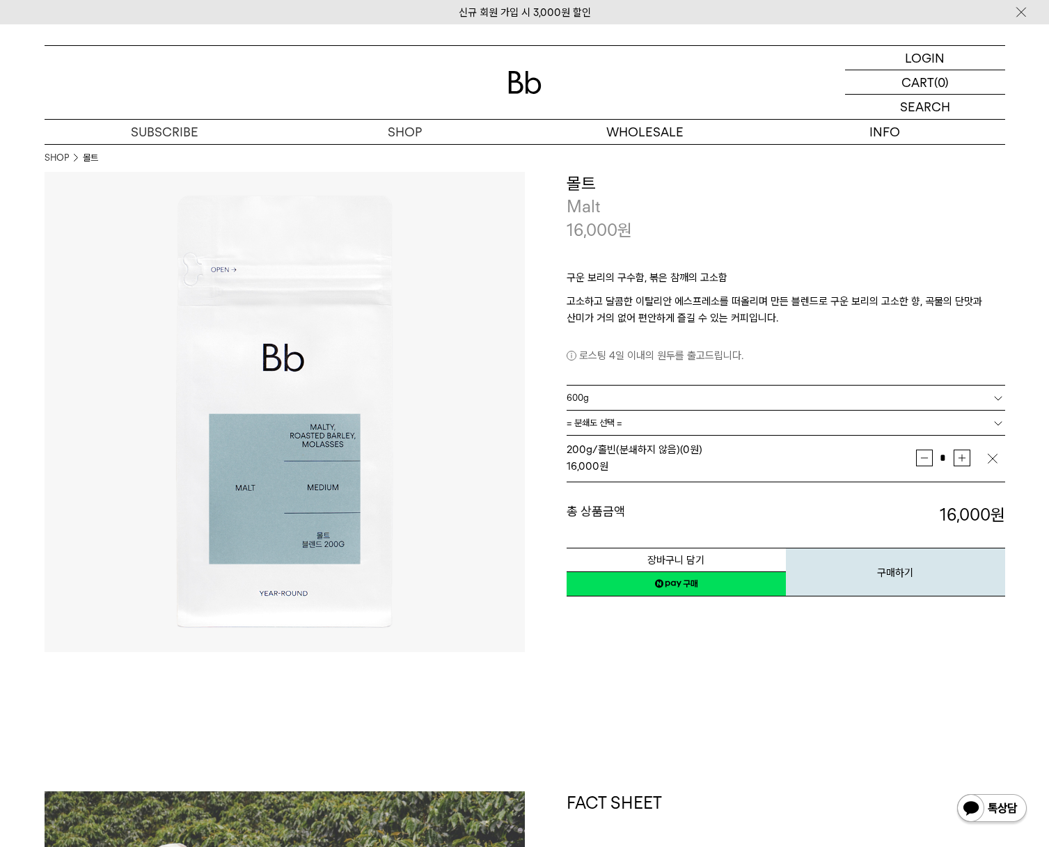
click at [640, 420] on link "= 분쇄도 선택 =" at bounding box center [786, 423] width 438 height 24
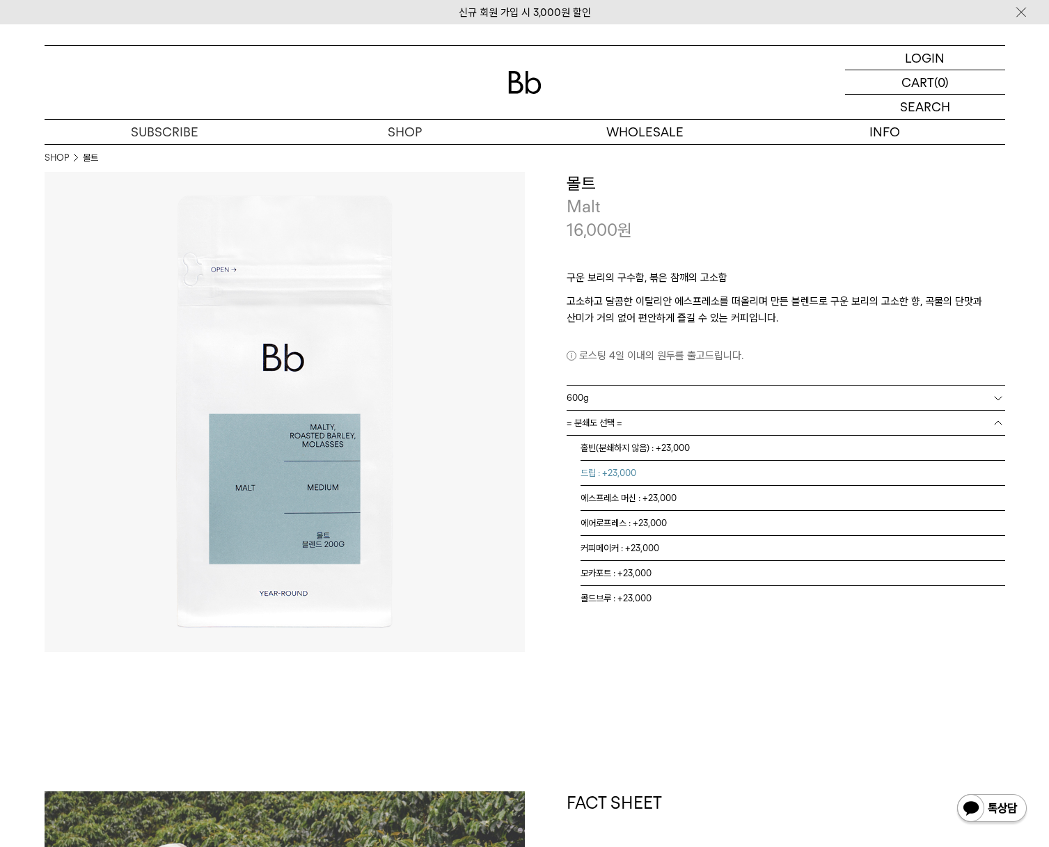
click at [631, 450] on li "홀빈(분쇄하지 않음) : +23,000" at bounding box center [792, 448] width 425 height 25
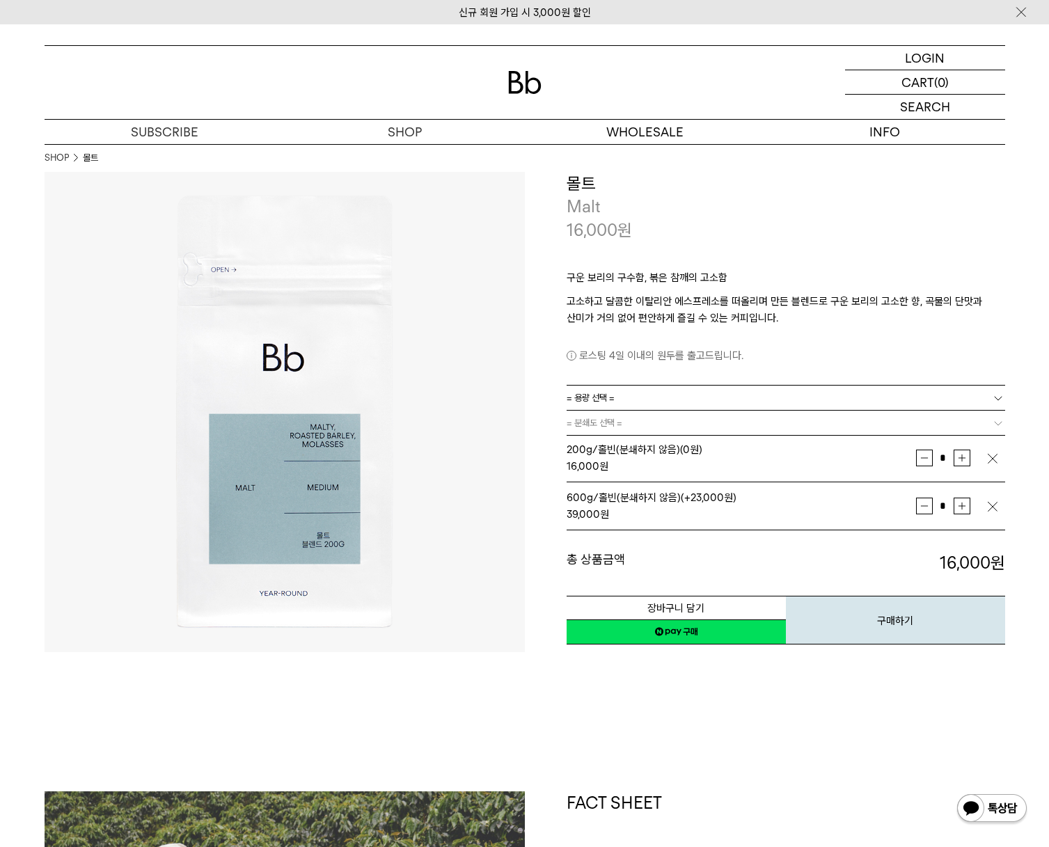
click at [640, 400] on link "= 용량 선택 =" at bounding box center [786, 398] width 438 height 24
click at [629, 468] on li "1kg" at bounding box center [792, 473] width 425 height 25
click at [629, 418] on link "= 분쇄도 선택 =" at bounding box center [786, 423] width 438 height 24
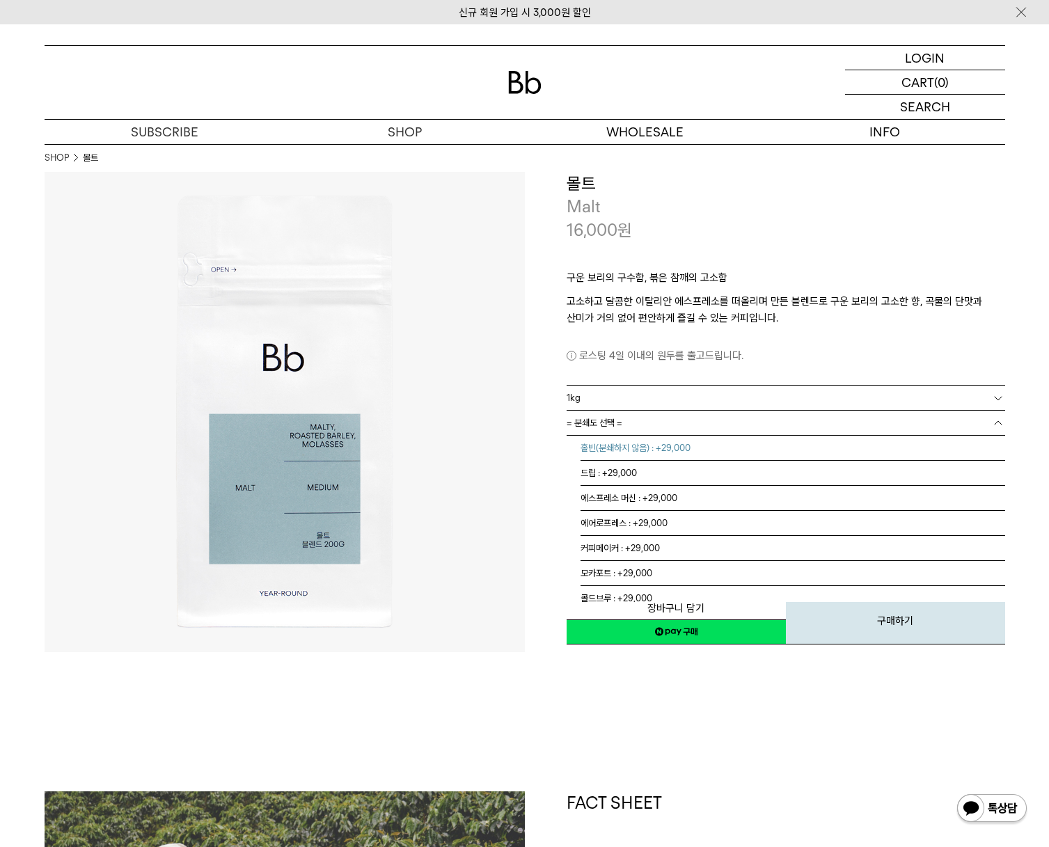
click at [622, 448] on li "홀빈(분쇄하지 않음) : +29,000" at bounding box center [792, 448] width 425 height 25
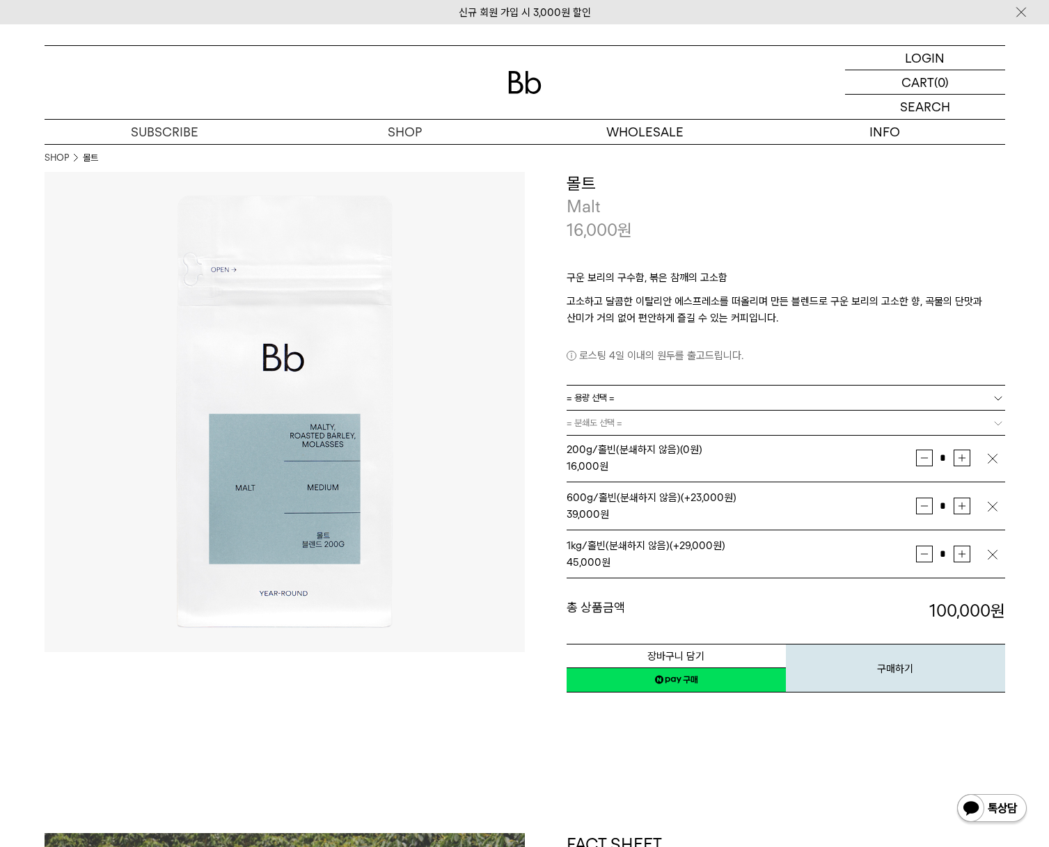
drag, startPoint x: 11, startPoint y: 45, endPoint x: 16, endPoint y: 23, distance: 22.8
click at [11, 45] on div "LOGIN 로그인 LOGIN 로그인 CART 장바구니 (0) SEARCH 검색 검색폼 ** 추천상품" at bounding box center [524, 84] width 1049 height 120
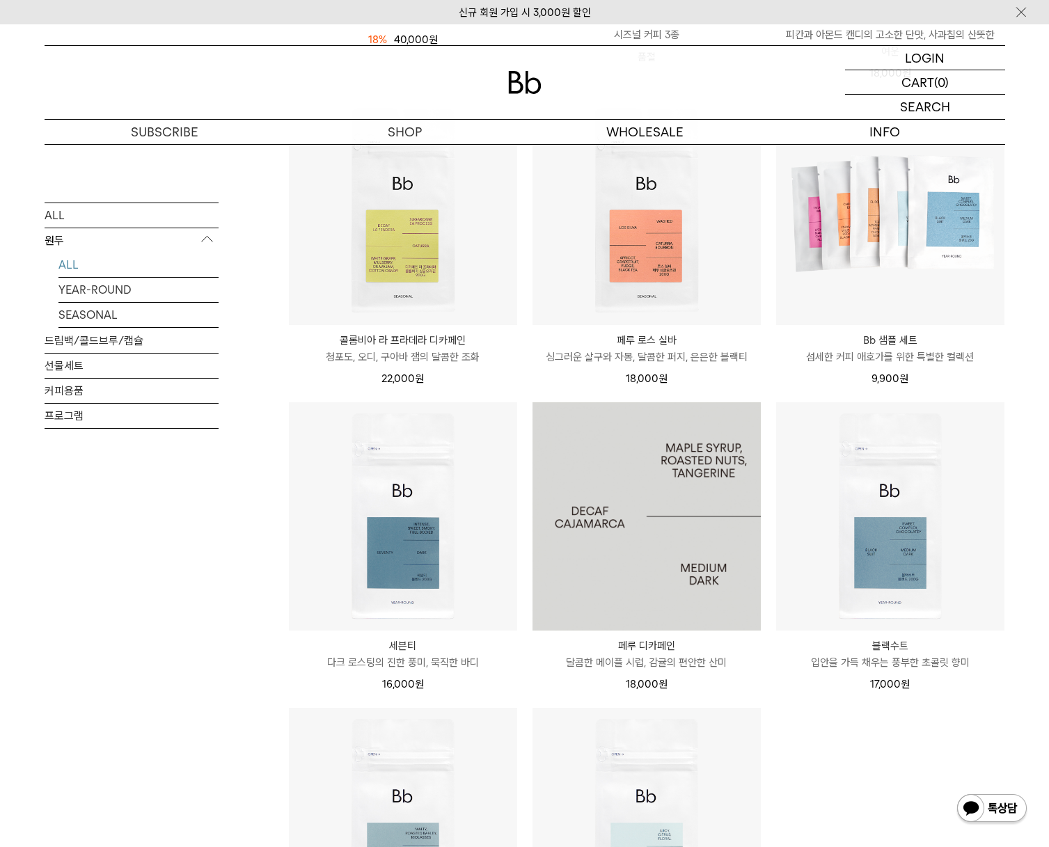
scroll to position [487, 0]
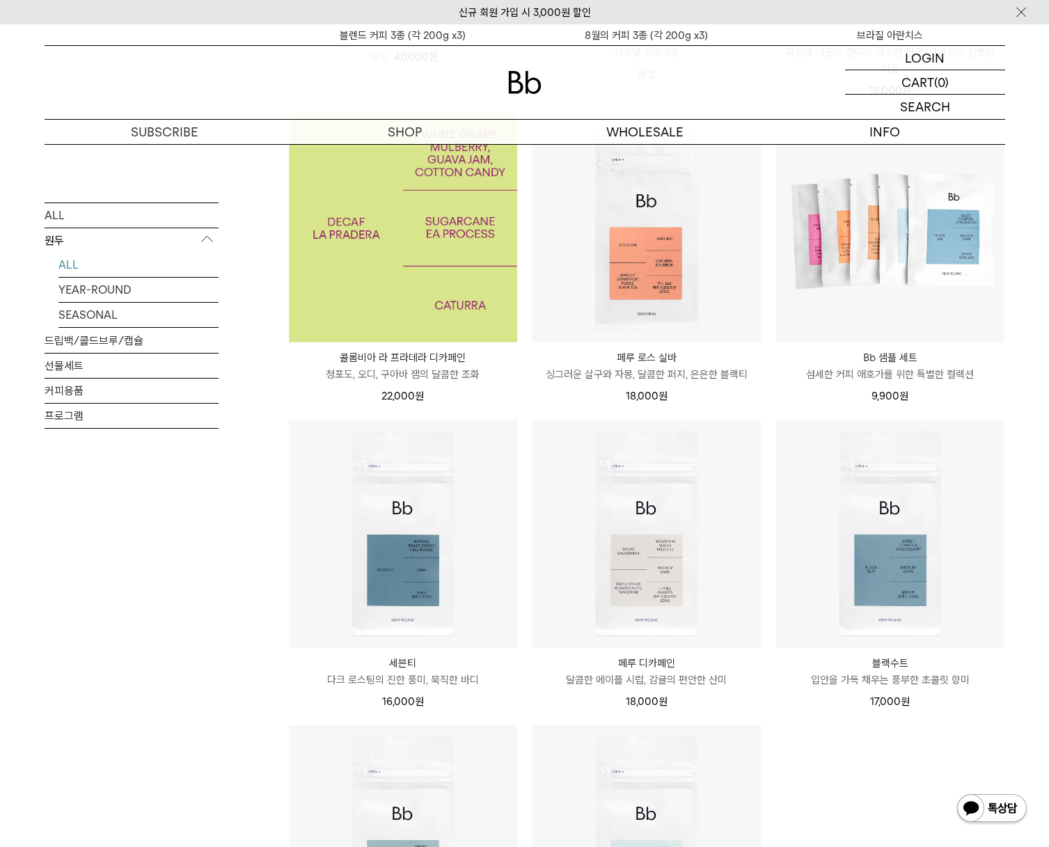
click at [411, 277] on img at bounding box center [403, 228] width 228 height 228
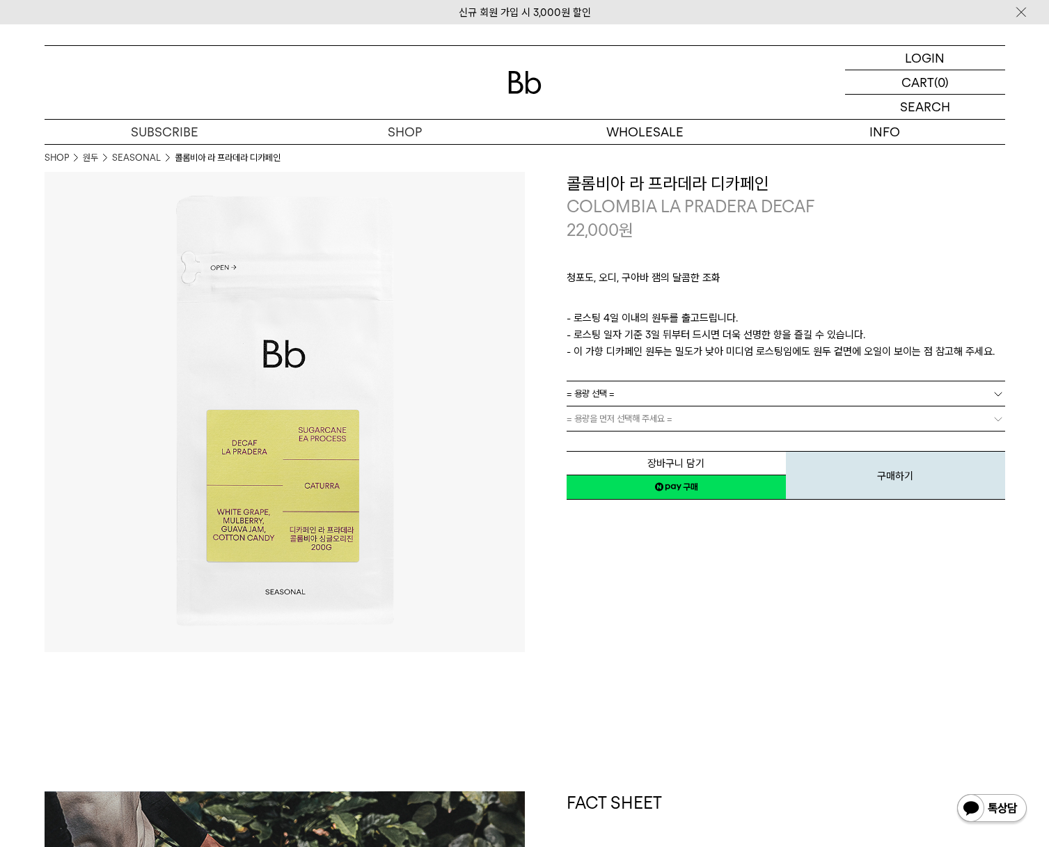
click at [634, 394] on link "= 용량 선택 =" at bounding box center [786, 393] width 438 height 24
click at [622, 418] on li "200g" at bounding box center [792, 418] width 425 height 25
click at [623, 415] on link "= 분쇄도 선택 =" at bounding box center [786, 418] width 438 height 24
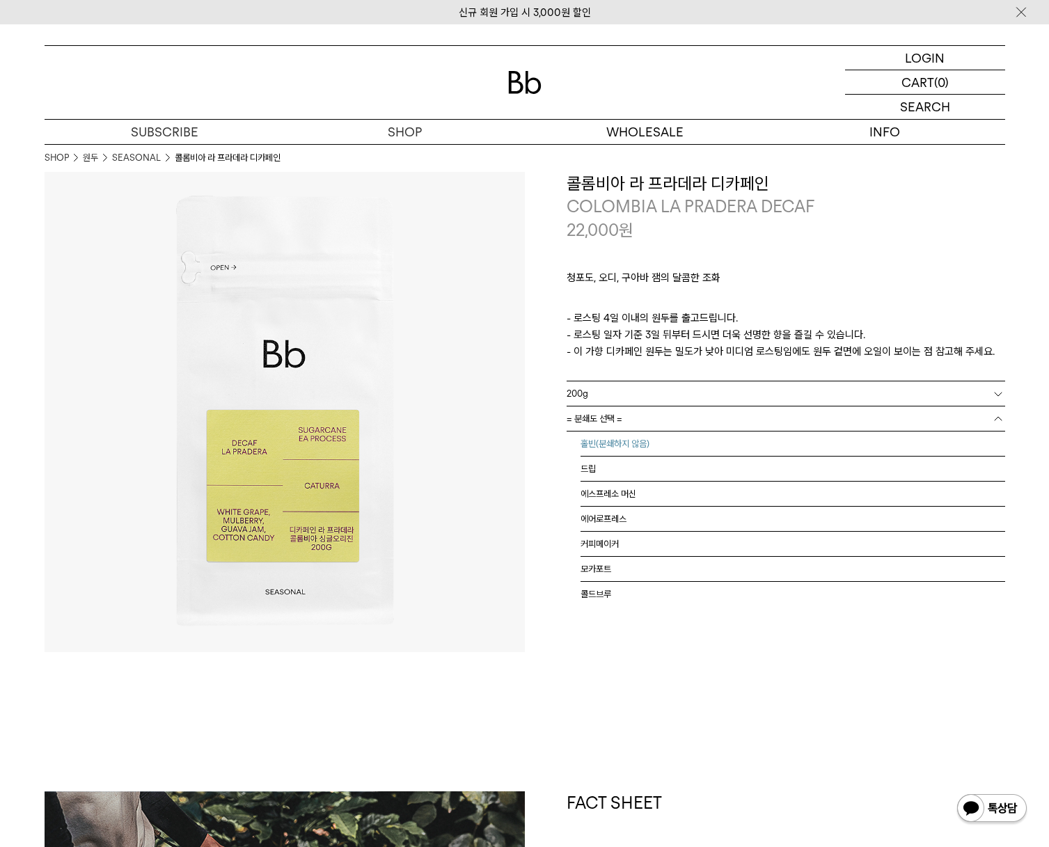
click at [614, 443] on li "홀빈(분쇄하지 않음)" at bounding box center [792, 444] width 425 height 25
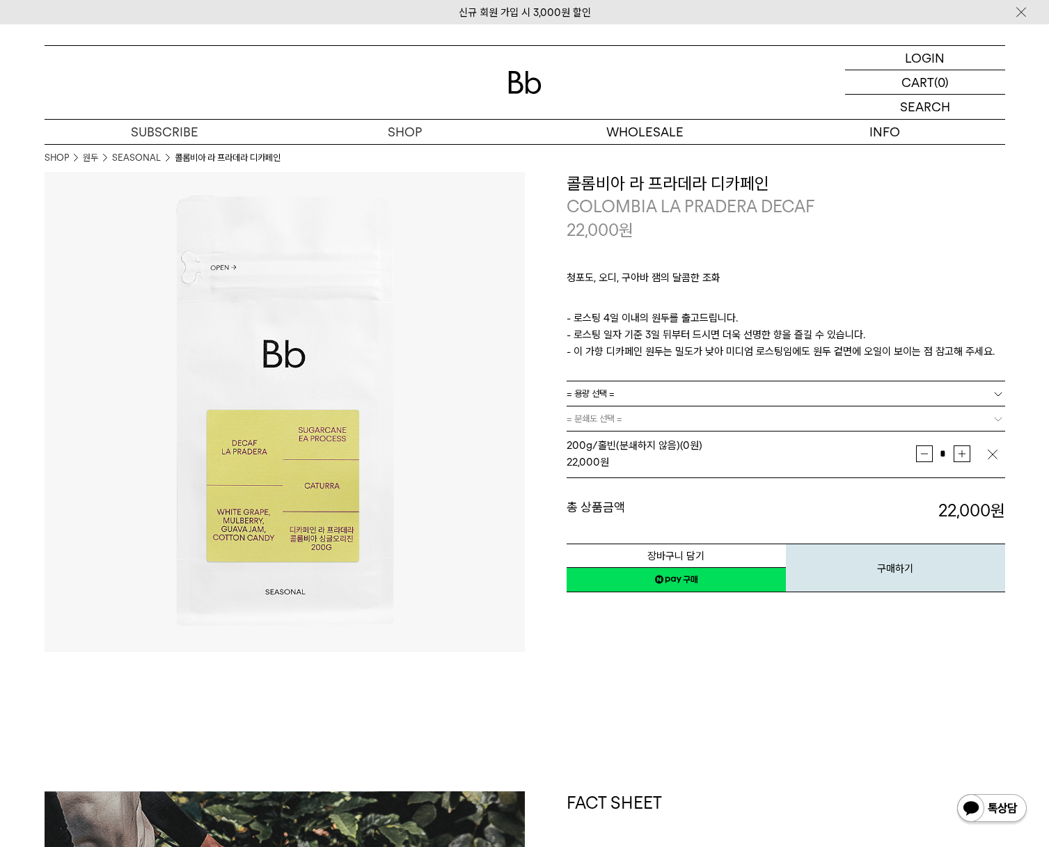
click at [610, 413] on span "= 분쇄도 선택 =" at bounding box center [595, 418] width 56 height 24
click at [637, 395] on link "= 용량 선택 =" at bounding box center [786, 393] width 438 height 24
click at [636, 397] on link "= 용량 선택 =" at bounding box center [786, 393] width 438 height 24
click at [617, 442] on li "600g" at bounding box center [792, 444] width 425 height 25
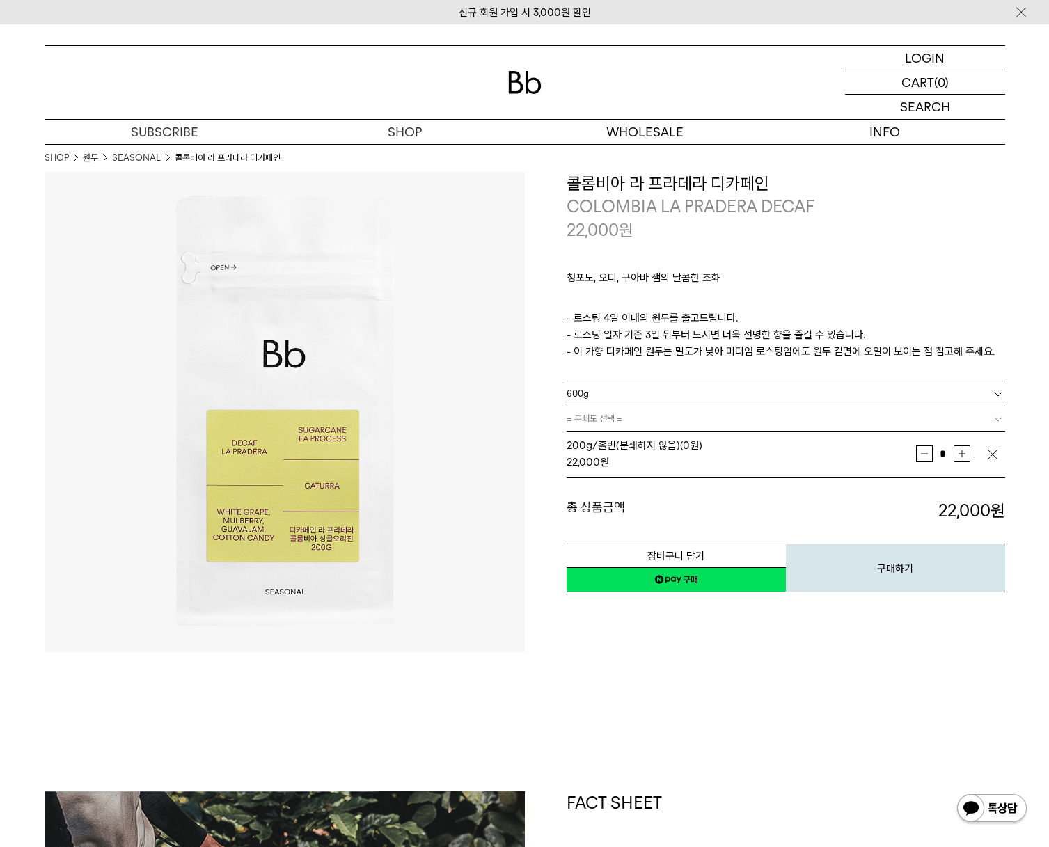
click at [615, 419] on span "= 분쇄도 선택 =" at bounding box center [595, 418] width 56 height 24
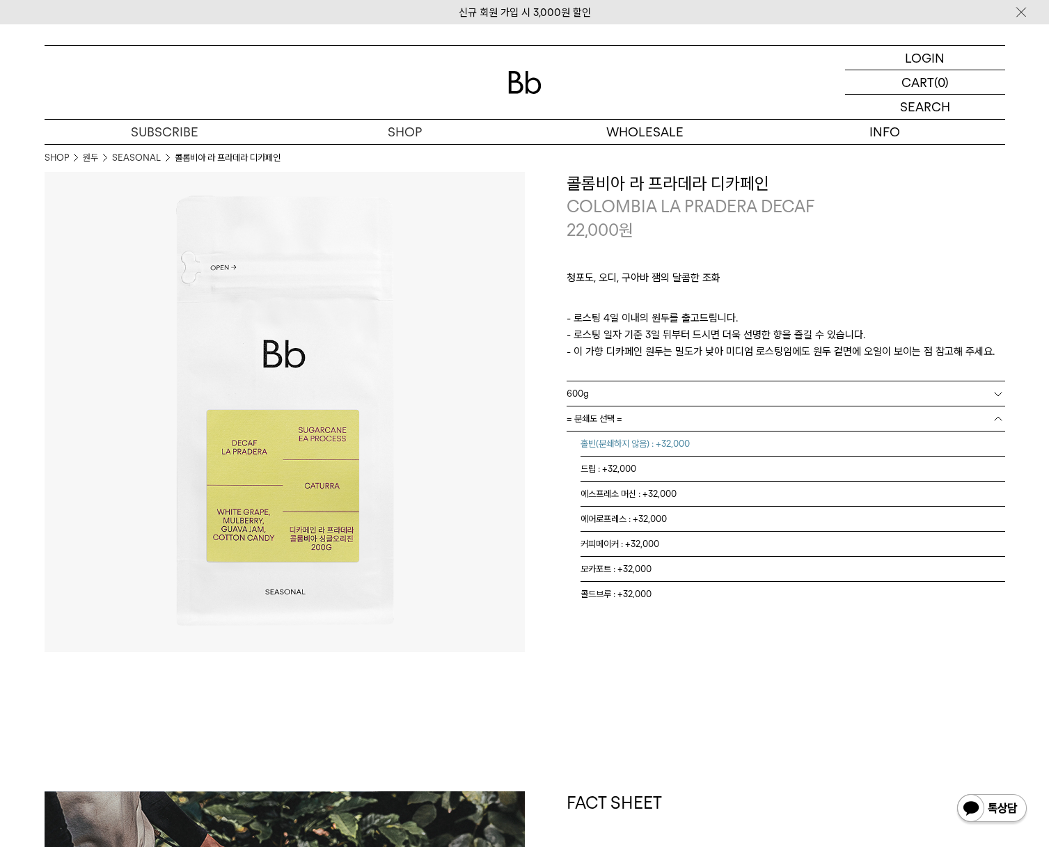
click at [617, 443] on li "홀빈(분쇄하지 않음) : +32,000" at bounding box center [792, 444] width 425 height 25
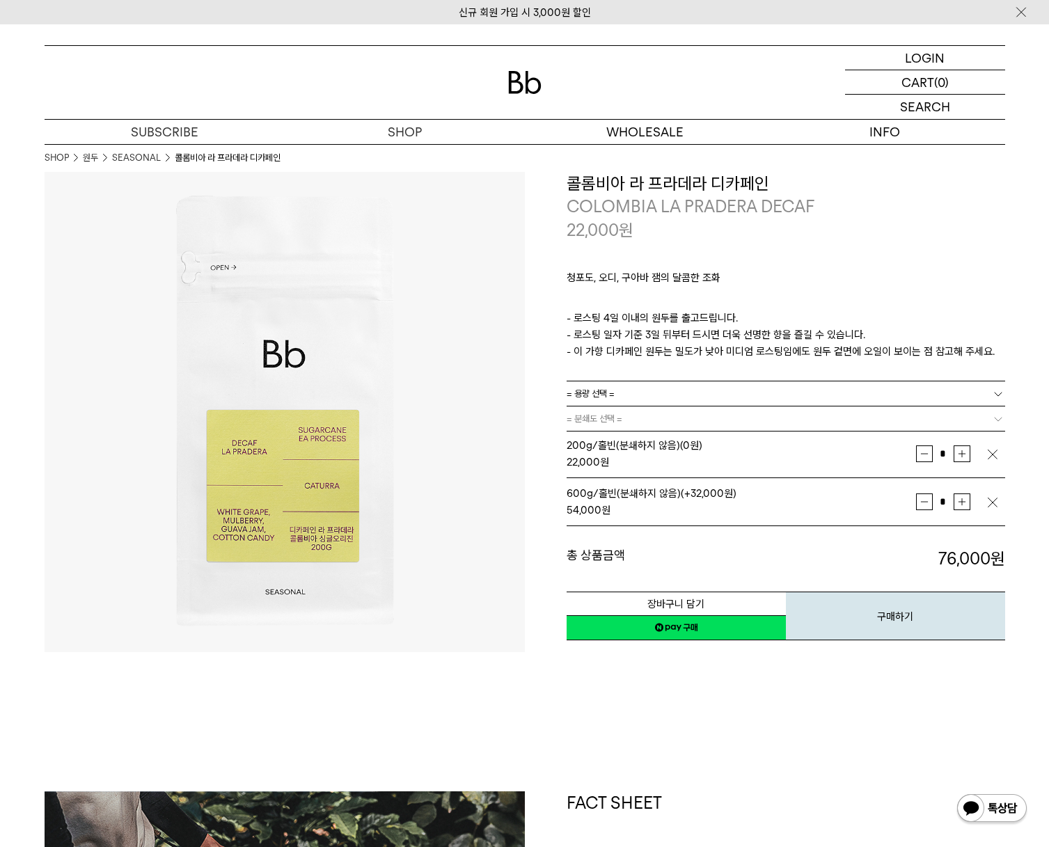
click at [722, 393] on link "= 용량 선택 =" at bounding box center [786, 393] width 438 height 24
drag, startPoint x: 731, startPoint y: 731, endPoint x: 384, endPoint y: 474, distance: 431.9
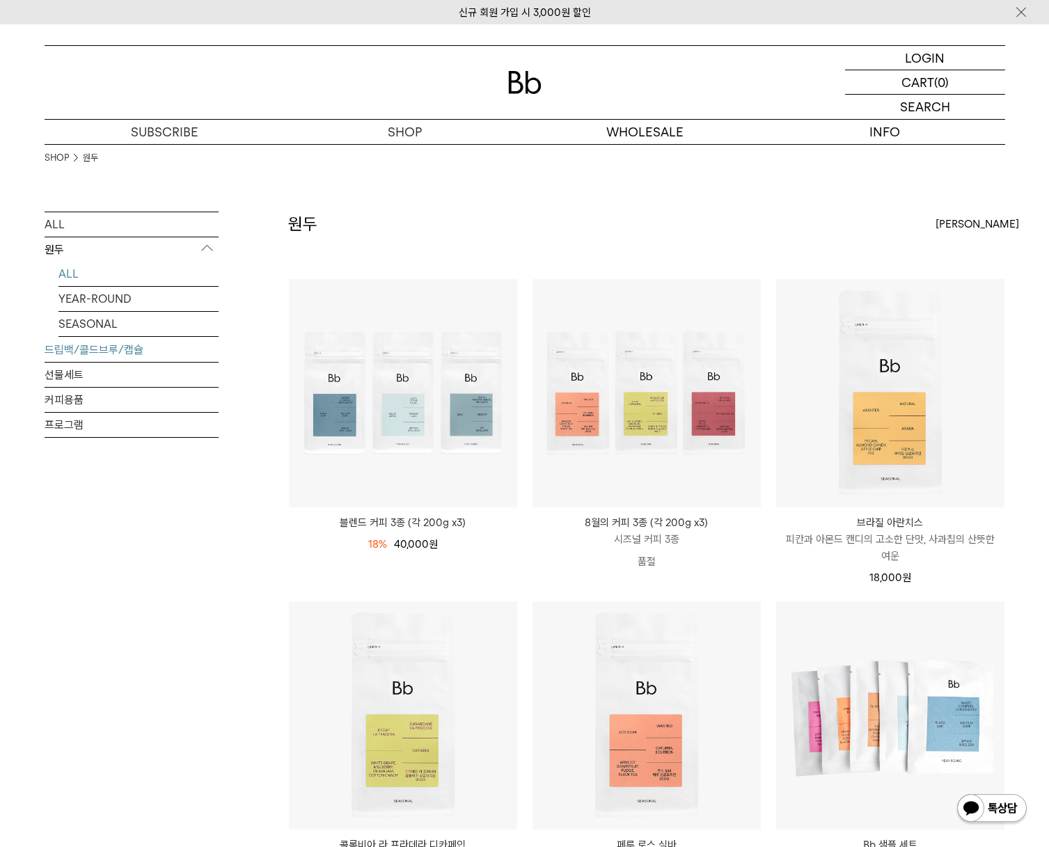
click at [68, 354] on link "드립백/콜드브루/캡슐" at bounding box center [132, 350] width 174 height 24
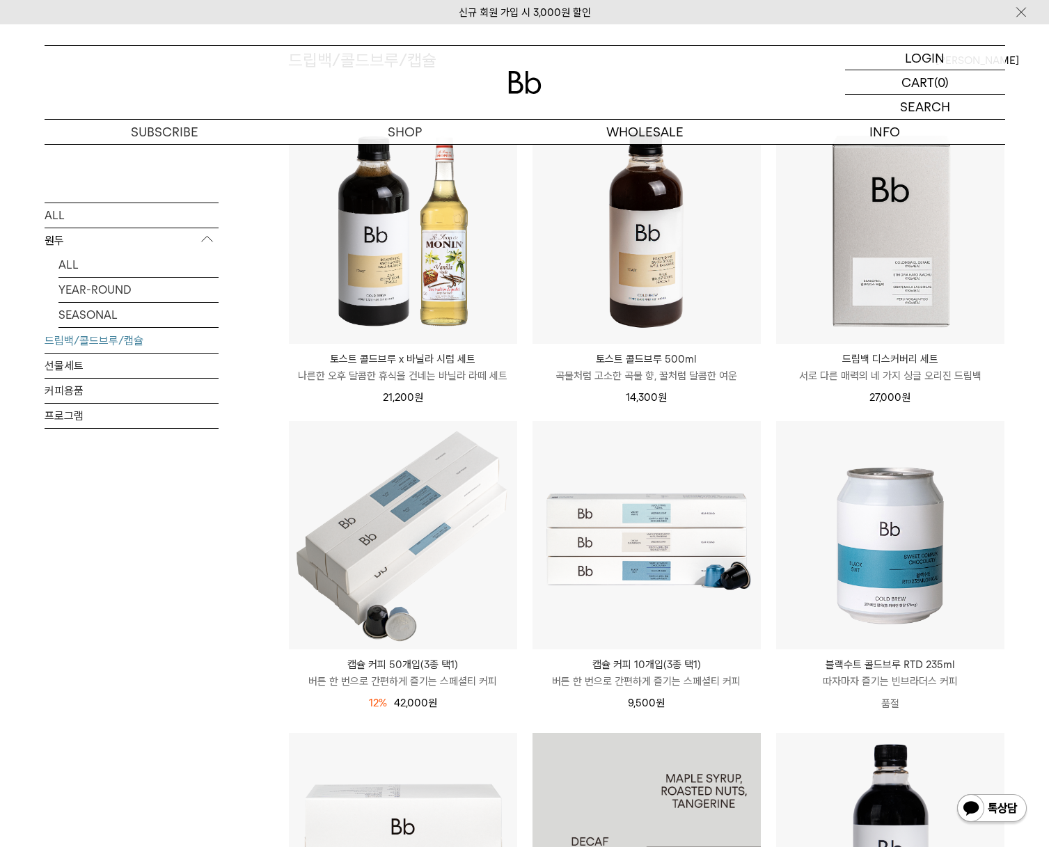
scroll to position [139, 0]
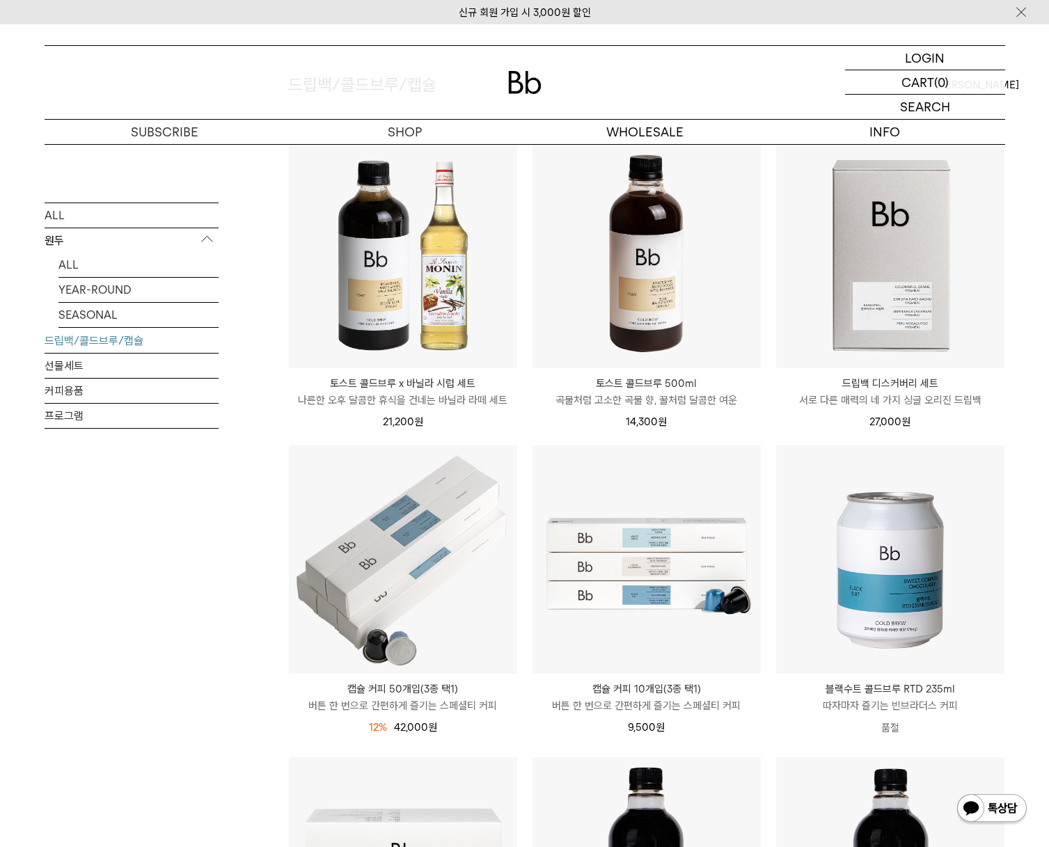
click at [752, 404] on p "곡물처럼 고소한 곡물 향, 꿀처럼 달콤한 여운" at bounding box center [646, 400] width 228 height 17
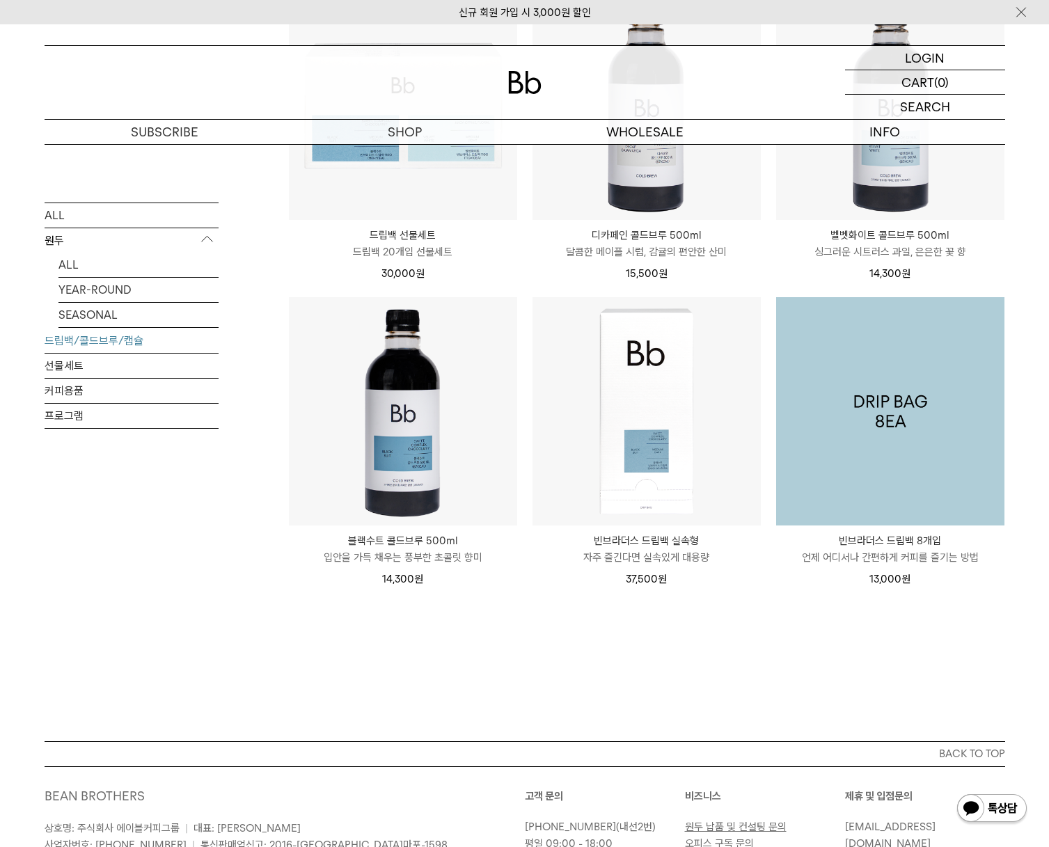
scroll to position [626, 0]
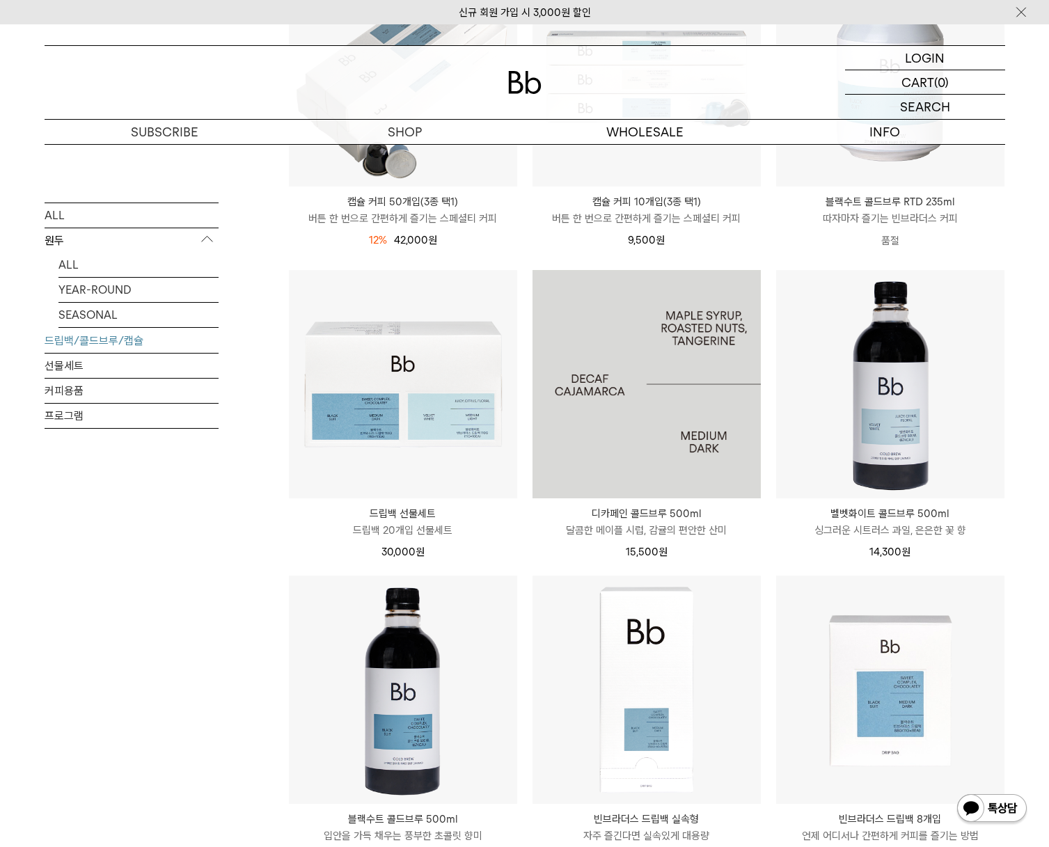
click at [665, 367] on img at bounding box center [646, 384] width 228 height 228
